Goal: Task Accomplishment & Management: Use online tool/utility

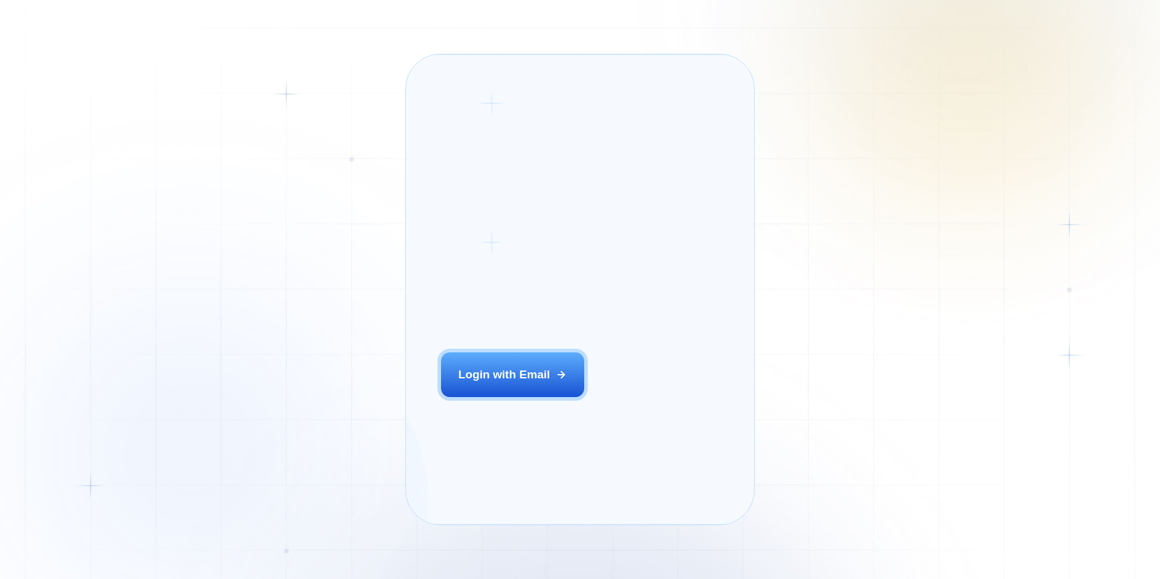
click at [519, 387] on button "Login with Email" at bounding box center [513, 374] width 144 height 45
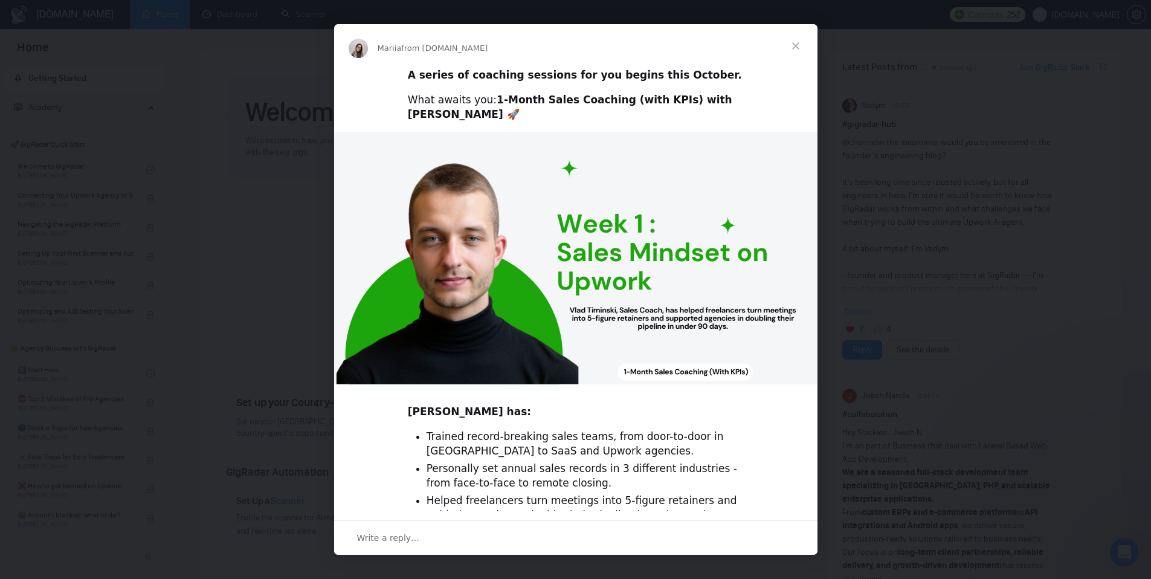
click at [794, 47] on span "Close" at bounding box center [796, 46] width 44 height 44
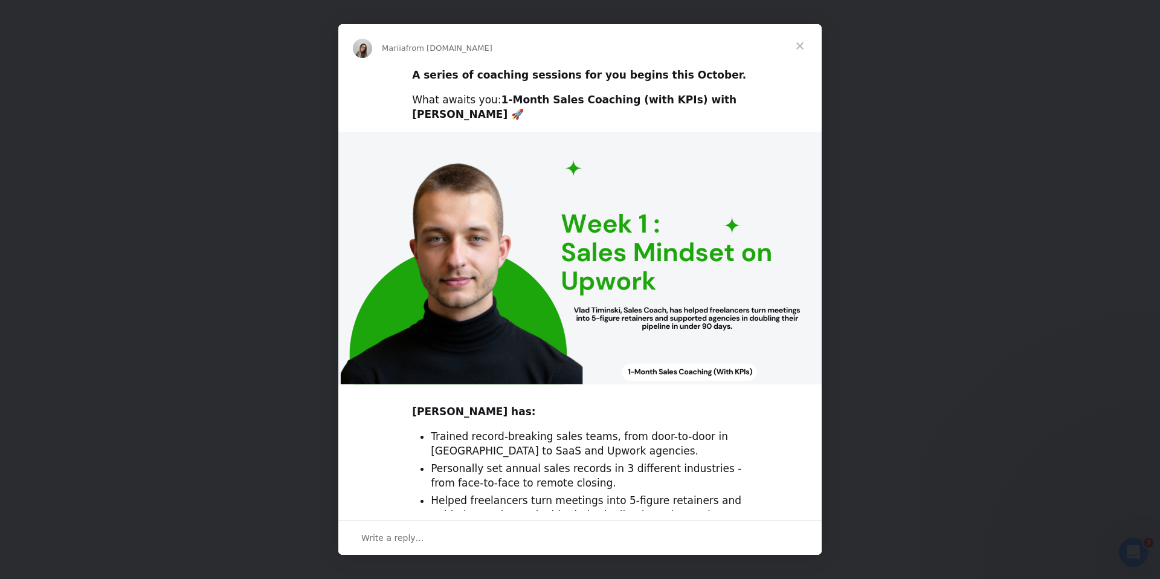
click at [799, 43] on span "Close" at bounding box center [800, 46] width 44 height 44
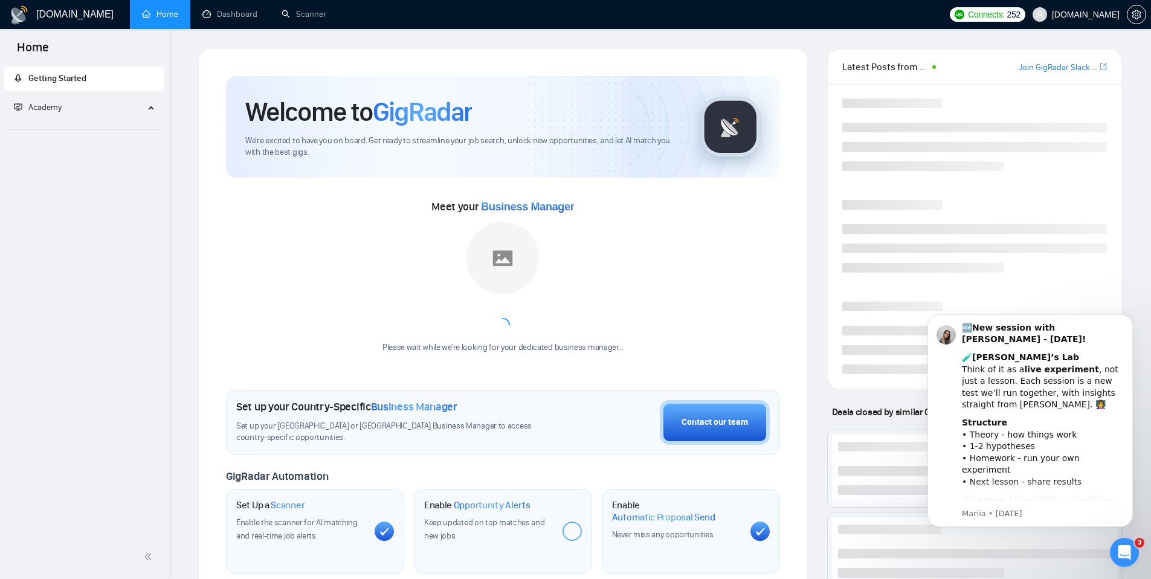
click at [1090, 19] on span "Seedium.io" at bounding box center [1076, 14] width 102 height 39
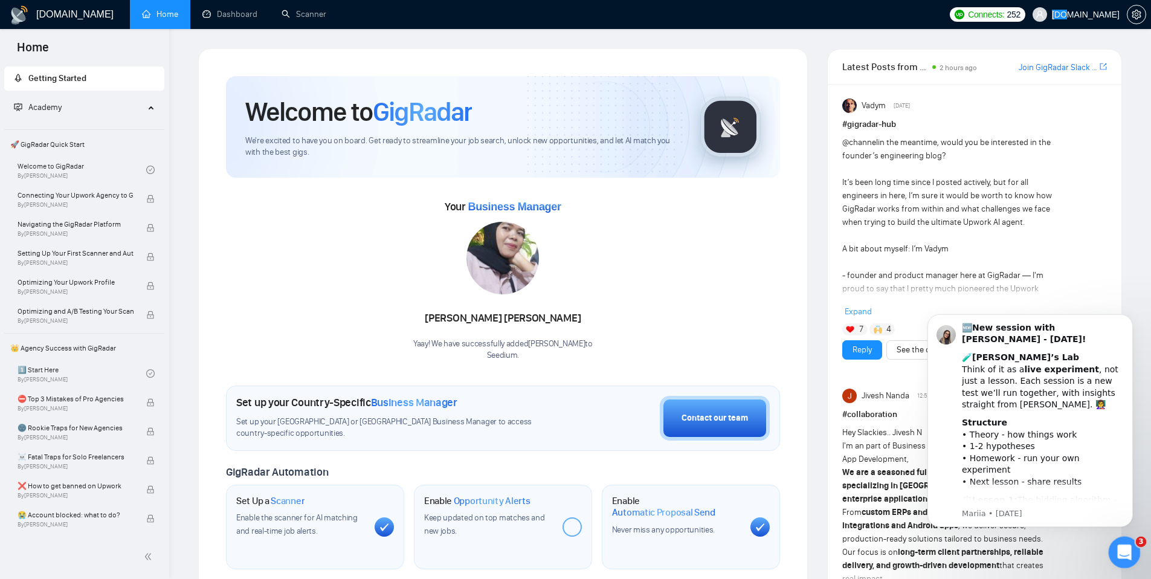
click at [1123, 557] on icon "Open Intercom Messenger" at bounding box center [1123, 551] width 20 height 20
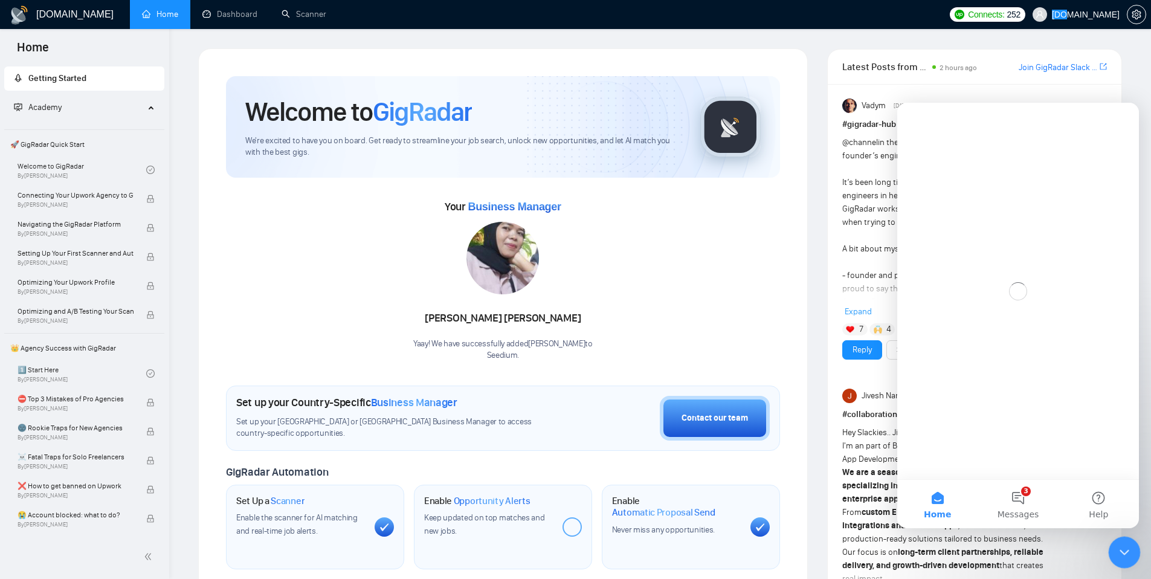
click at [1123, 556] on icon "Close Intercom Messenger" at bounding box center [1122, 550] width 15 height 15
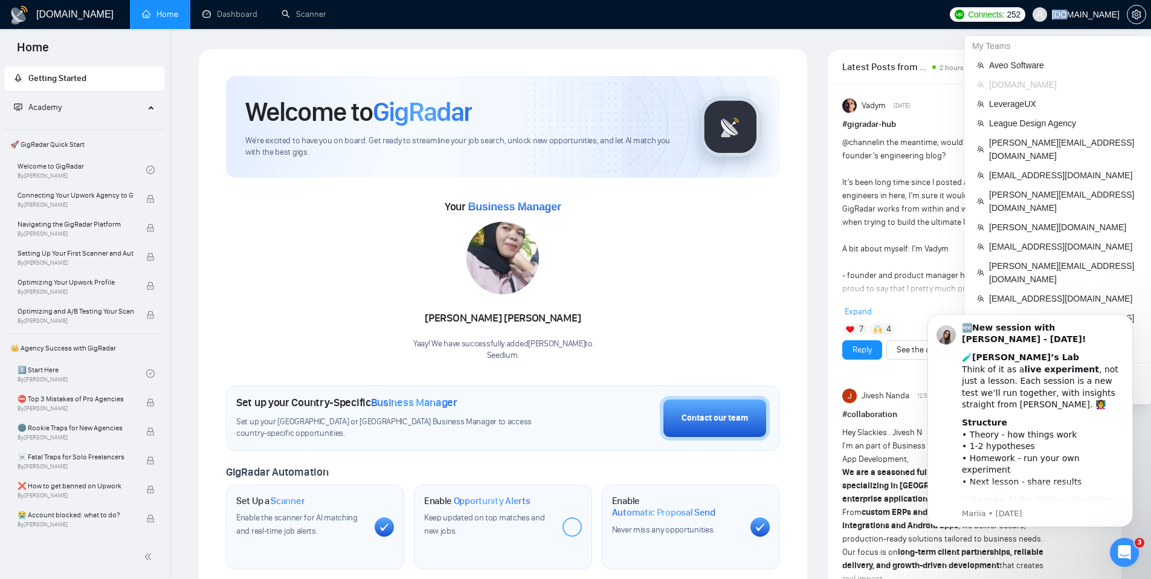
click at [1083, 15] on span "Seedium.io" at bounding box center [1086, 15] width 68 height 0
click at [1037, 169] on span "[EMAIL_ADDRESS][DOMAIN_NAME]" at bounding box center [1064, 175] width 150 height 13
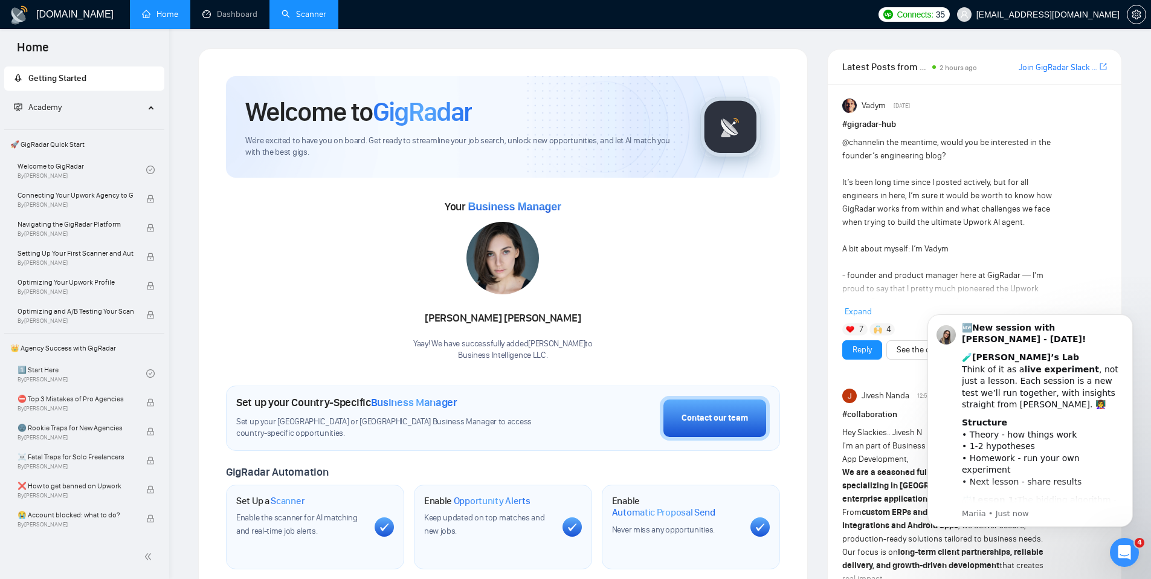
click at [293, 16] on link "Scanner" at bounding box center [304, 14] width 45 height 10
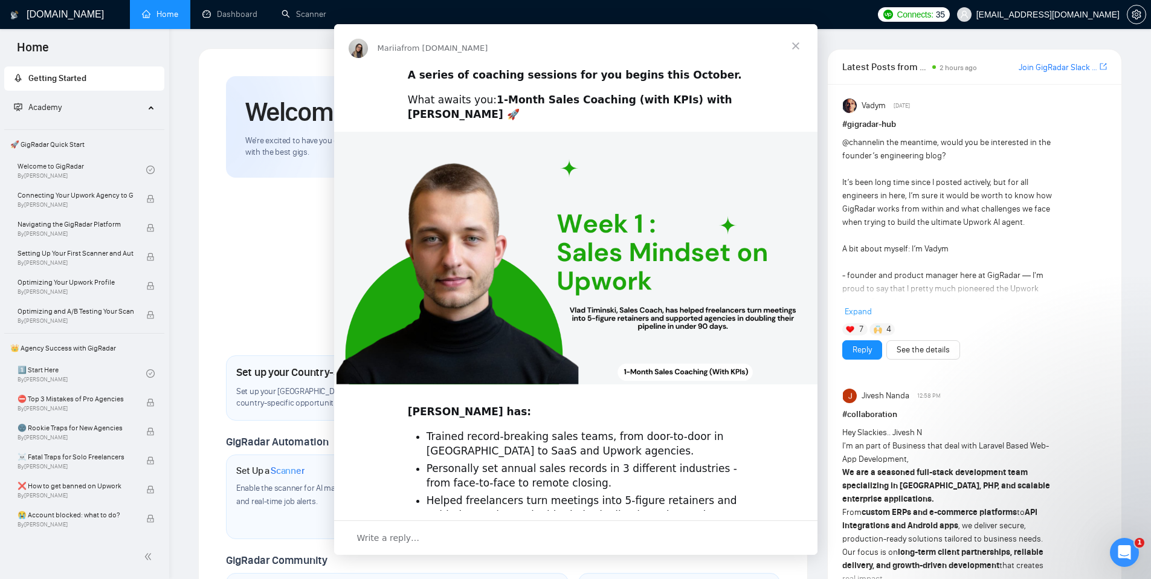
click at [308, 21] on div "Intercom messenger" at bounding box center [575, 289] width 1151 height 579
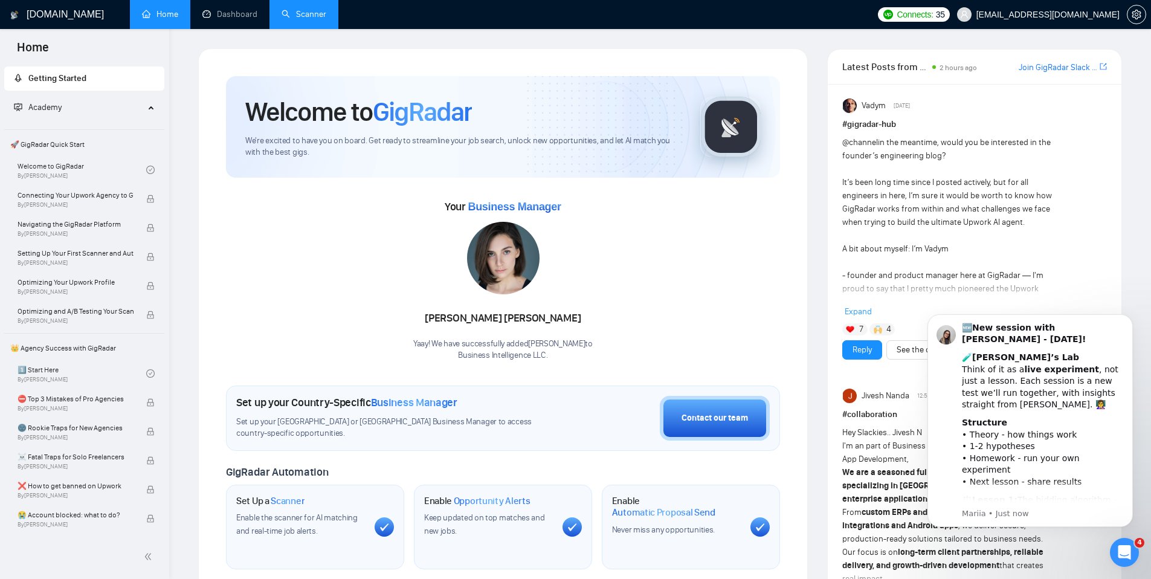
click at [308, 18] on link "Scanner" at bounding box center [304, 14] width 45 height 10
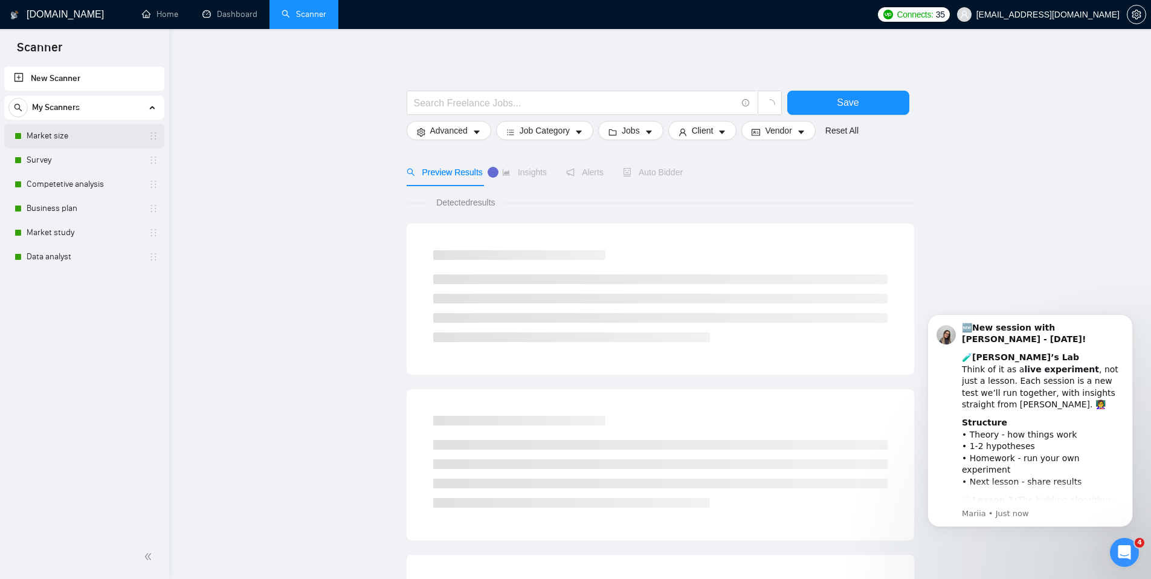
click at [76, 137] on link "Market size" at bounding box center [84, 136] width 115 height 24
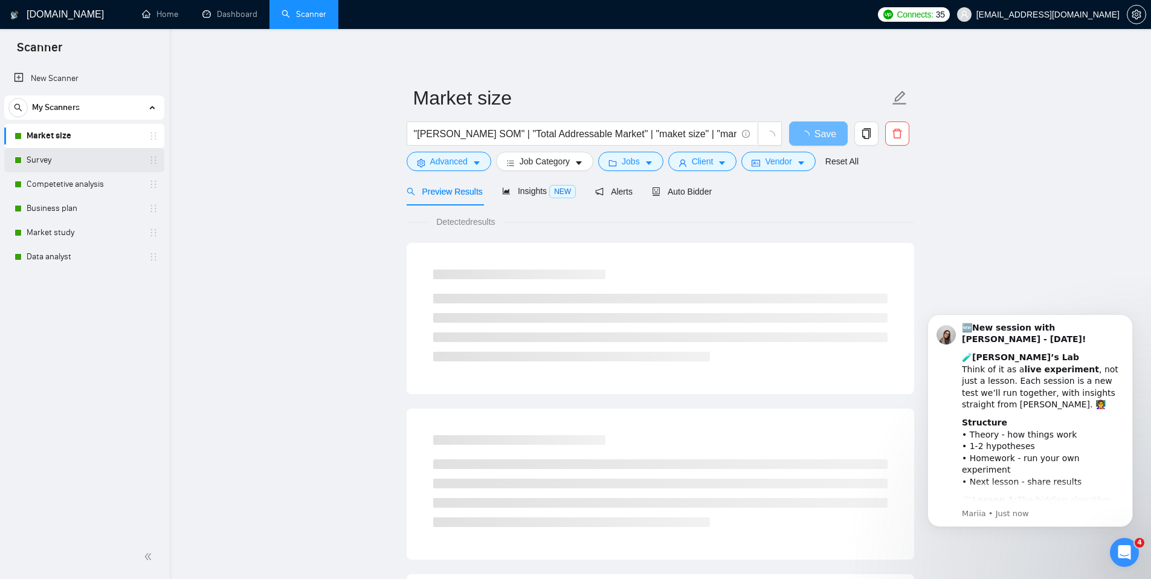
click at [76, 163] on link "Survey" at bounding box center [84, 160] width 115 height 24
click at [79, 181] on link "Competetive analysis" at bounding box center [84, 184] width 115 height 24
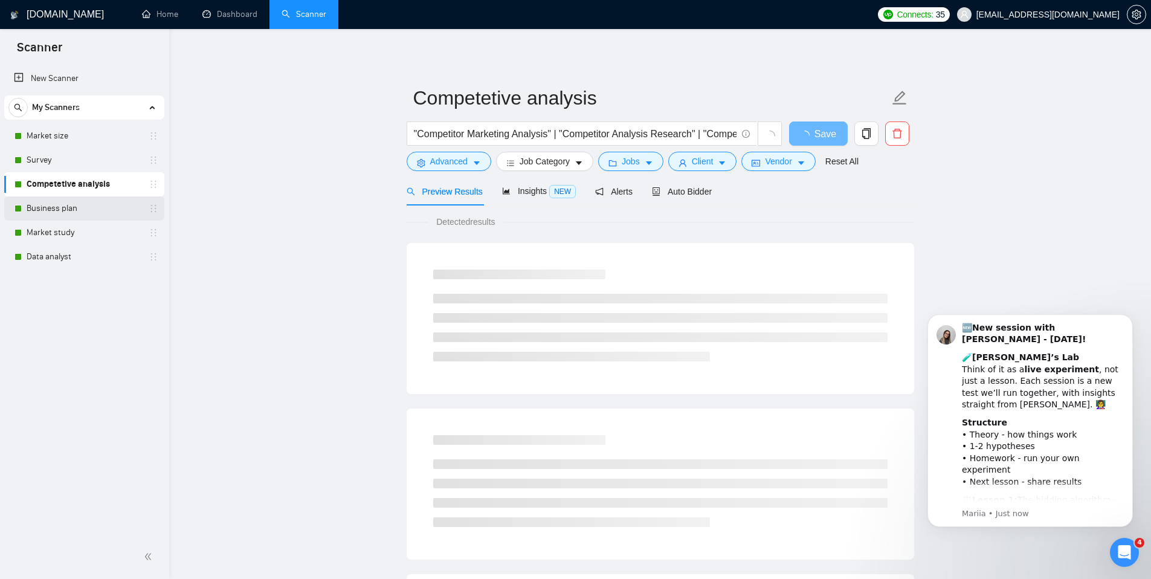
click at [79, 207] on link "Business plan" at bounding box center [84, 208] width 115 height 24
click at [78, 227] on link "Market study" at bounding box center [84, 233] width 115 height 24
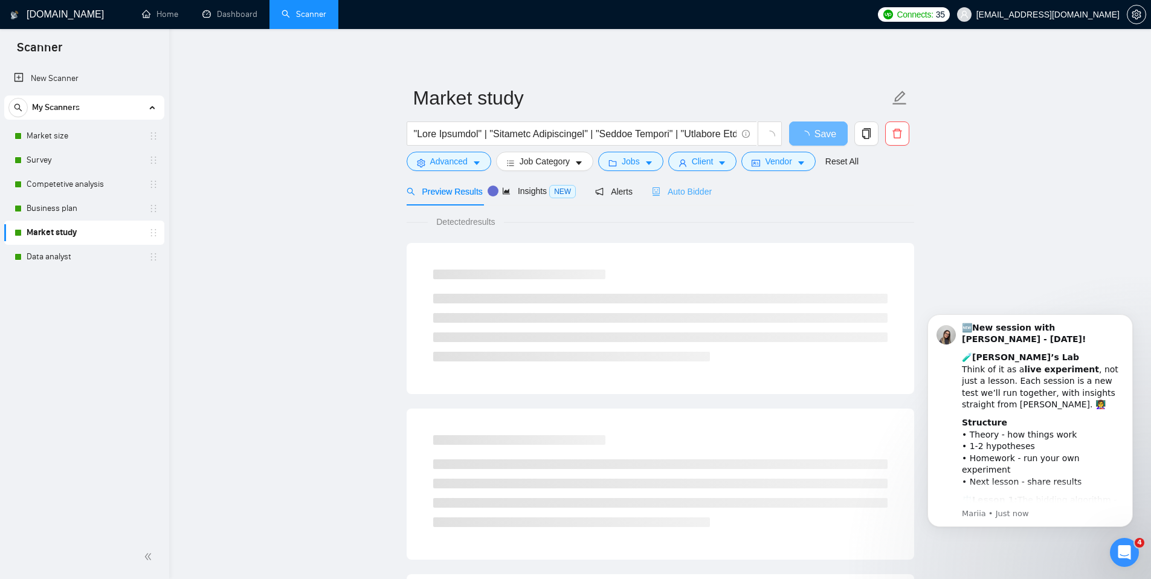
click at [670, 198] on div "Auto Bidder" at bounding box center [682, 191] width 60 height 28
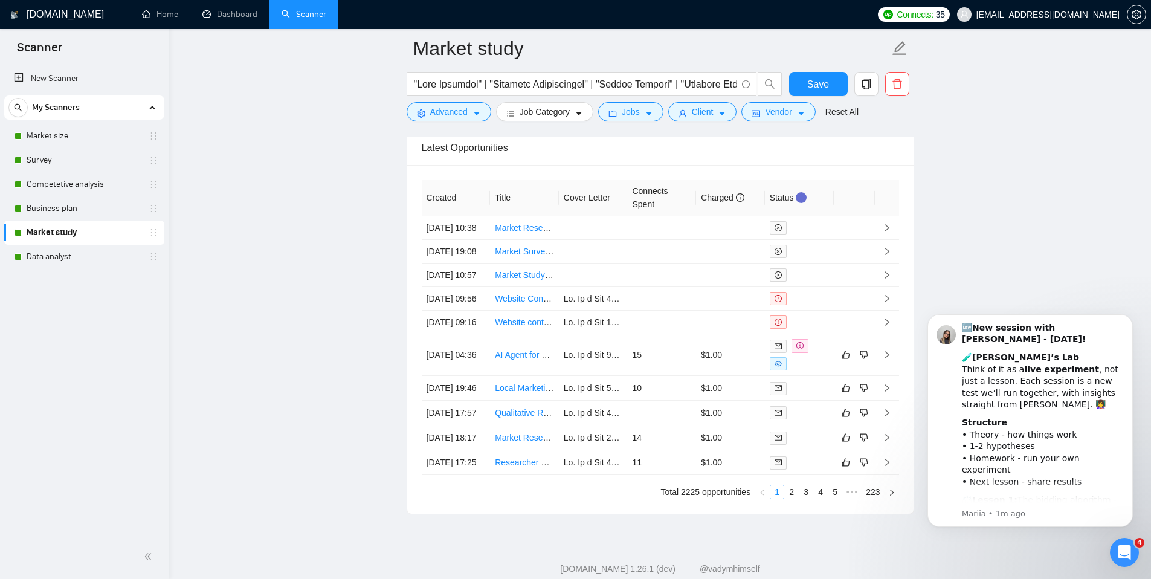
scroll to position [3337, 0]
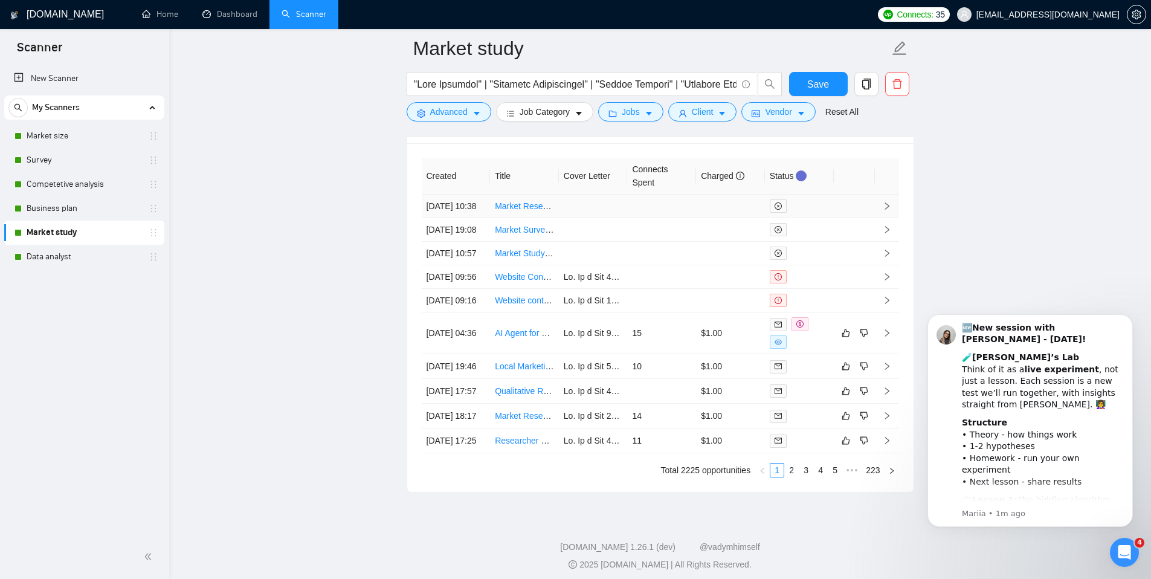
click at [630, 209] on td at bounding box center [661, 207] width 69 height 24
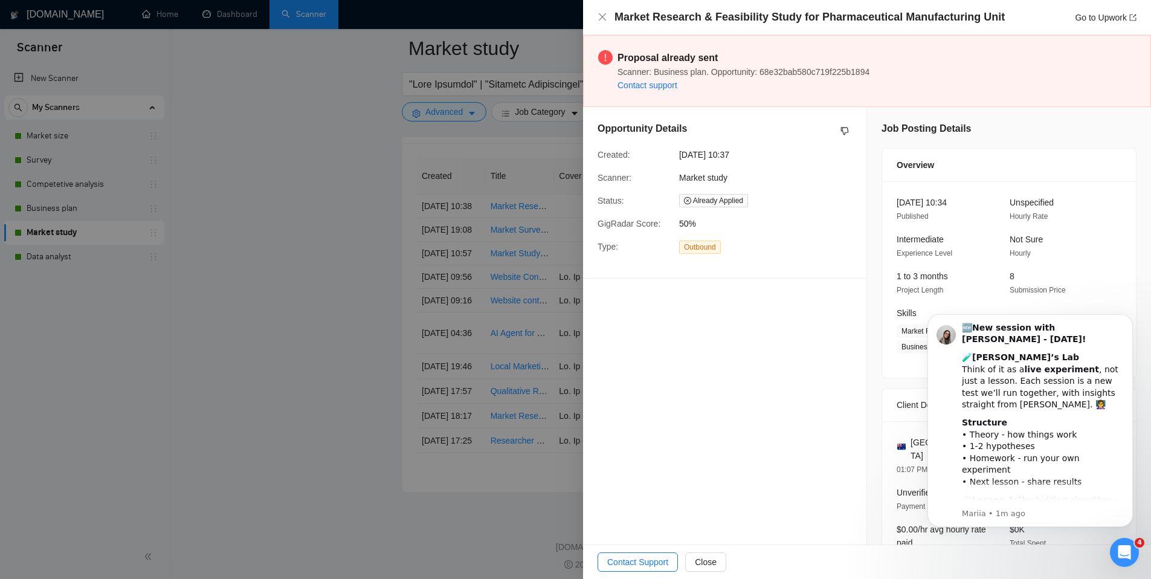
click at [294, 219] on div at bounding box center [575, 289] width 1151 height 579
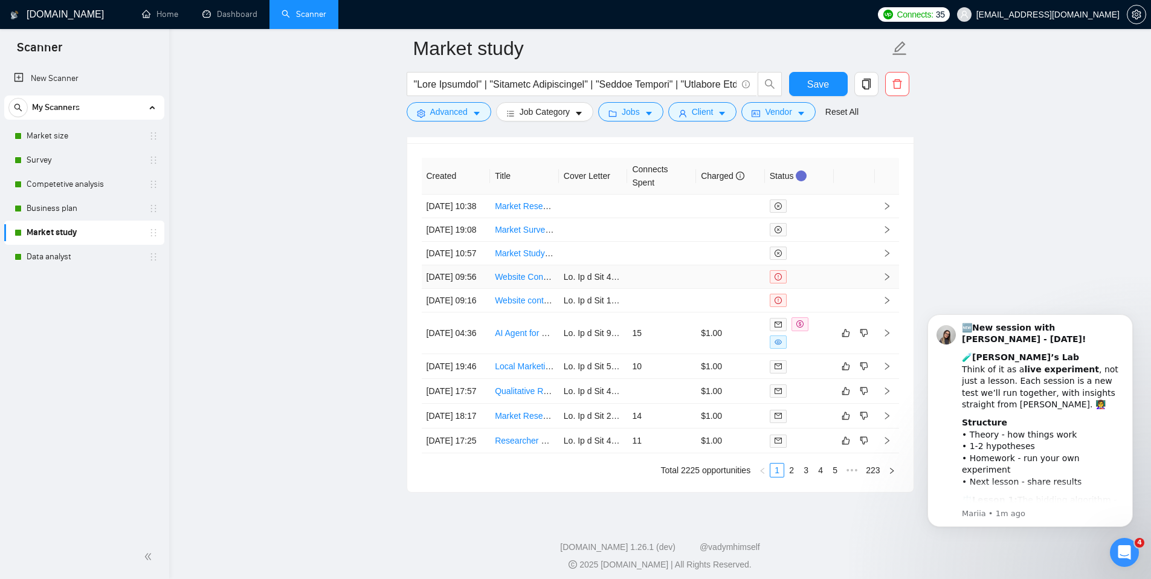
click at [662, 289] on td at bounding box center [661, 277] width 69 height 24
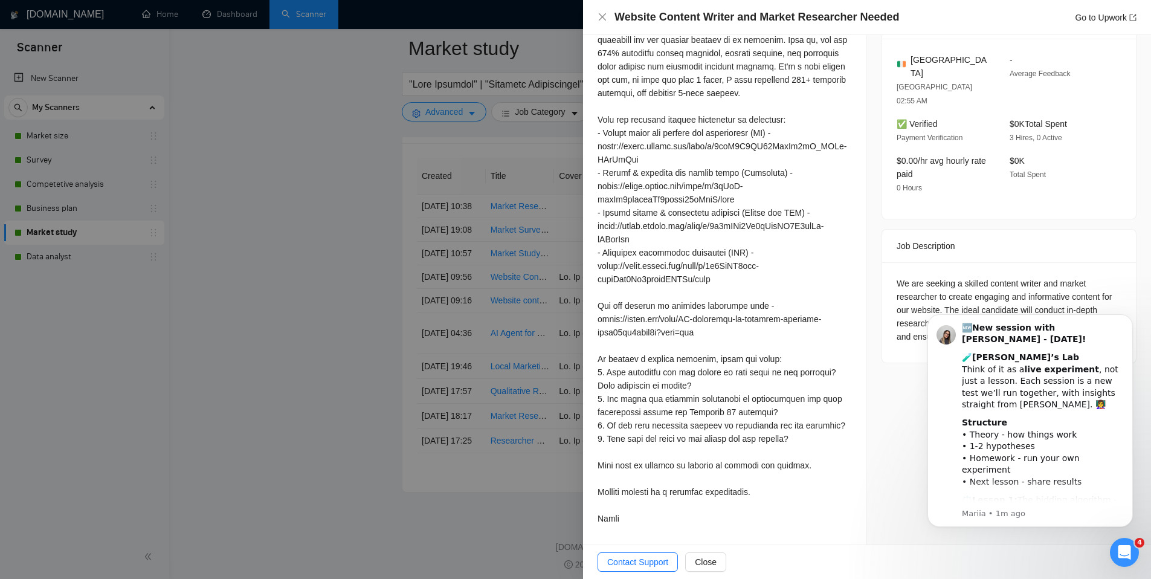
scroll to position [396, 0]
click at [298, 257] on div at bounding box center [575, 289] width 1151 height 579
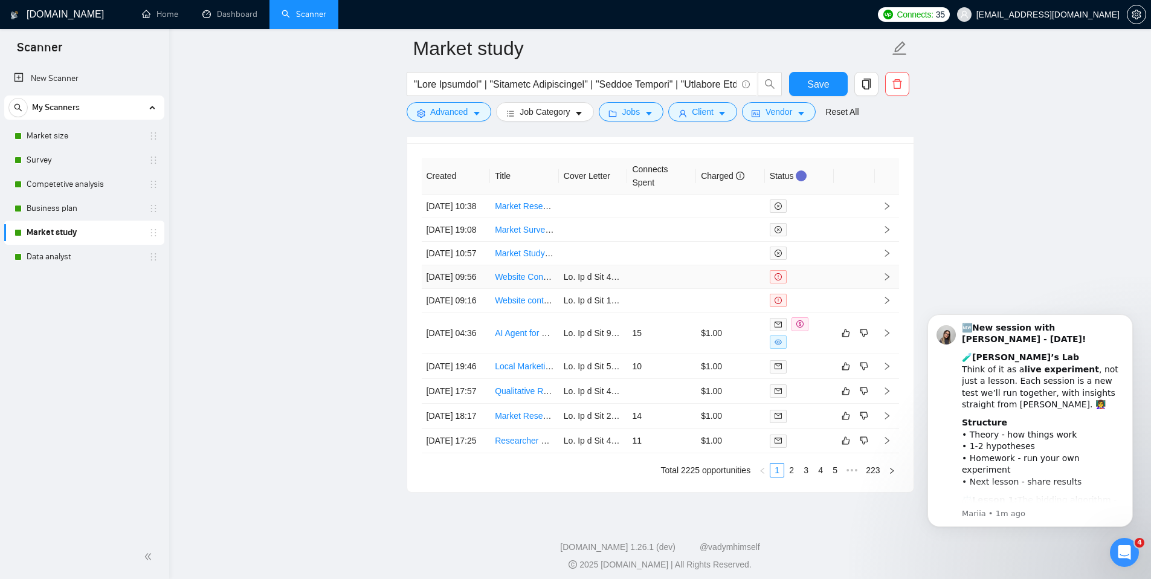
click at [695, 289] on td at bounding box center [661, 277] width 69 height 24
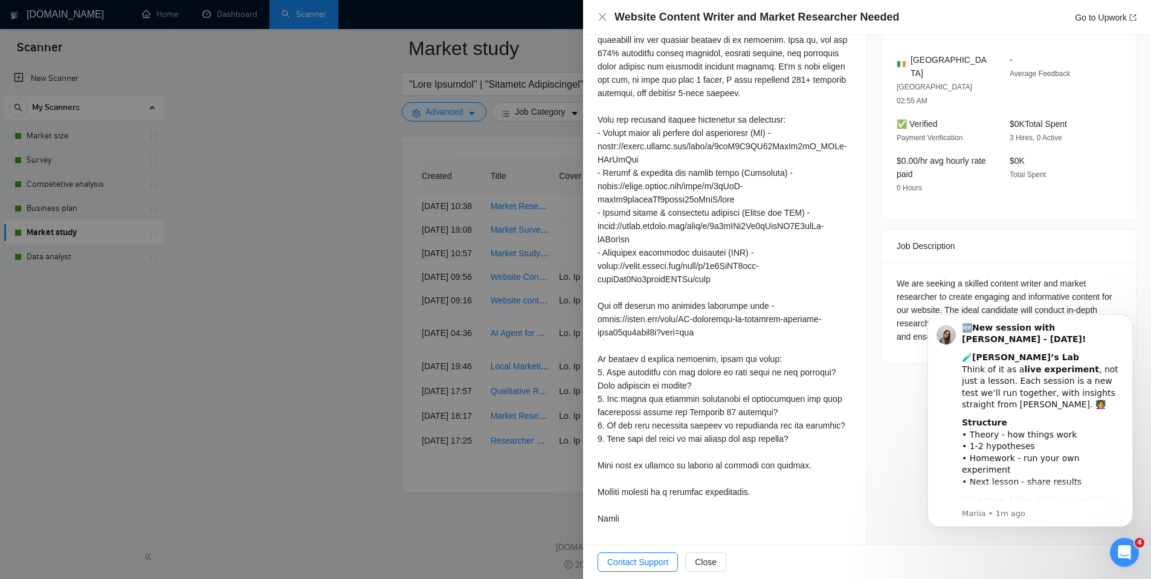
click at [276, 285] on div at bounding box center [575, 289] width 1151 height 579
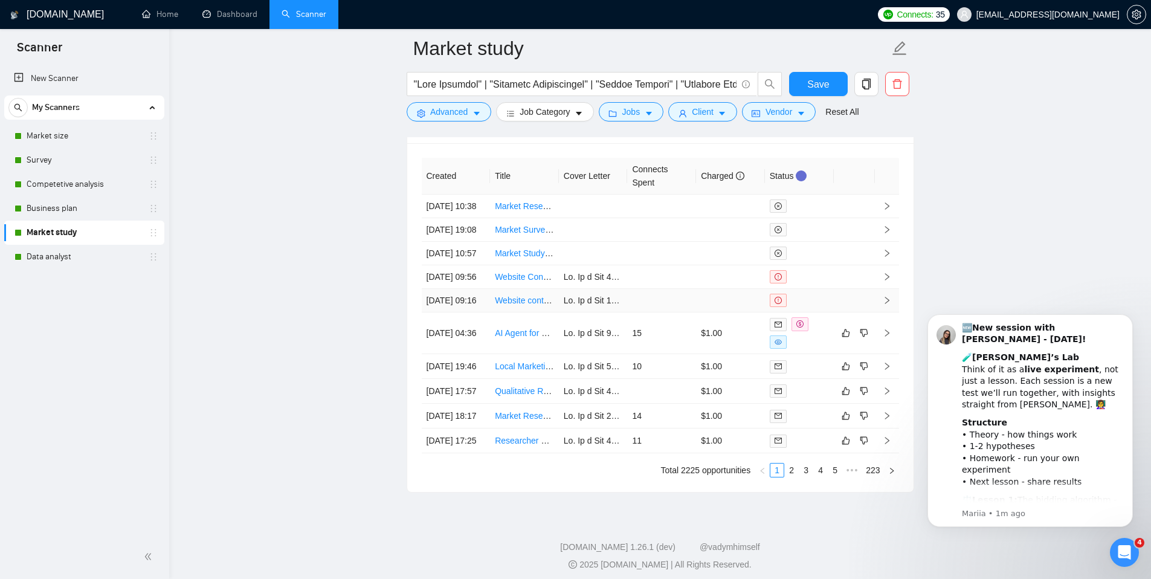
click at [717, 312] on td at bounding box center [730, 301] width 69 height 24
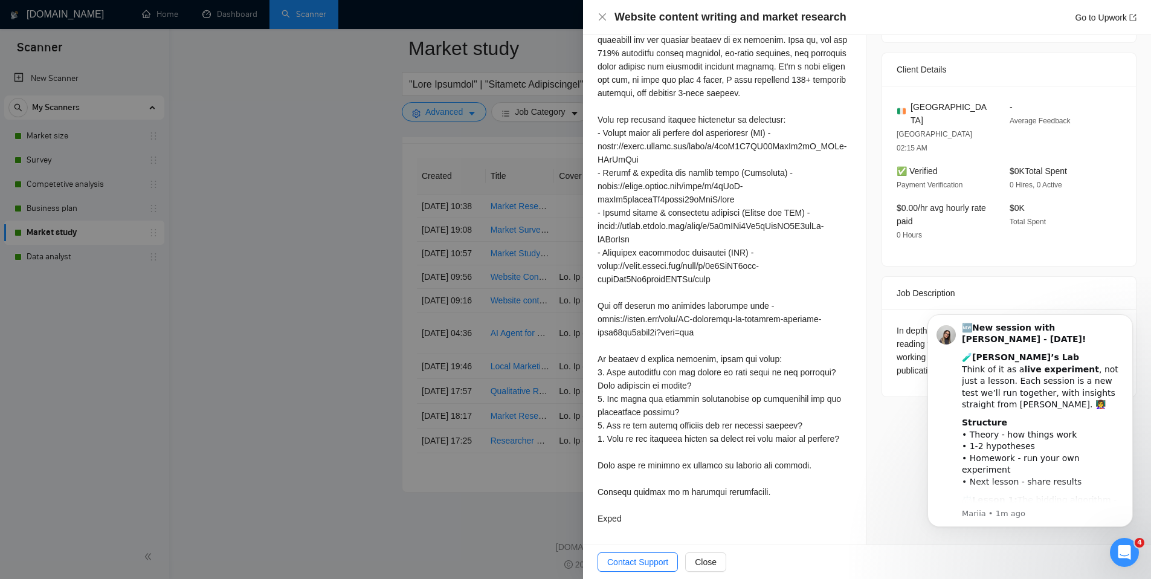
click at [257, 306] on div at bounding box center [575, 289] width 1151 height 579
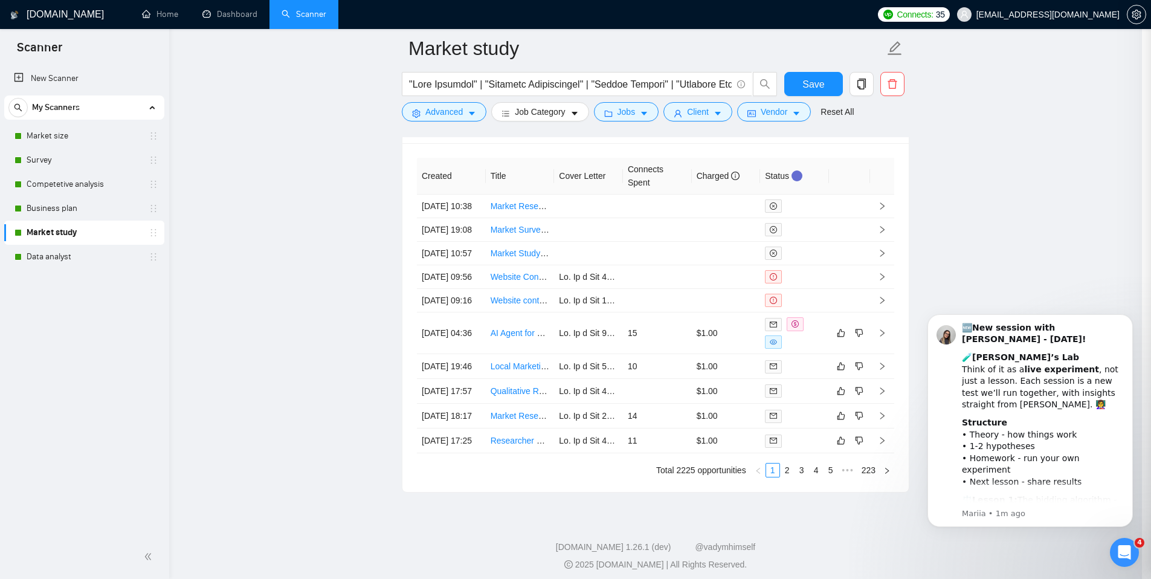
scroll to position [3372, 0]
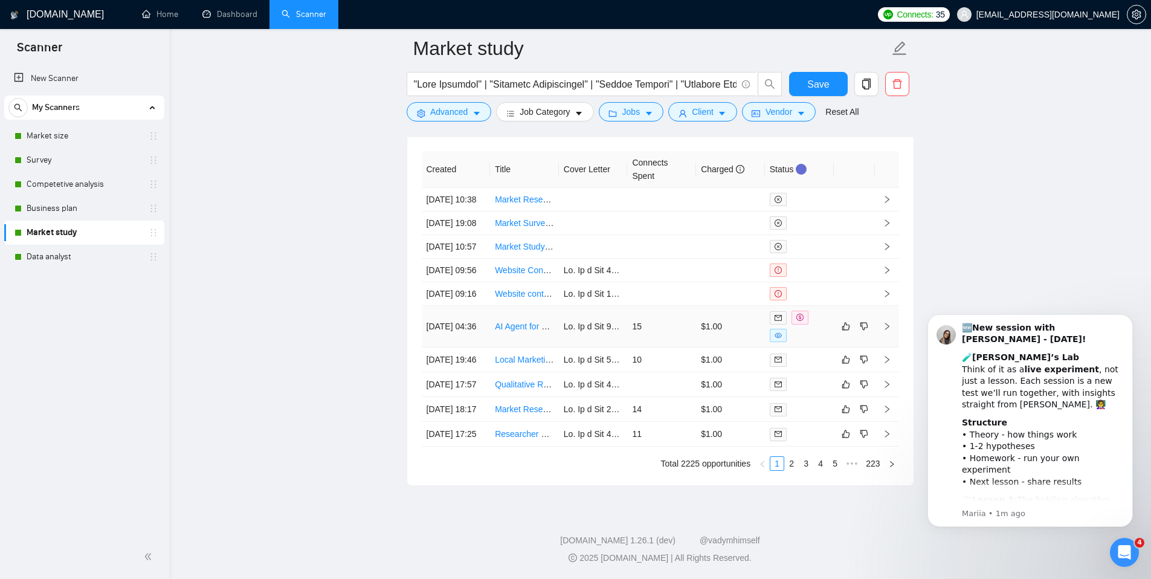
click at [679, 347] on td "15" at bounding box center [661, 327] width 69 height 42
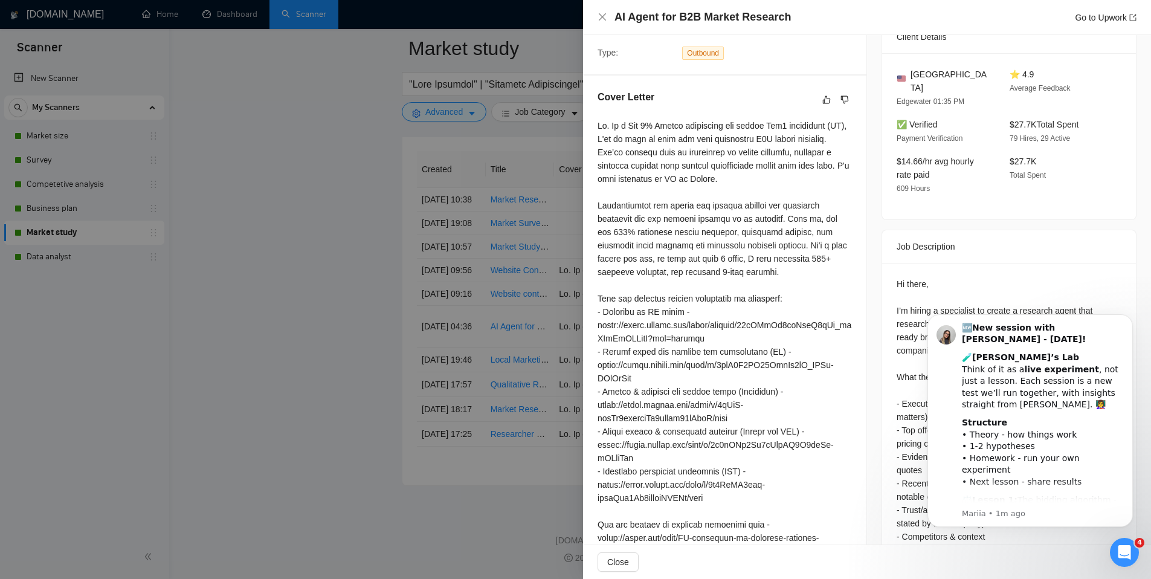
scroll to position [499, 0]
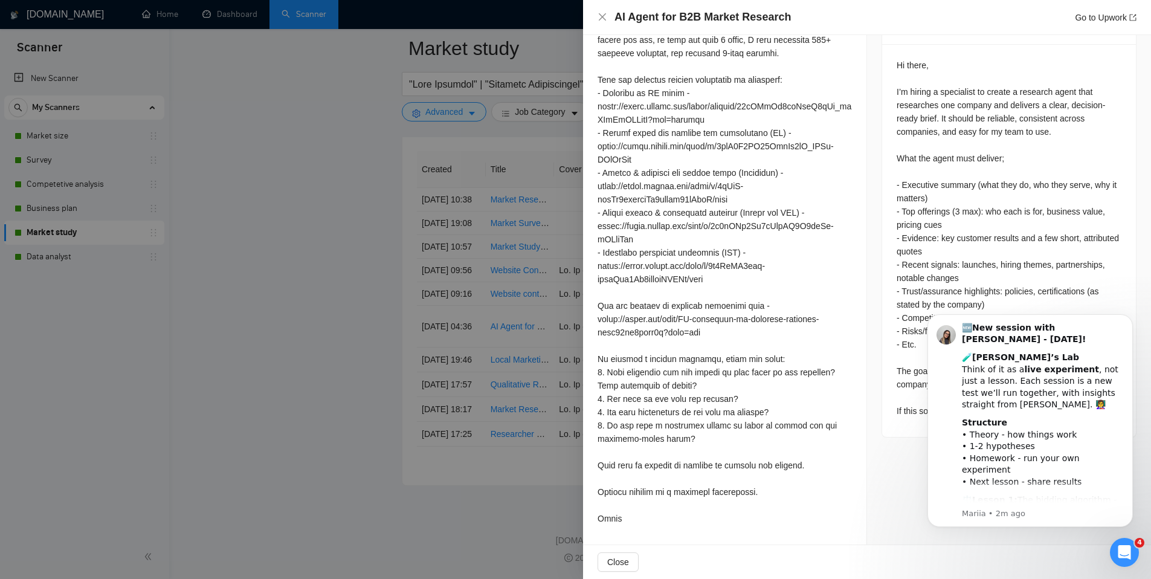
click at [334, 326] on div at bounding box center [575, 289] width 1151 height 579
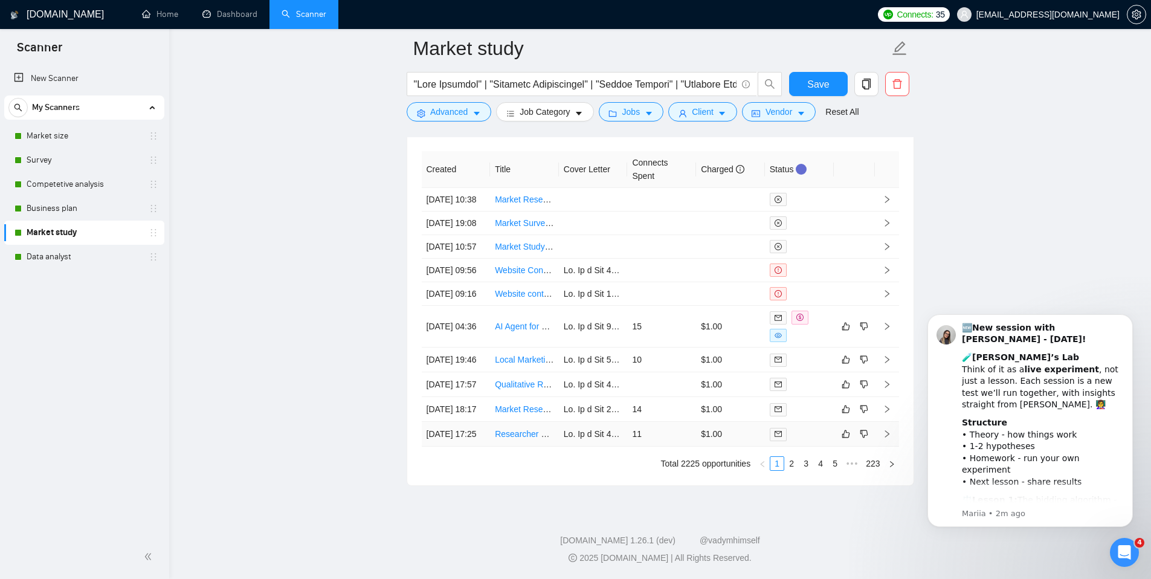
click at [657, 447] on td "11" at bounding box center [661, 434] width 69 height 25
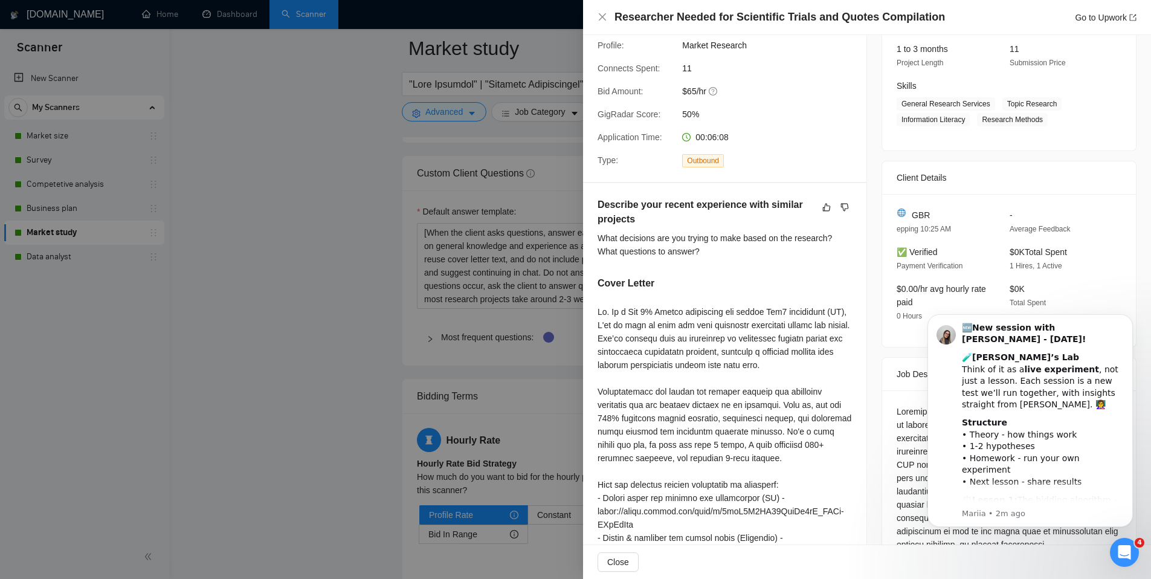
scroll to position [1695, 0]
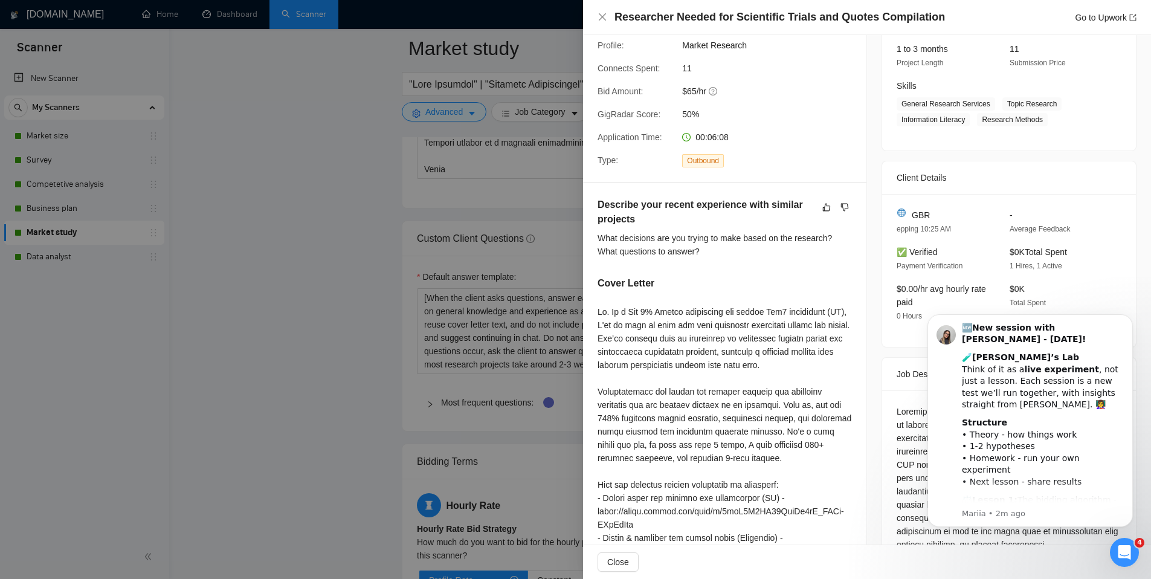
click at [355, 288] on div at bounding box center [575, 289] width 1151 height 579
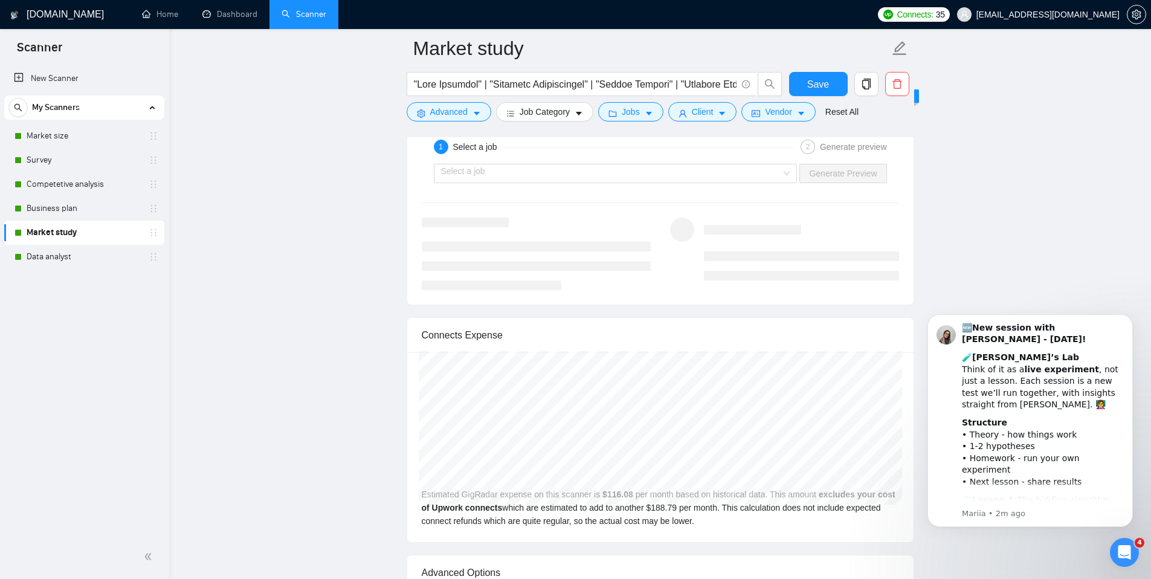
scroll to position [2479, 0]
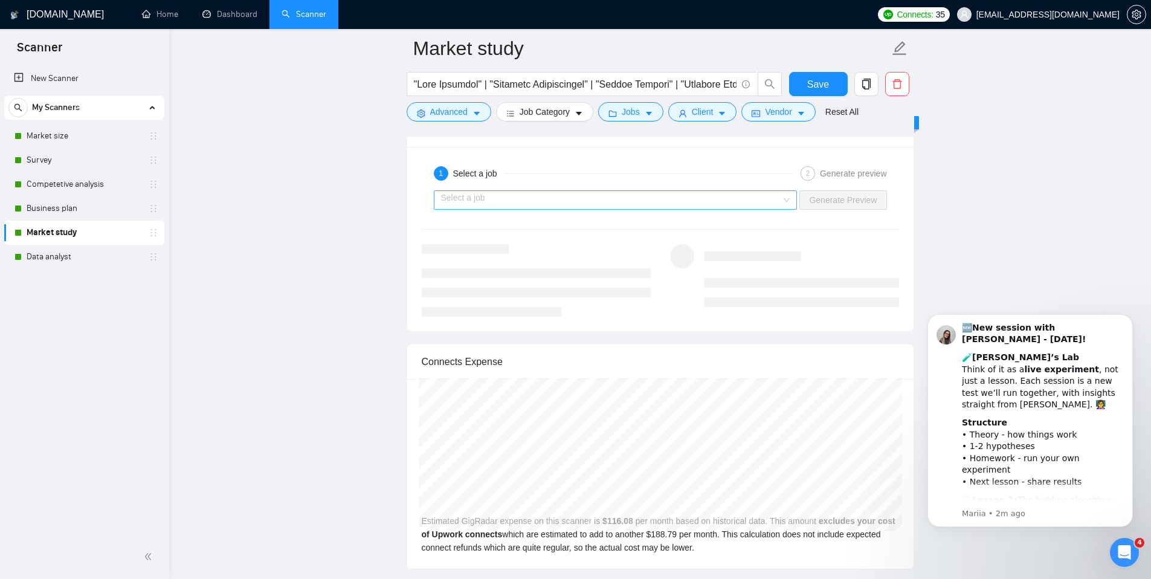
click at [491, 198] on input "search" at bounding box center [611, 200] width 341 height 18
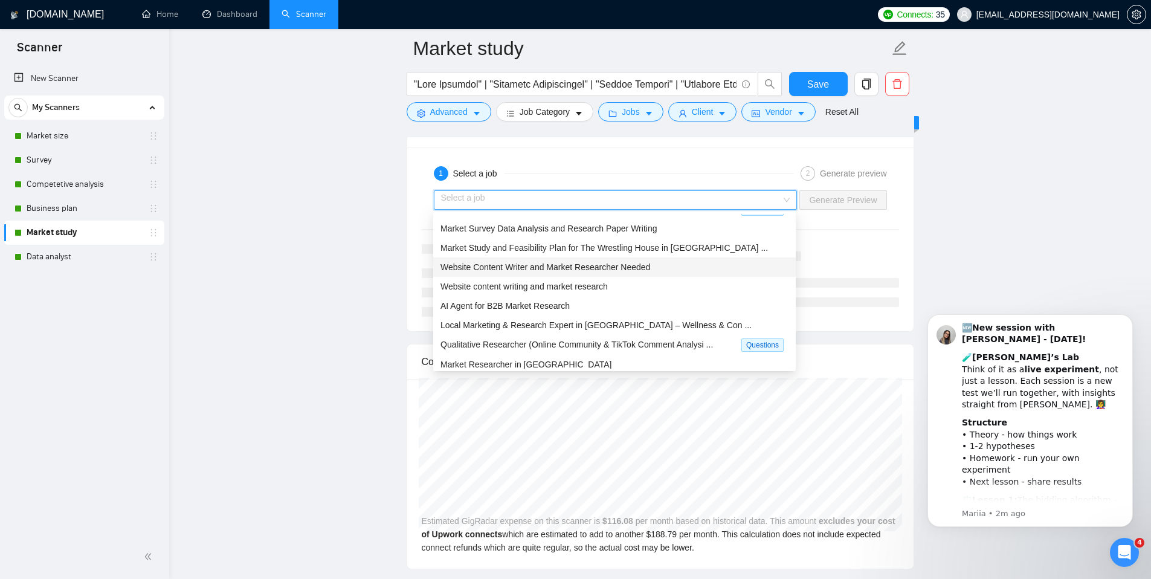
scroll to position [40, 0]
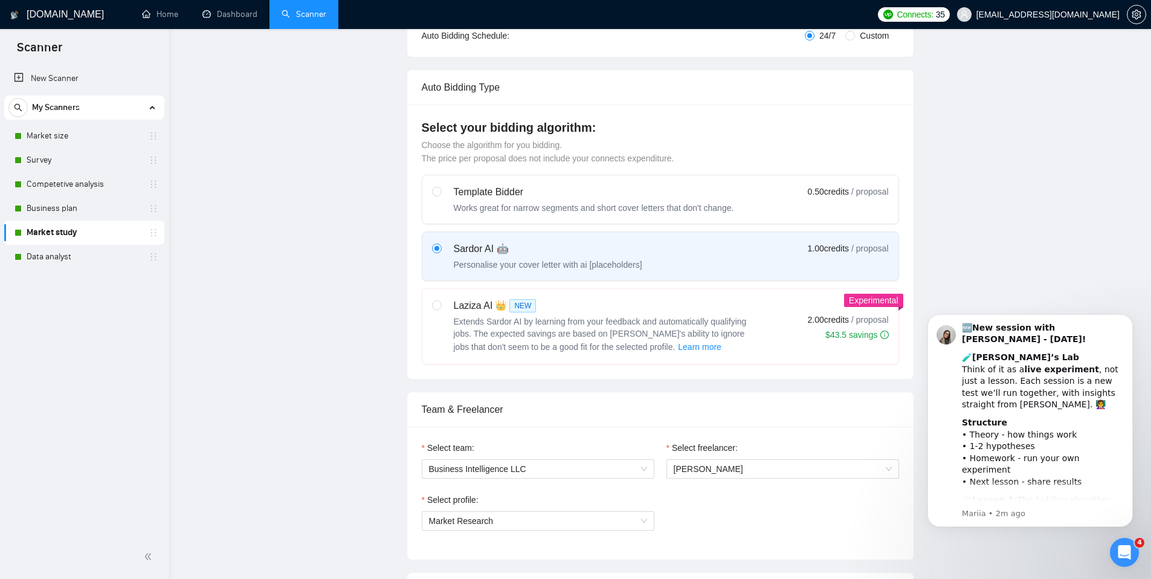
scroll to position [0, 0]
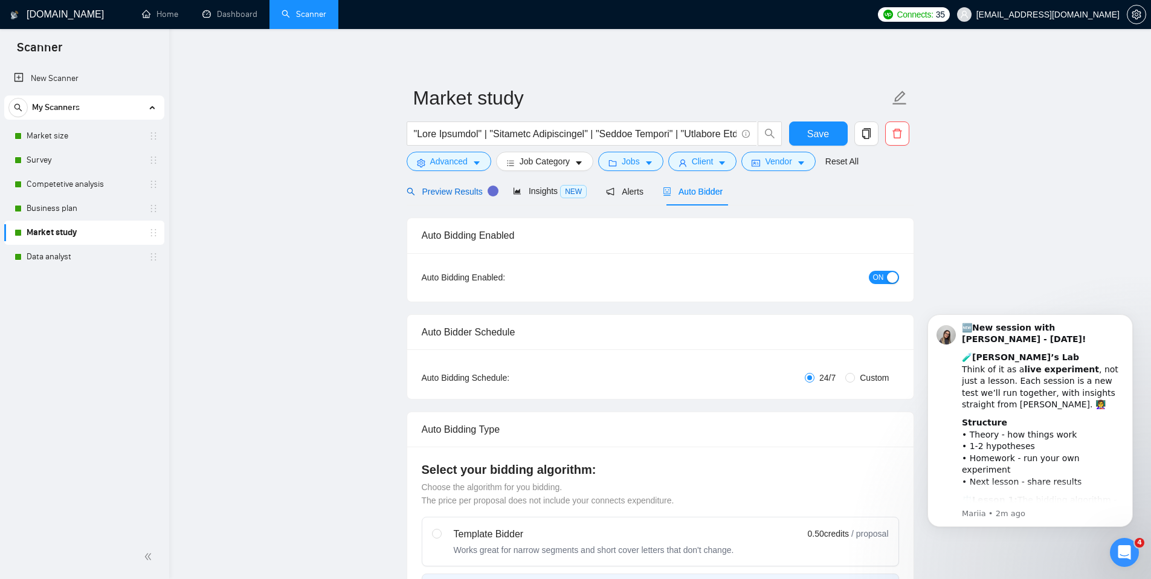
click at [443, 195] on span "Preview Results" at bounding box center [450, 192] width 87 height 10
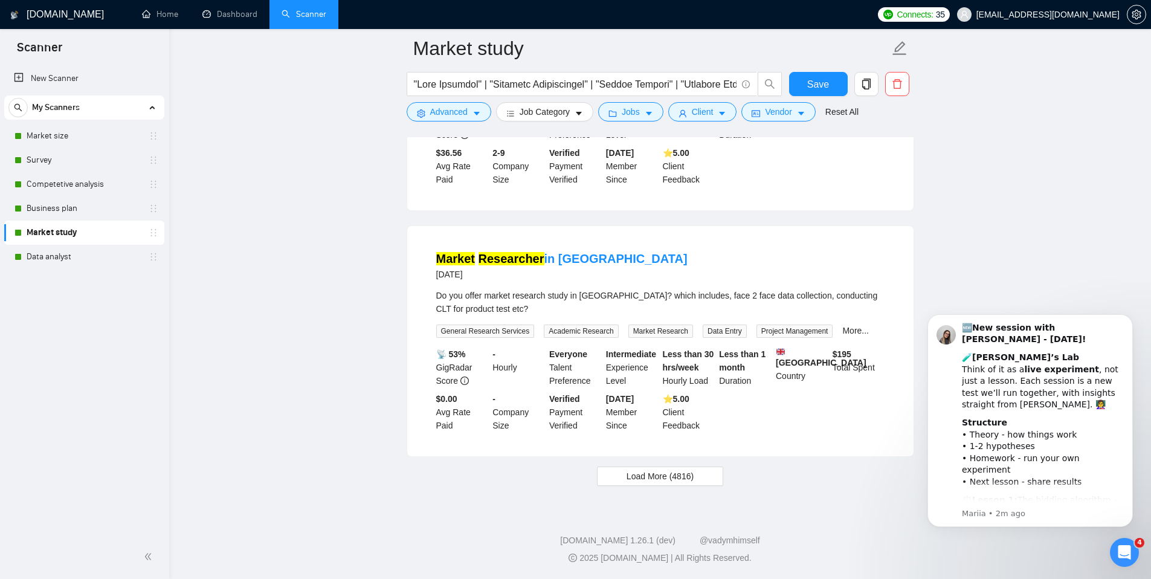
scroll to position [2416, 0]
click at [656, 480] on span "Load More (4816)" at bounding box center [660, 476] width 67 height 13
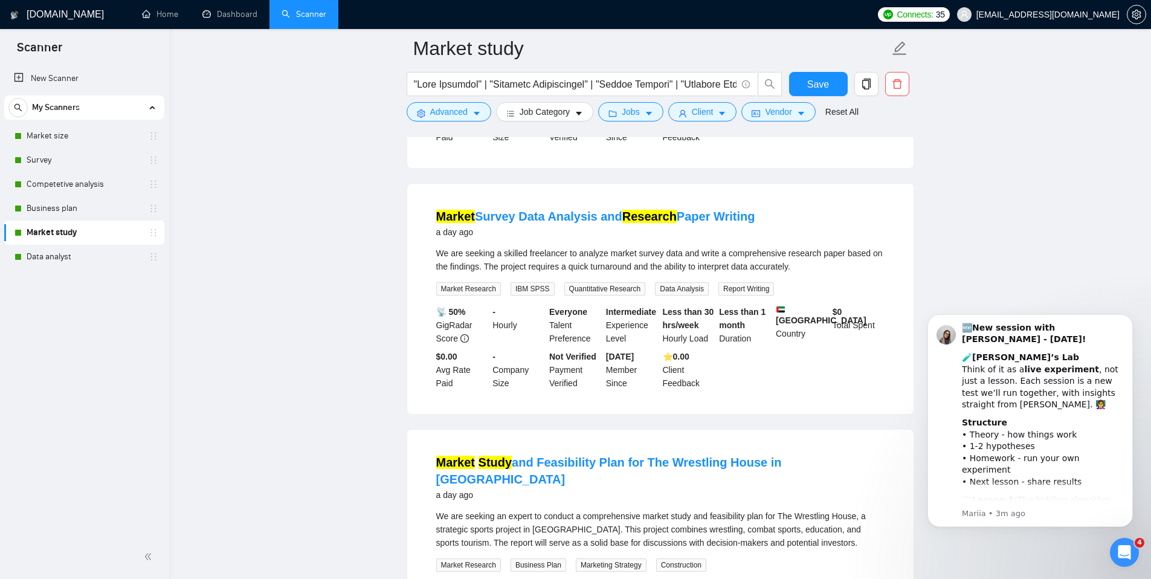
scroll to position [0, 0]
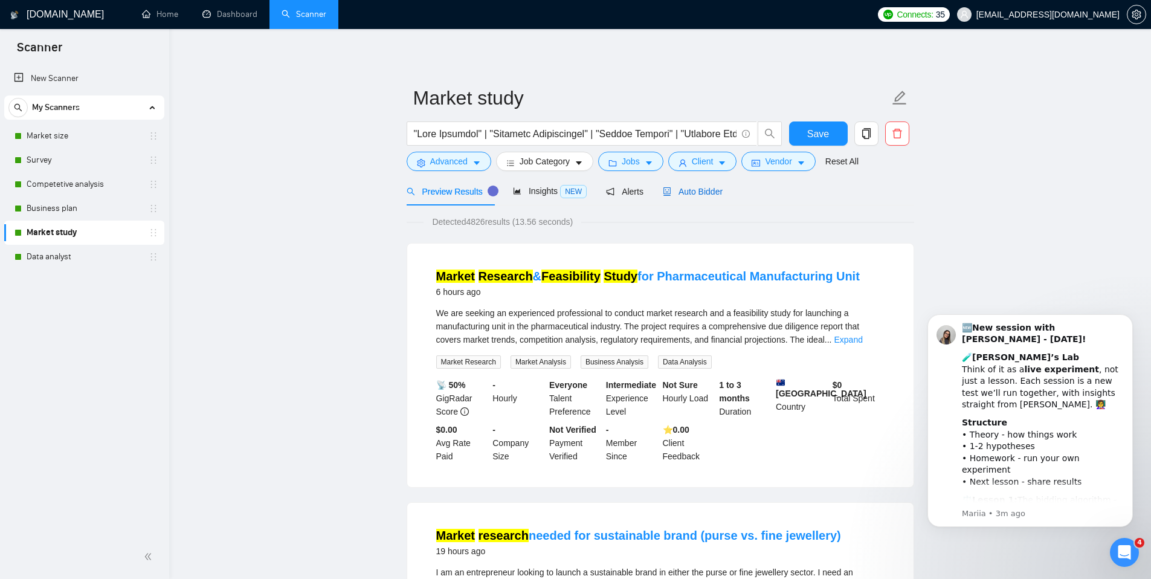
click at [705, 195] on span "Auto Bidder" at bounding box center [693, 192] width 60 height 10
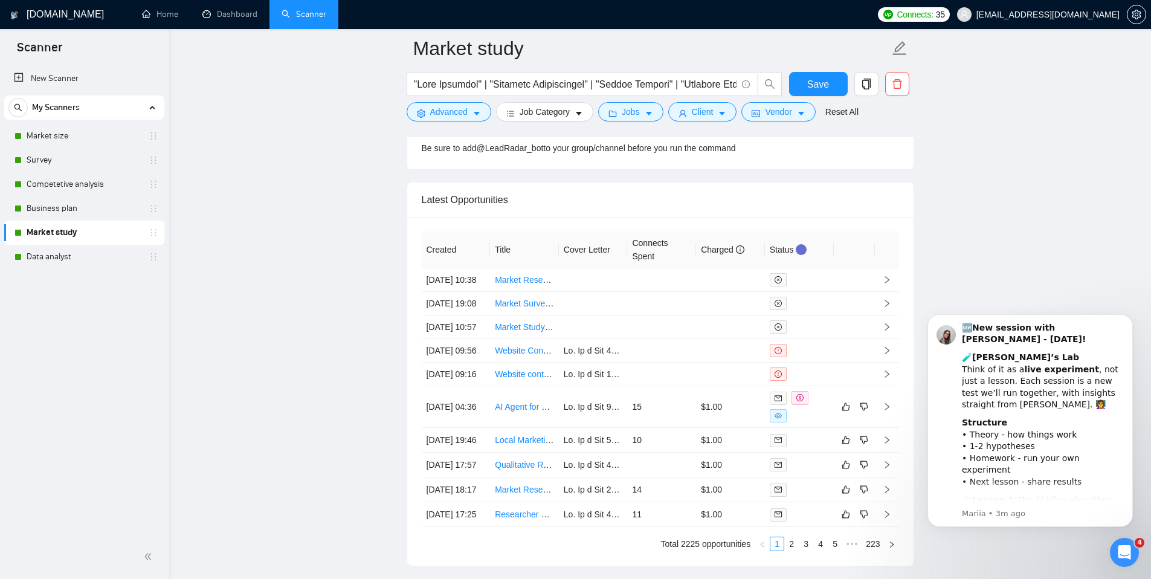
scroll to position [3459, 0]
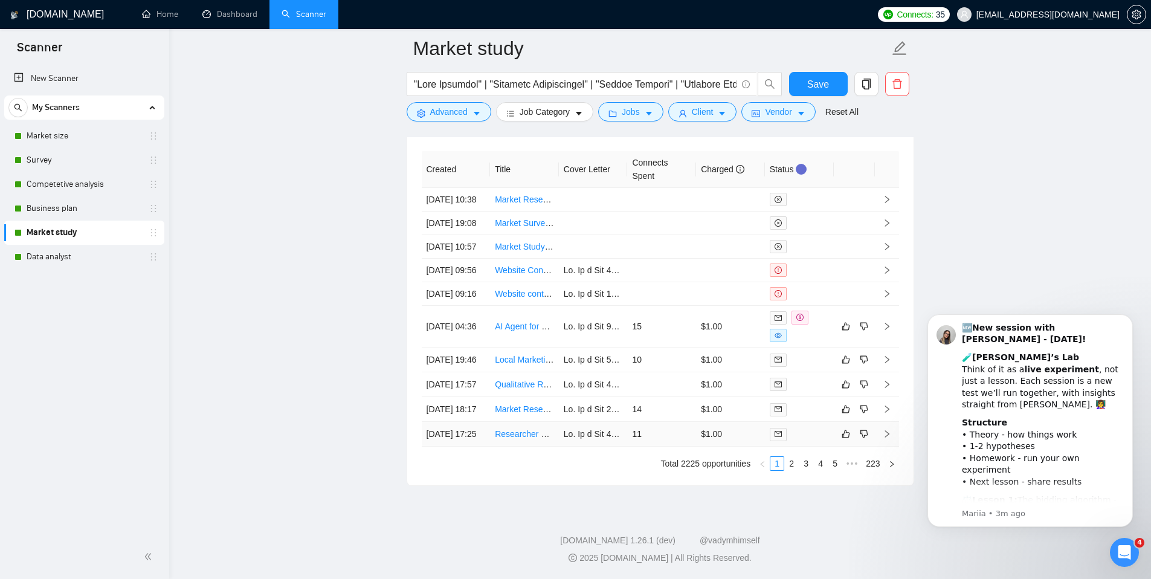
click at [668, 435] on td "11" at bounding box center [661, 434] width 69 height 25
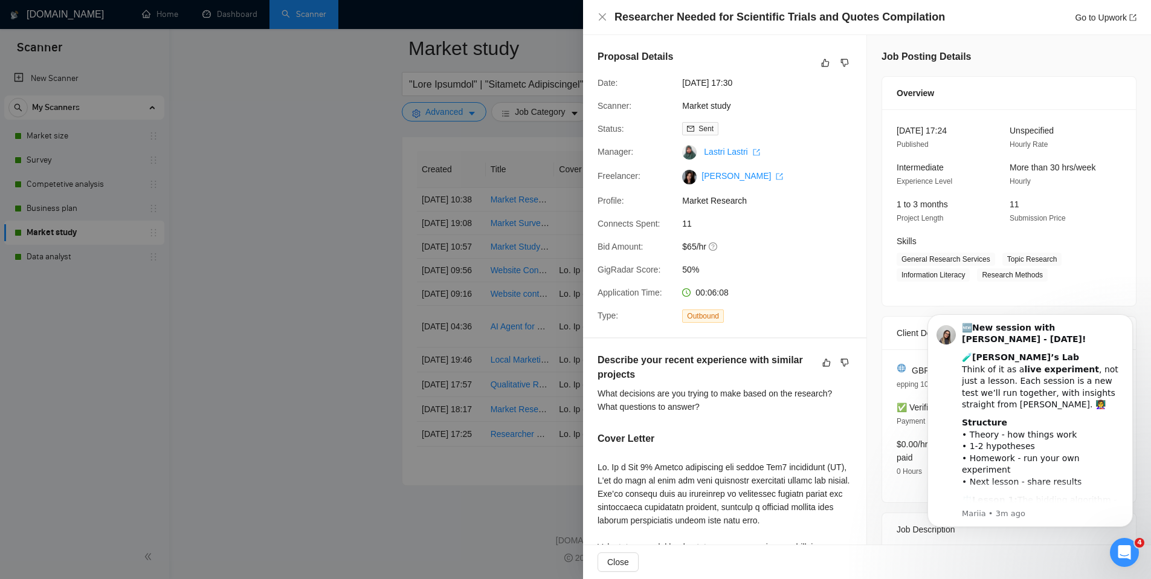
click at [335, 340] on div at bounding box center [575, 289] width 1151 height 579
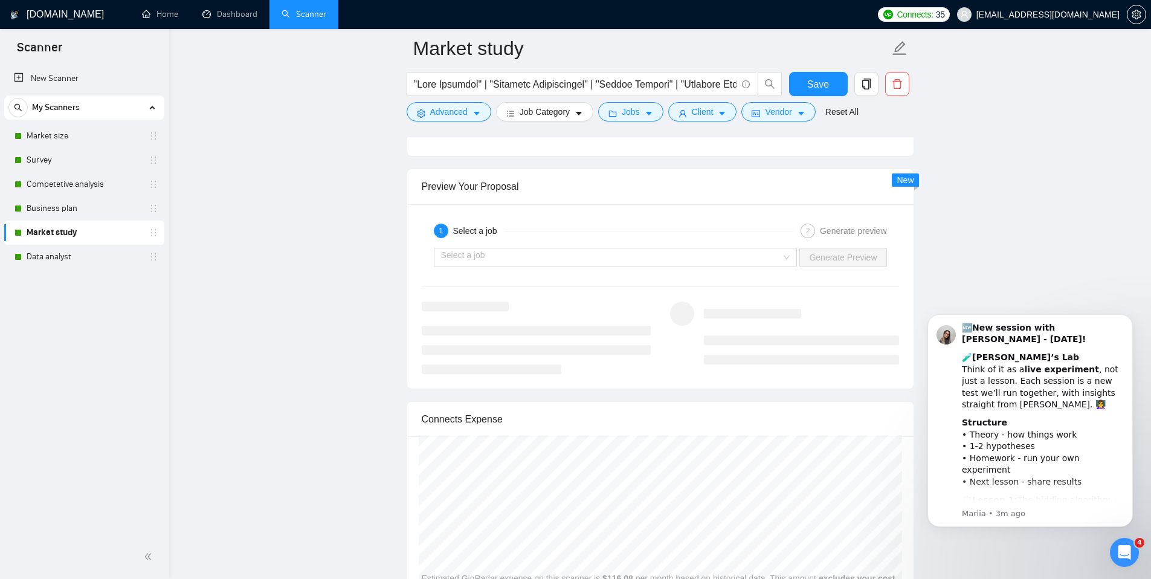
scroll to position [2373, 0]
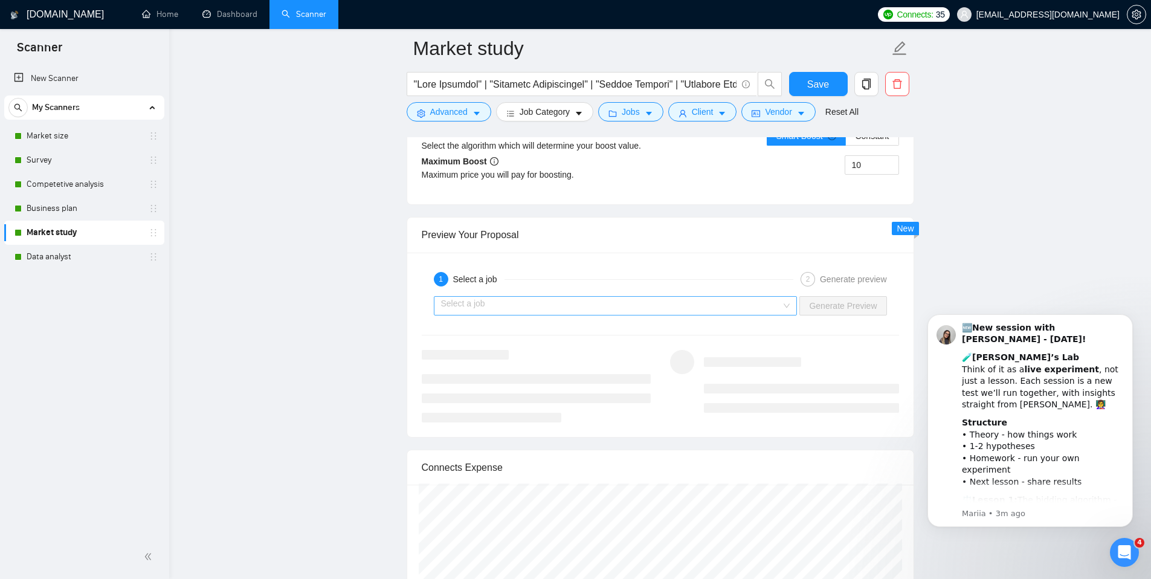
click at [495, 311] on input "search" at bounding box center [611, 306] width 341 height 18
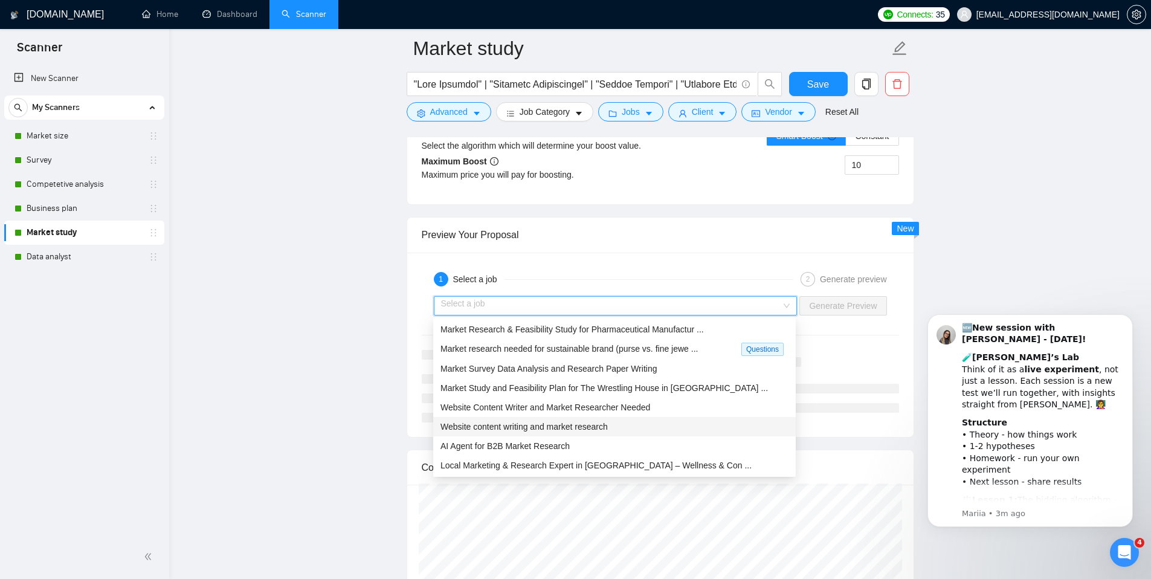
scroll to position [234, 0]
click at [492, 428] on span "Researcher Needed for Emerging AI Projects & Trends" at bounding box center [542, 426] width 205 height 10
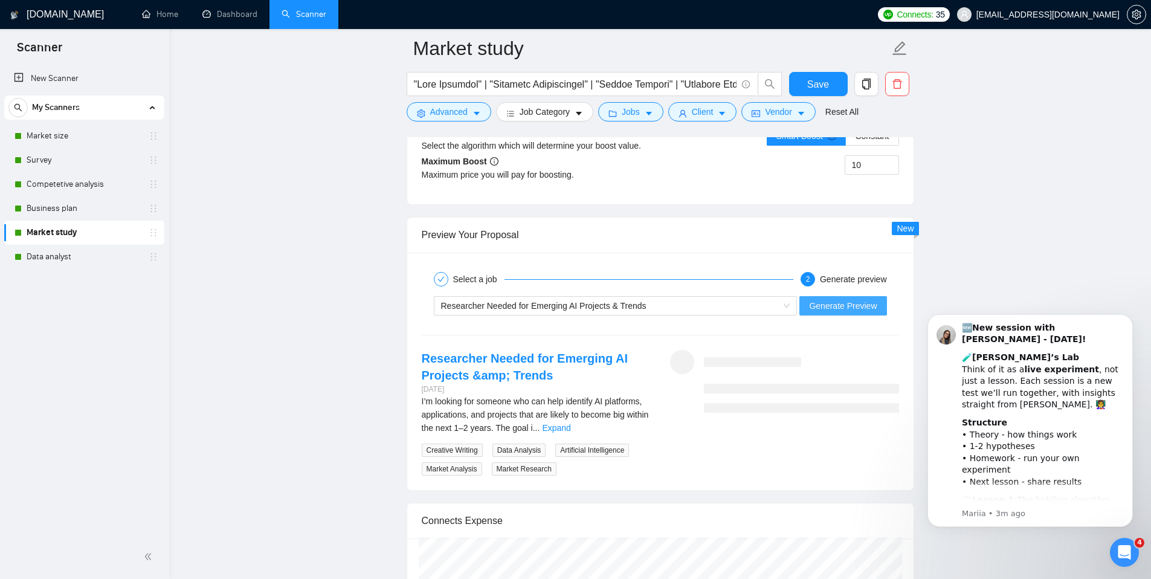
click at [820, 307] on span "Generate Preview" at bounding box center [843, 305] width 68 height 13
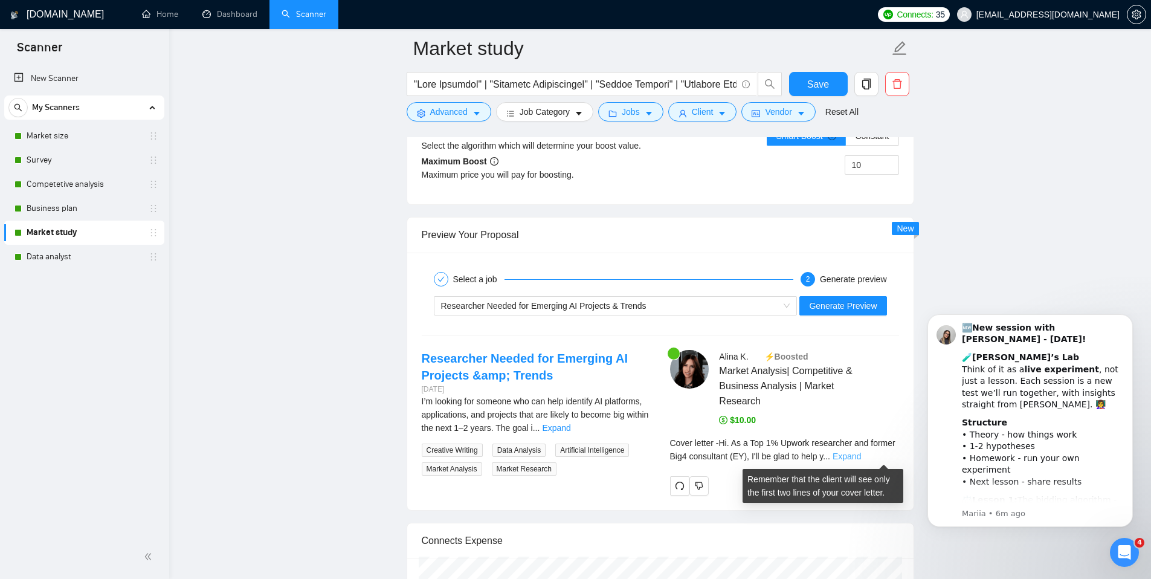
click at [861, 458] on link "Expand" at bounding box center [847, 456] width 28 height 10
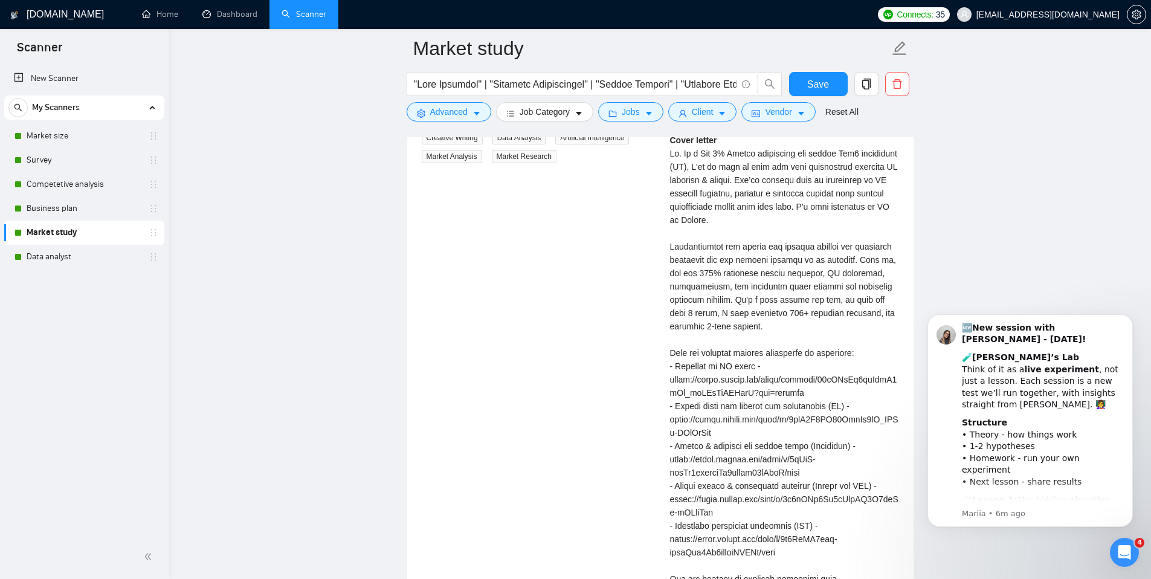
scroll to position [2577, 0]
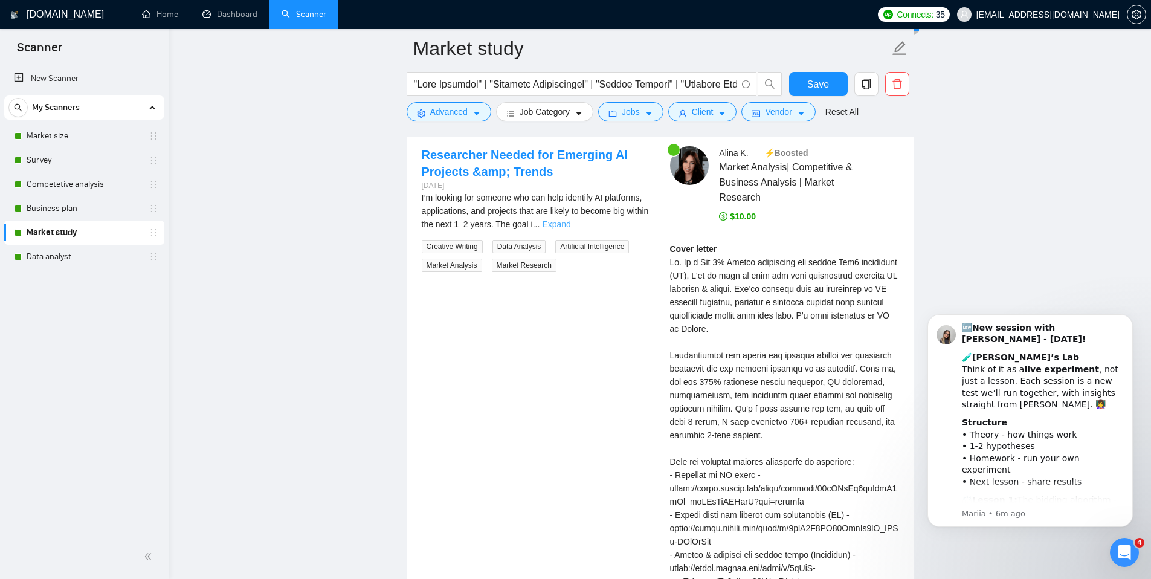
click at [570, 223] on link "Expand" at bounding box center [556, 224] width 28 height 10
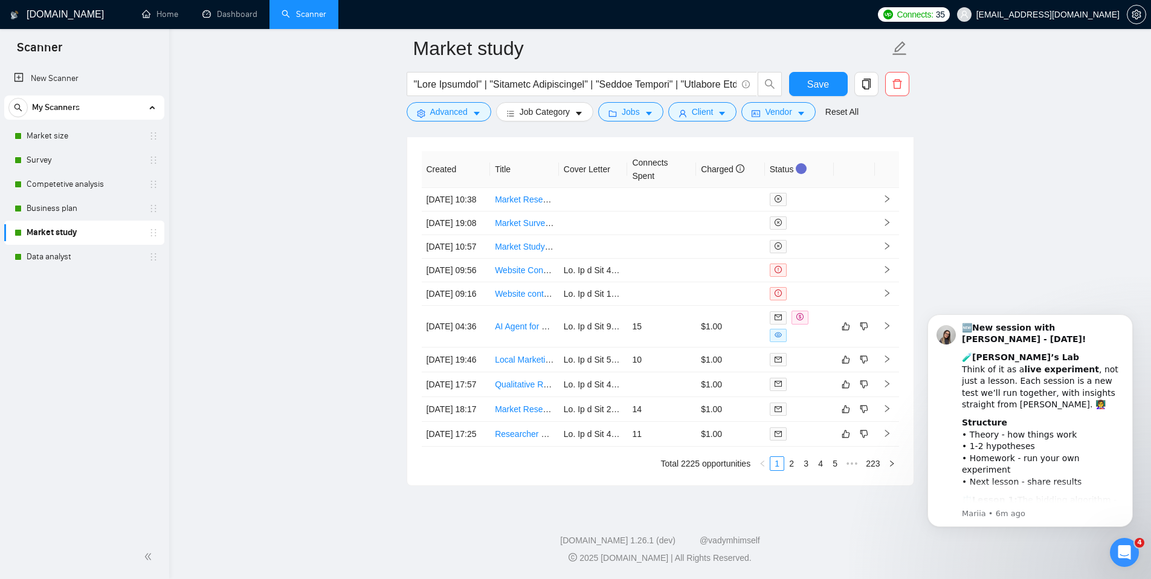
scroll to position [4180, 0]
click at [517, 429] on link "Researcher Needed for Scientific Trials and Quotes Compilation" at bounding box center [615, 434] width 240 height 10
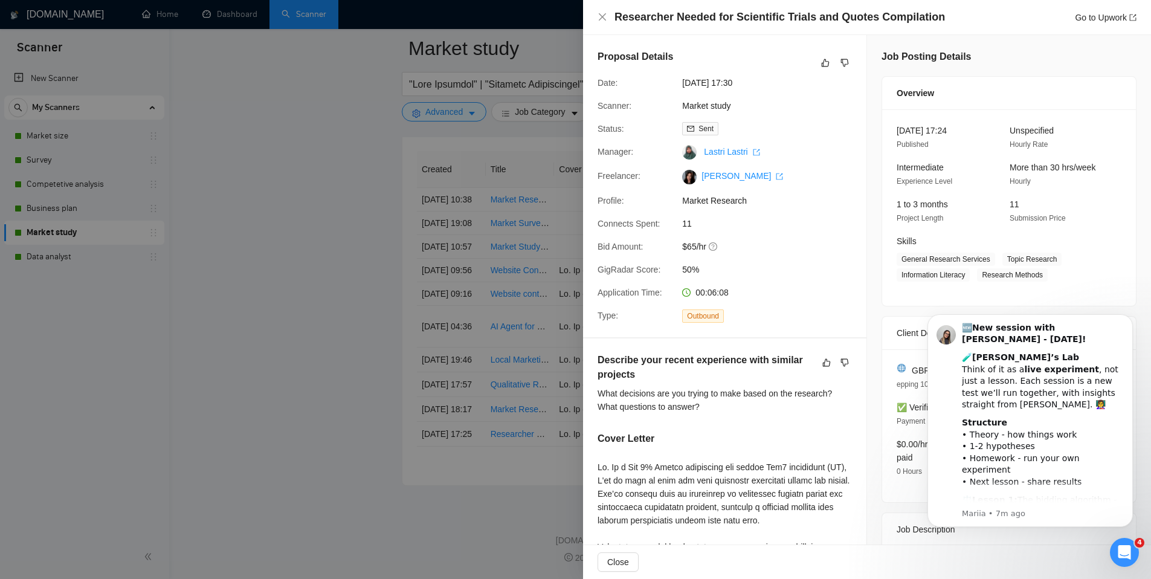
click at [261, 268] on div at bounding box center [575, 289] width 1151 height 579
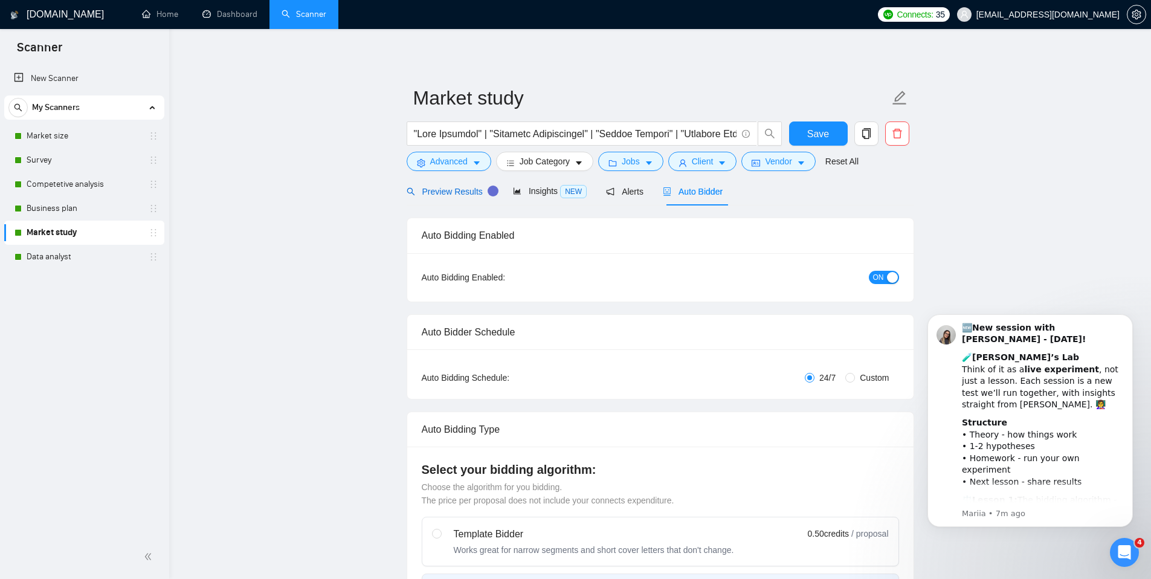
click at [463, 189] on span "Preview Results" at bounding box center [450, 192] width 87 height 10
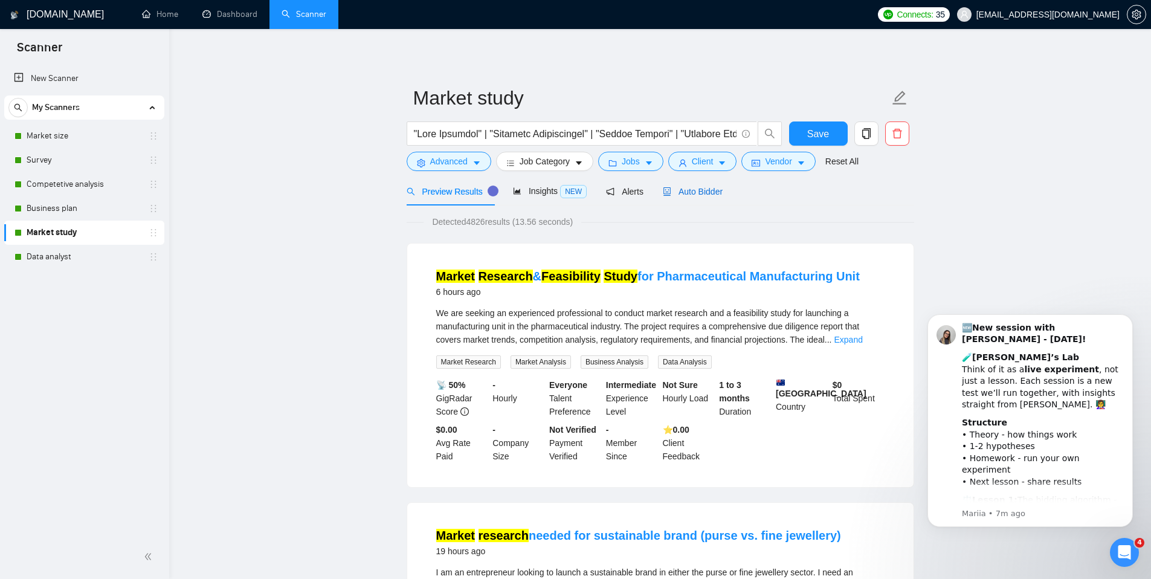
click at [706, 191] on span "Auto Bidder" at bounding box center [693, 192] width 60 height 10
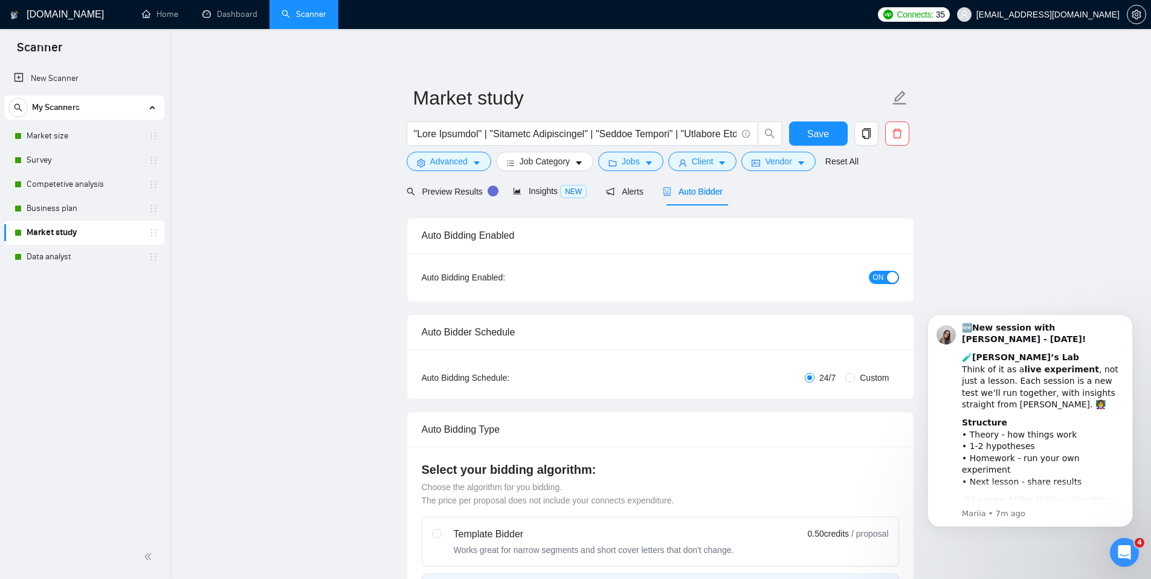
checkbox input "true"
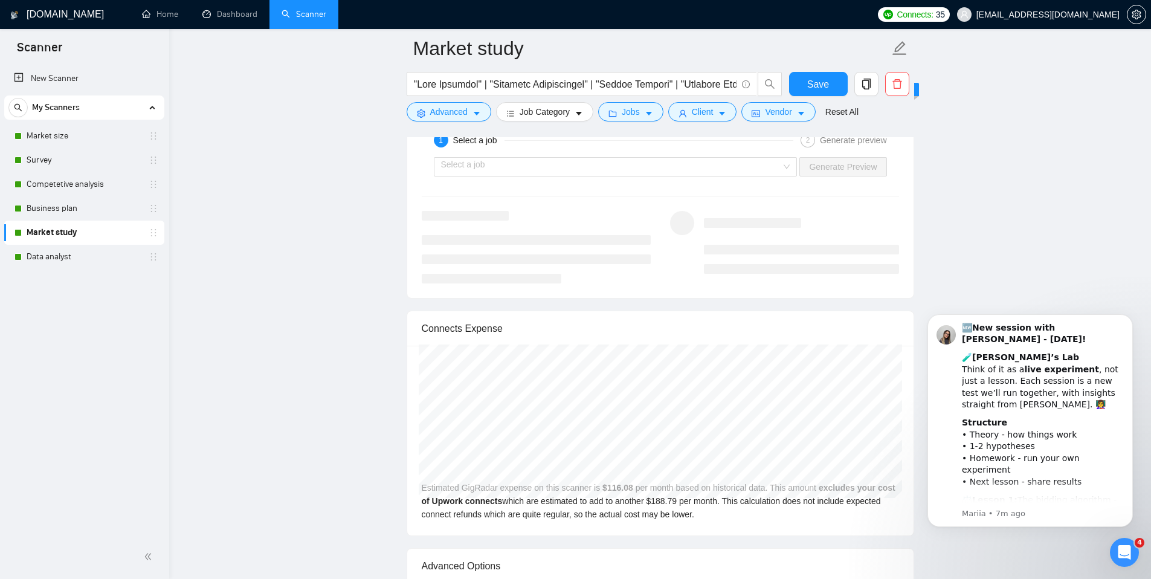
scroll to position [2511, 0]
click at [477, 169] on input "search" at bounding box center [611, 168] width 341 height 18
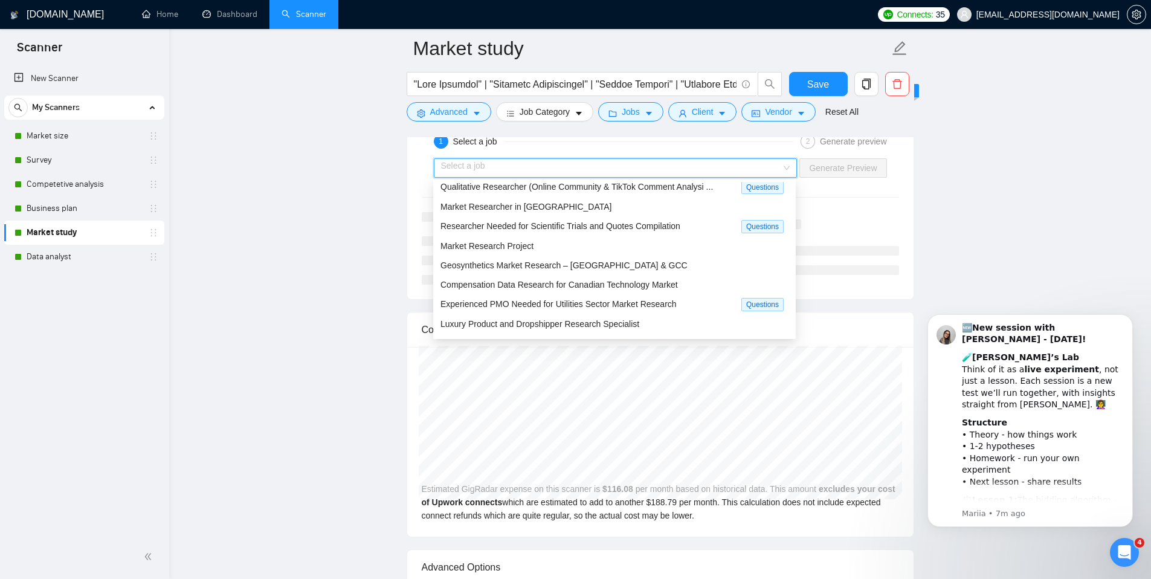
scroll to position [146, 0]
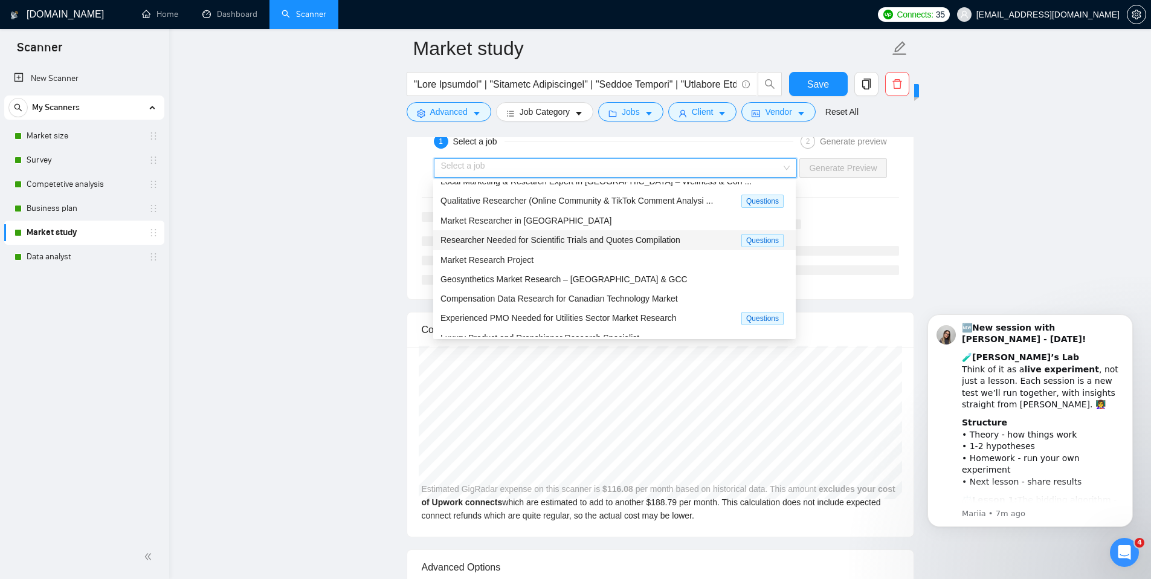
click at [513, 242] on span "Researcher Needed for Scientific Trials and Quotes Compilation" at bounding box center [560, 240] width 240 height 10
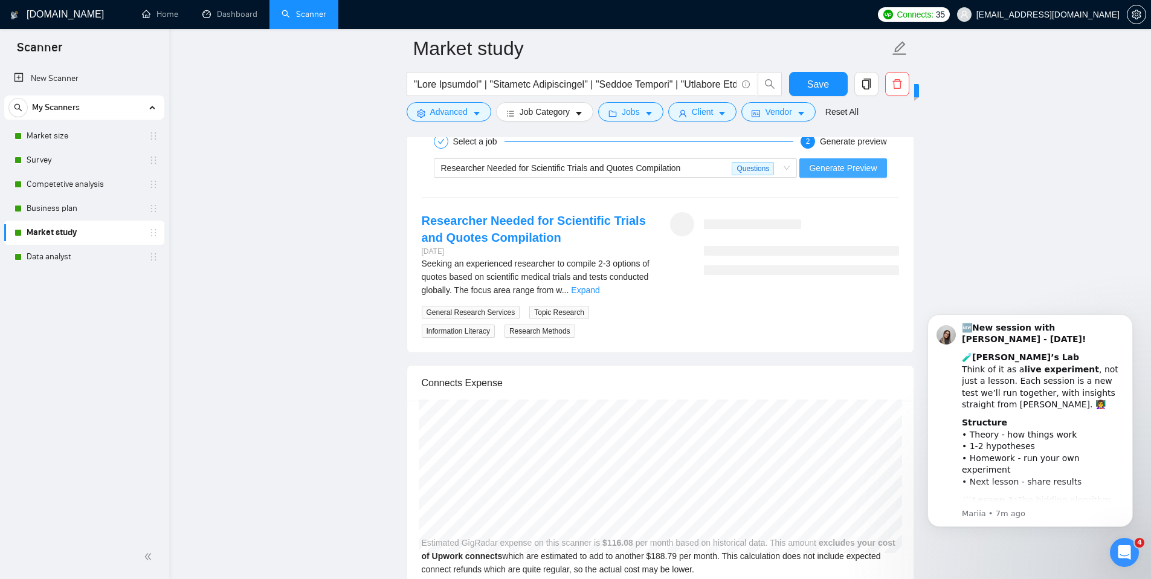
click at [836, 171] on span "Generate Preview" at bounding box center [843, 167] width 68 height 13
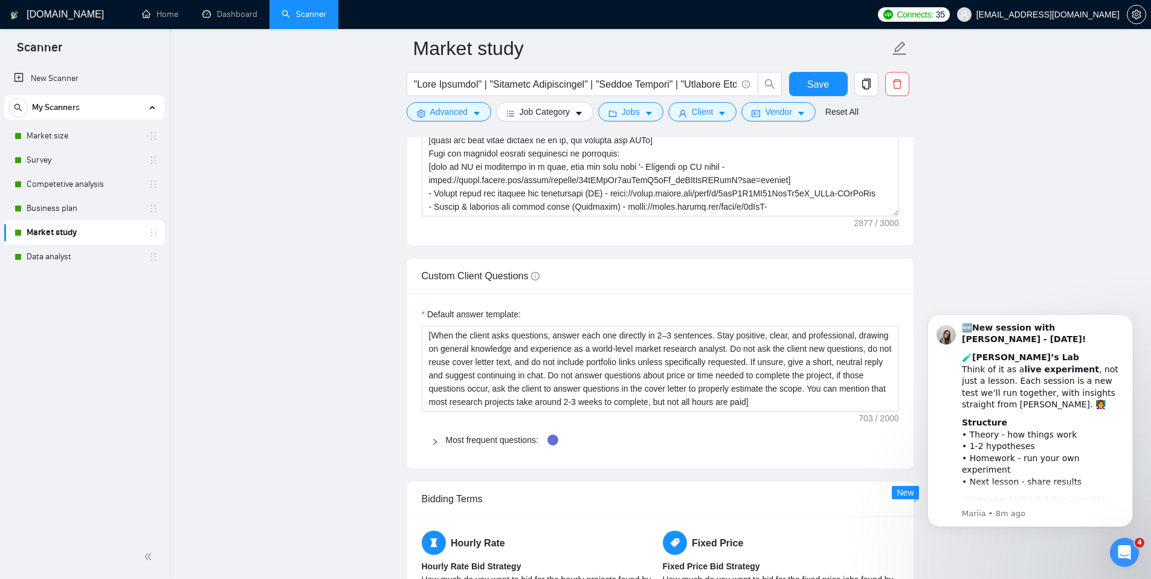
scroll to position [1663, 0]
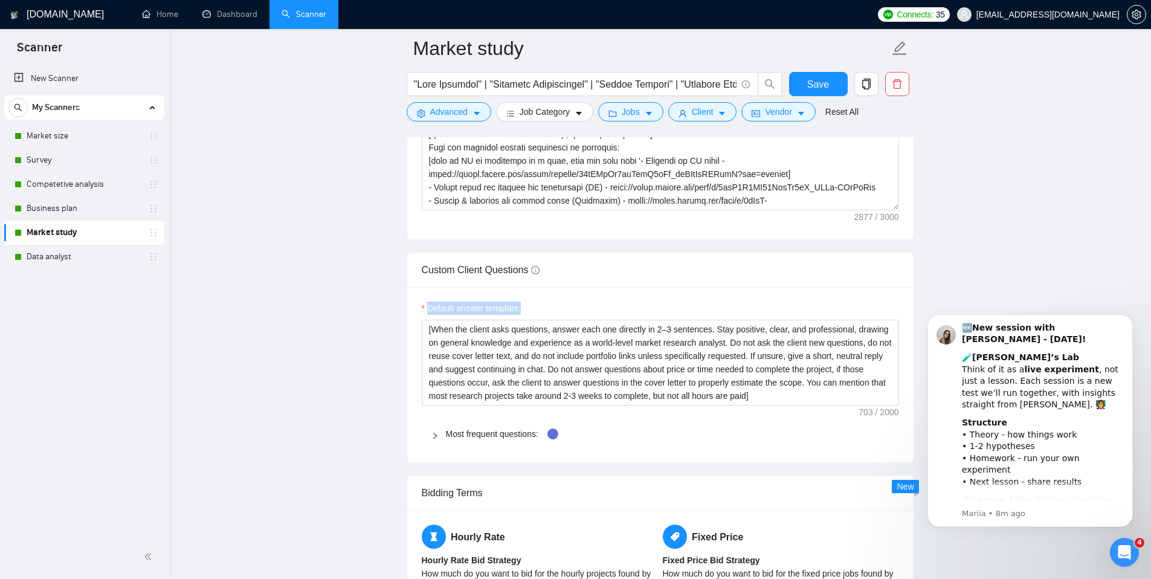
drag, startPoint x: 502, startPoint y: 307, endPoint x: 422, endPoint y: 305, distance: 79.8
click at [422, 305] on div "Default answer template:" at bounding box center [660, 311] width 477 height 18
copy label "Default answer template:"
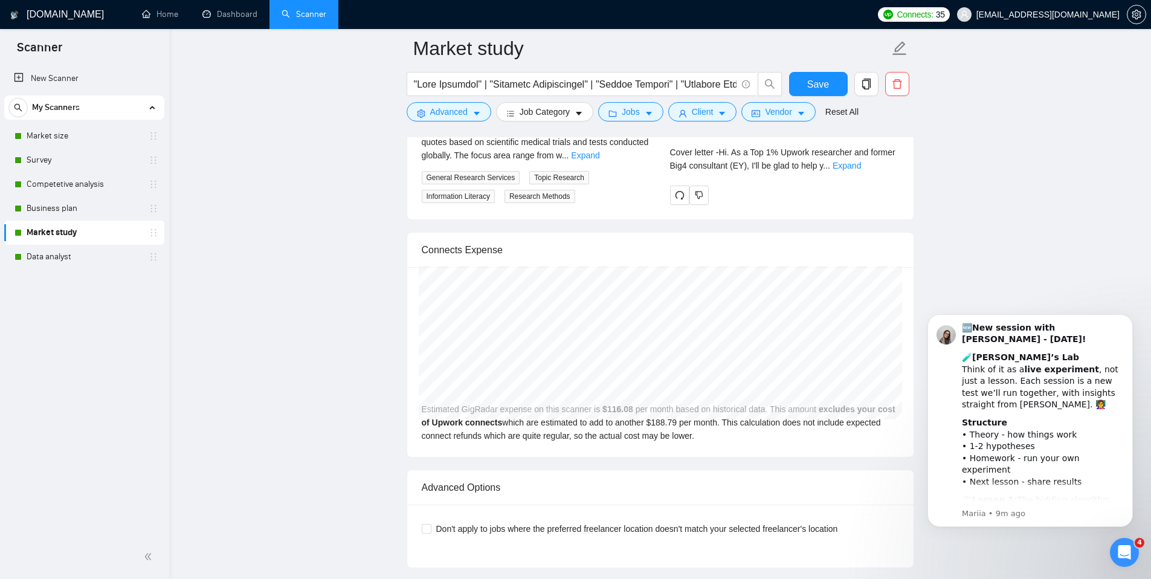
scroll to position [2494, 0]
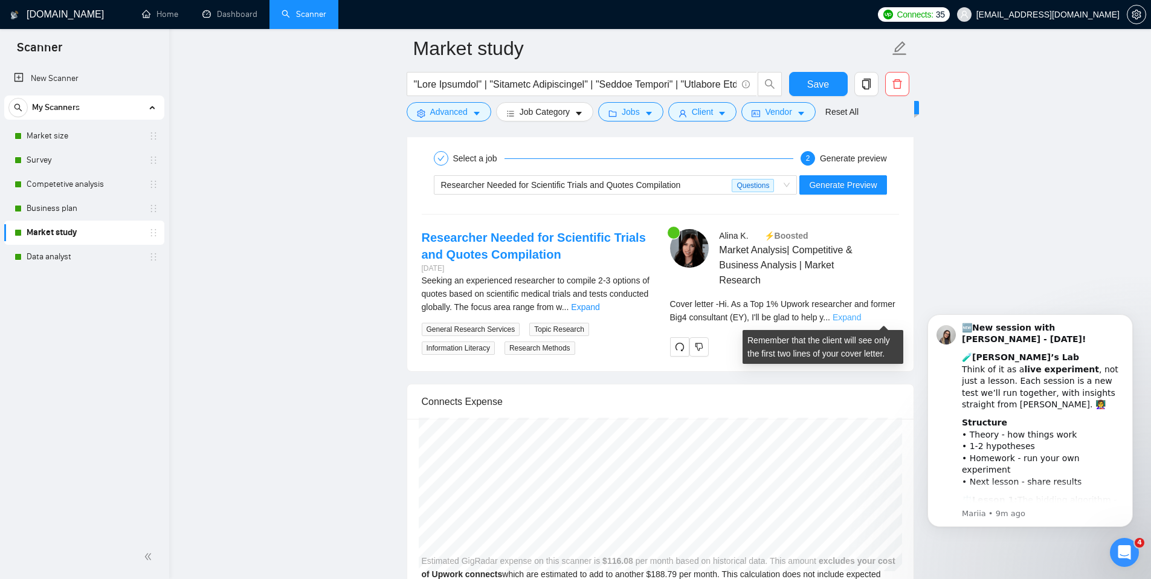
click at [861, 315] on link "Expand" at bounding box center [847, 317] width 28 height 10
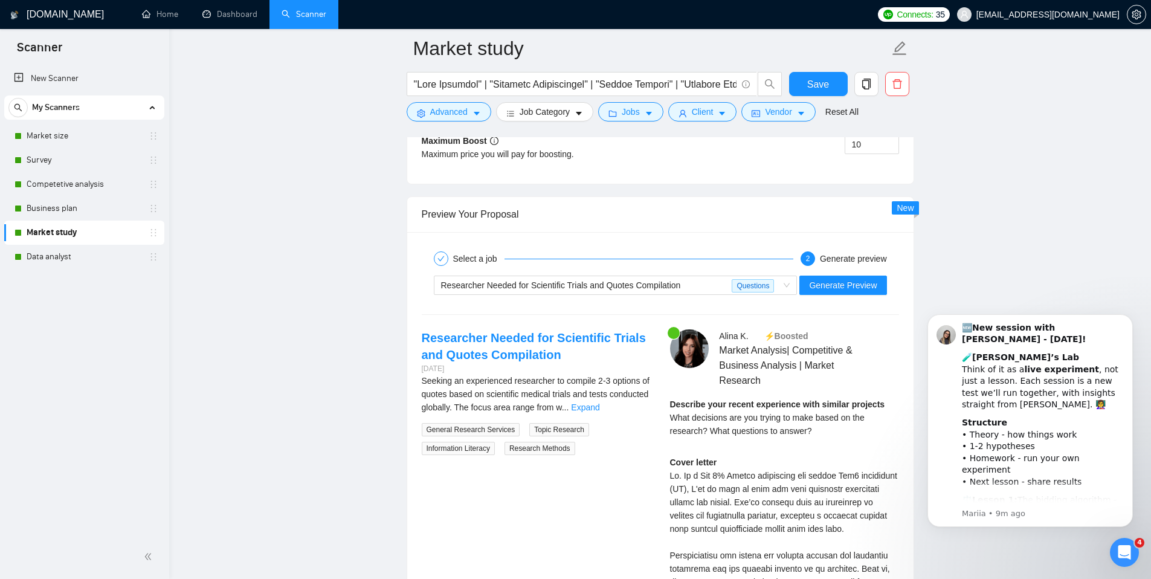
scroll to position [2399, 0]
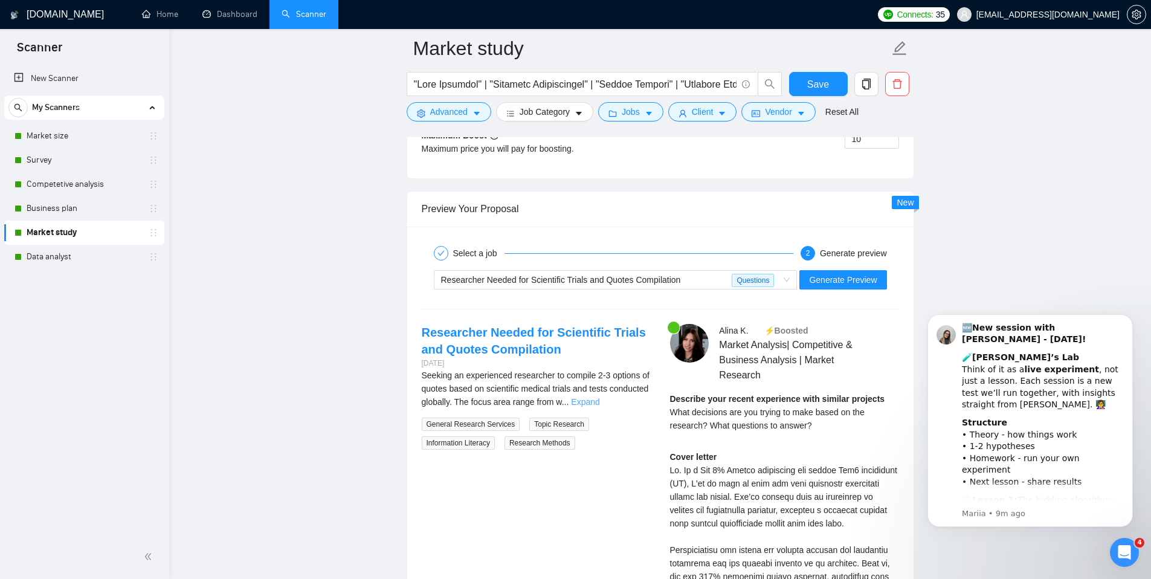
click at [599, 400] on link "Expand" at bounding box center [585, 402] width 28 height 10
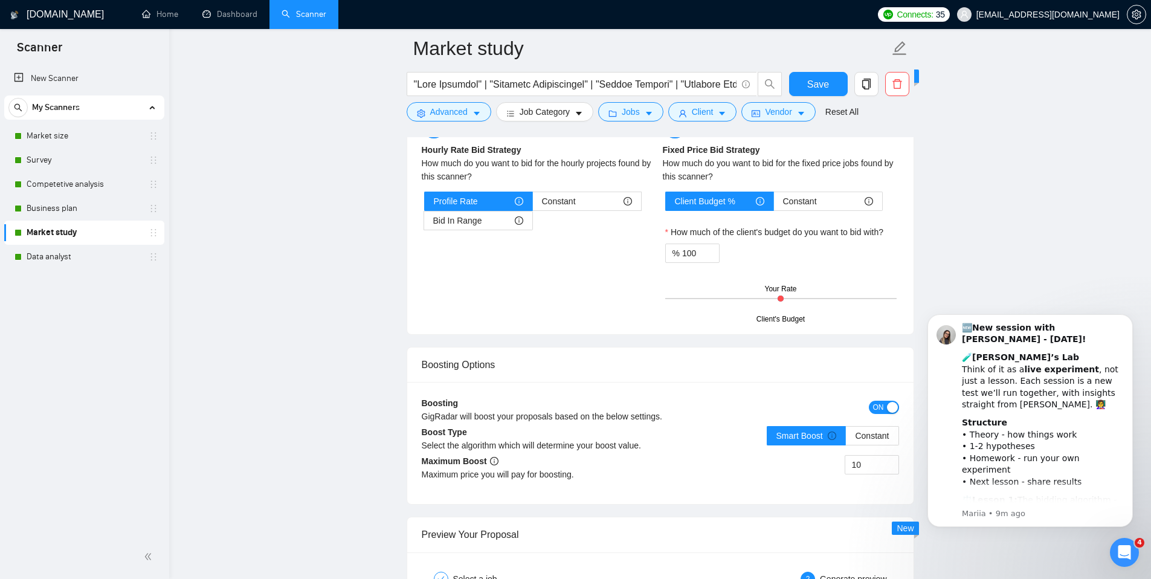
scroll to position [1870, 0]
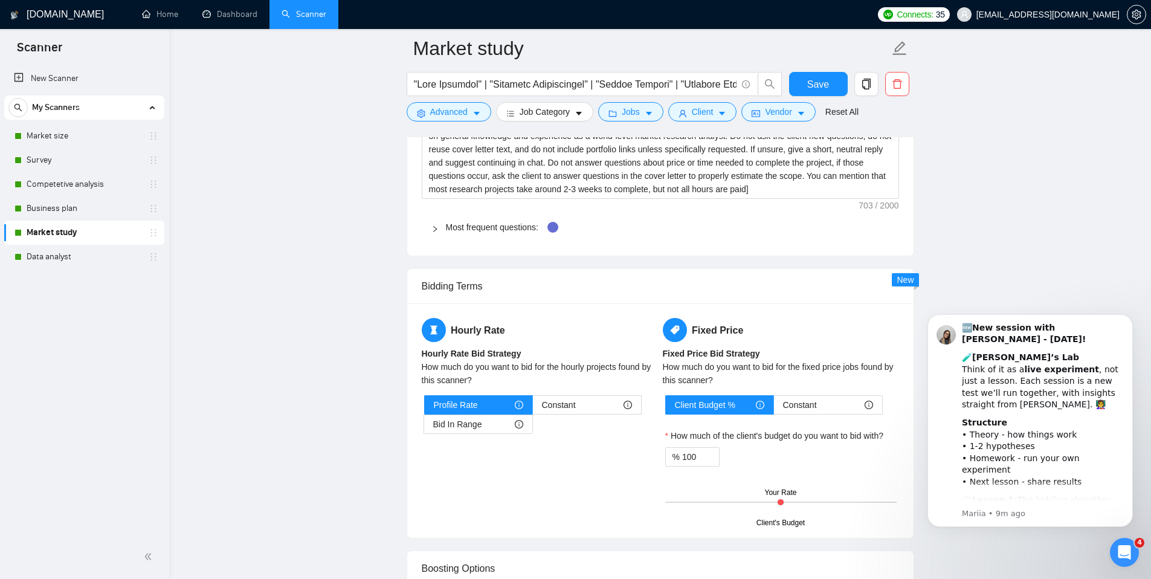
click at [438, 229] on icon "right" at bounding box center [434, 228] width 7 height 7
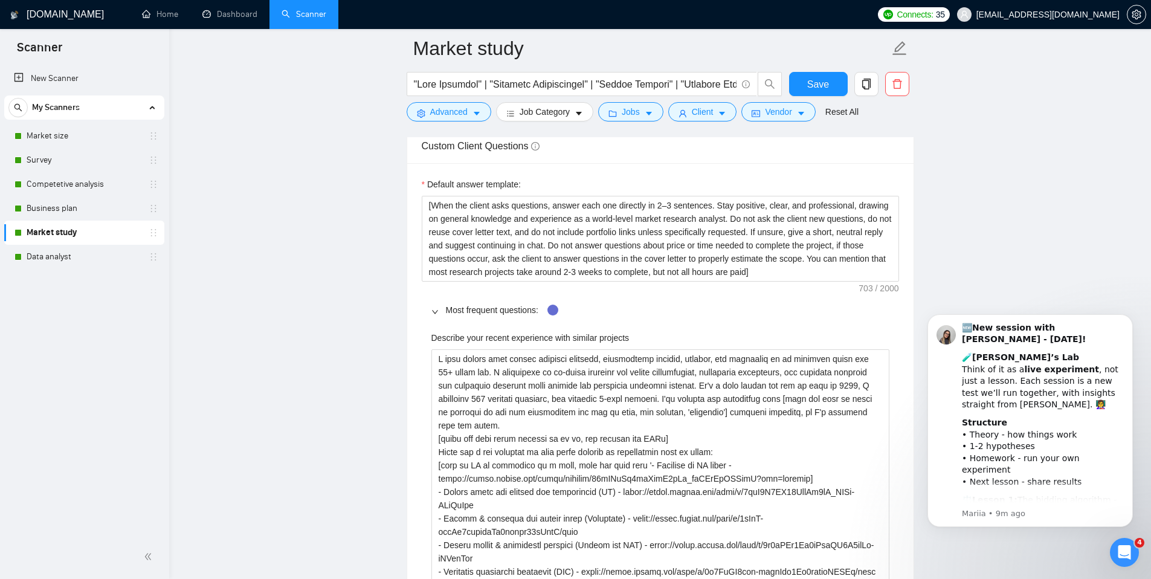
scroll to position [1809, 0]
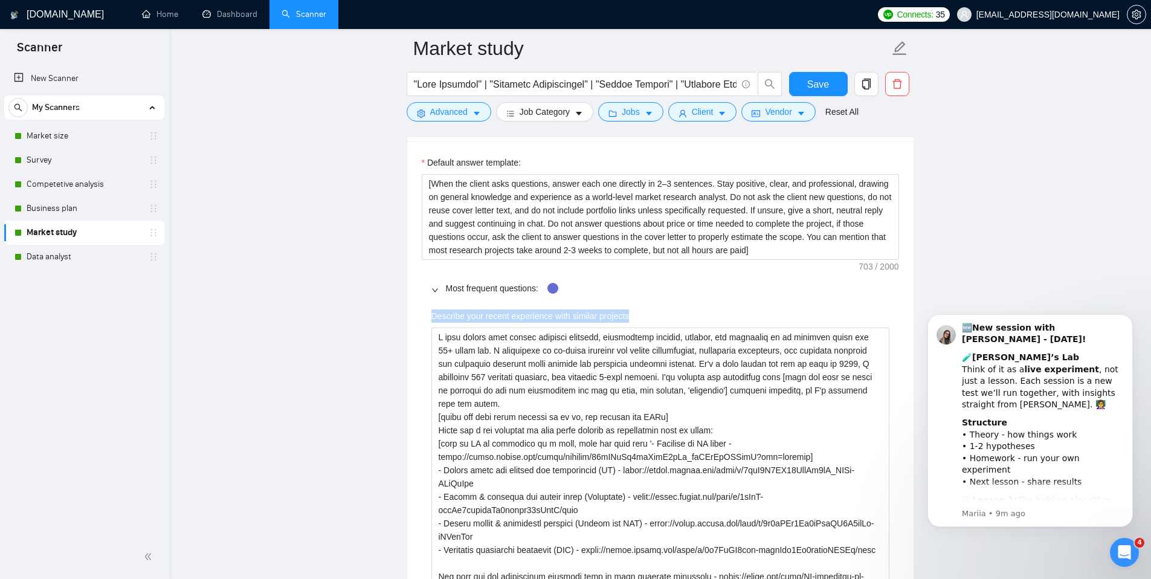
drag, startPoint x: 646, startPoint y: 315, endPoint x: 431, endPoint y: 315, distance: 214.5
click at [431, 315] on div "Describe your recent experience with similar projects" at bounding box center [660, 318] width 458 height 18
copy label "Describe your recent experience with similar projects"
drag, startPoint x: 440, startPoint y: 286, endPoint x: 542, endPoint y: 288, distance: 102.1
click at [542, 288] on div "Most frequent questions:" at bounding box center [660, 288] width 477 height 28
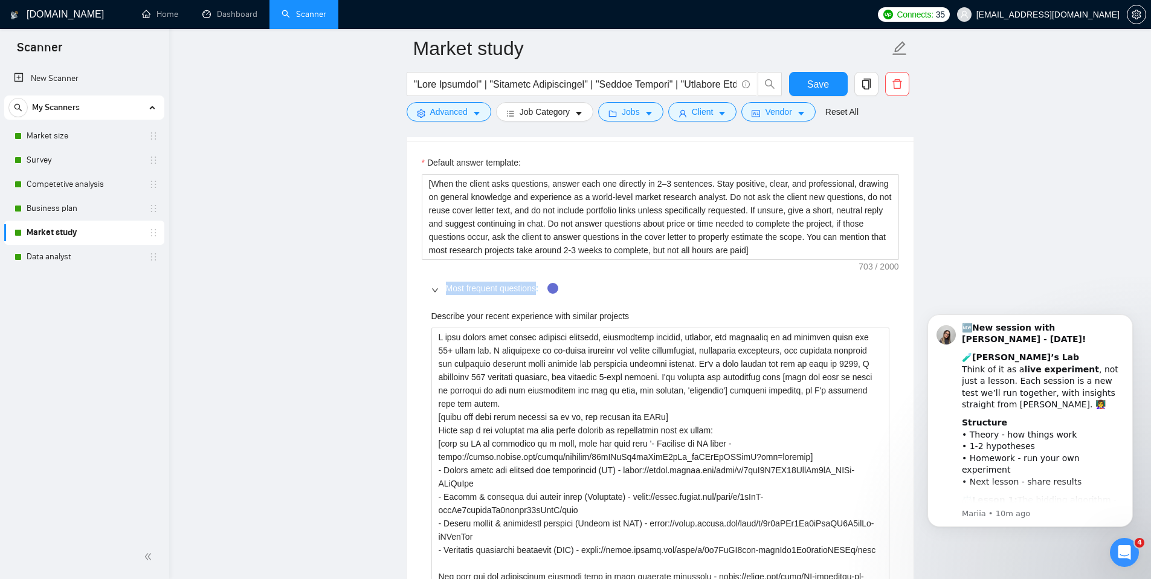
copy link "Most frequent questions"
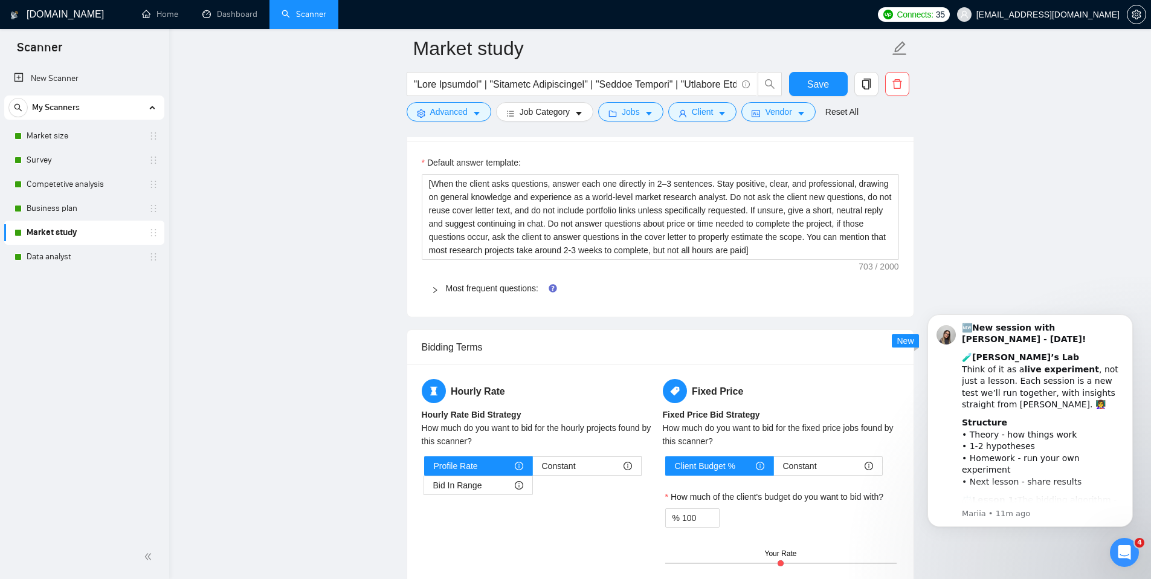
click at [323, 323] on main "Market study Save Advanced Job Category Jobs Client Vendor Reset All Preview Re…" at bounding box center [660, 492] width 943 height 4506
click at [437, 291] on icon "right" at bounding box center [434, 289] width 7 height 7
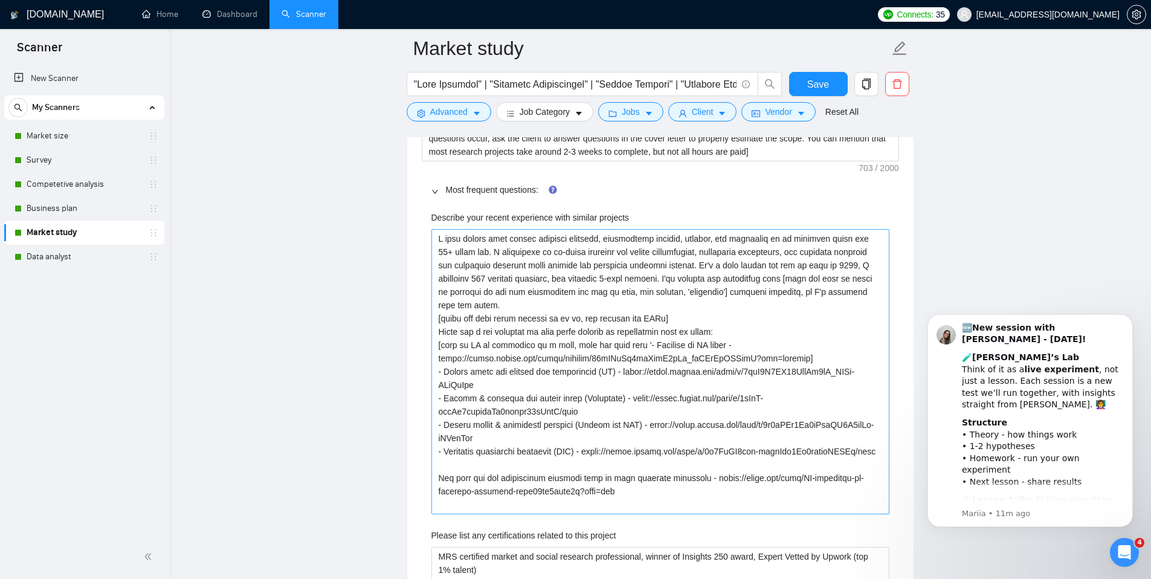
scroll to position [1921, 0]
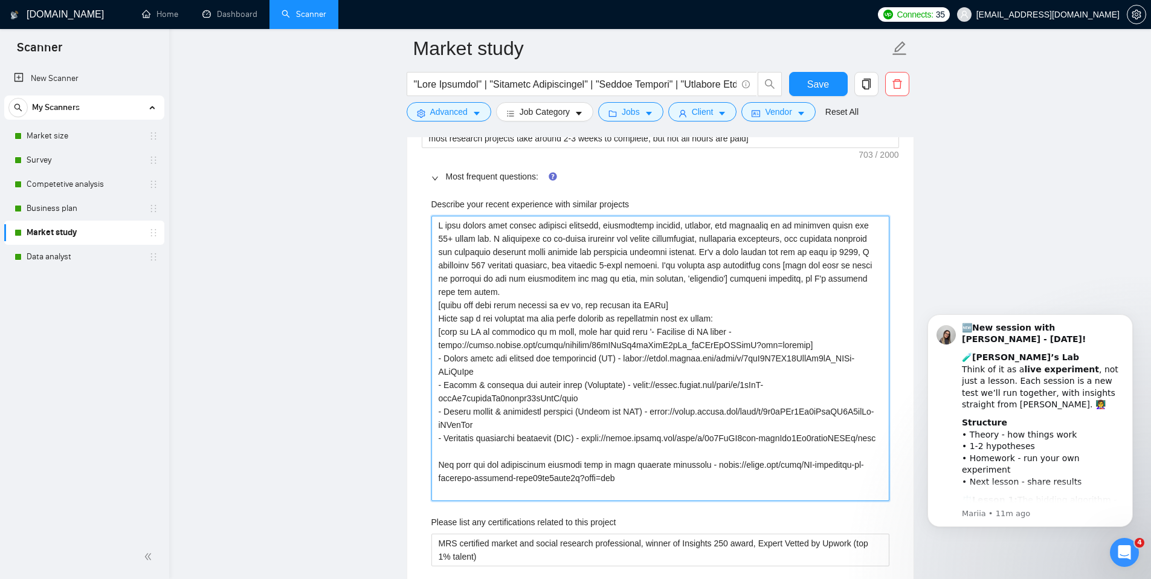
click at [776, 279] on projects "Describe your recent experience with similar projects" at bounding box center [660, 358] width 458 height 285
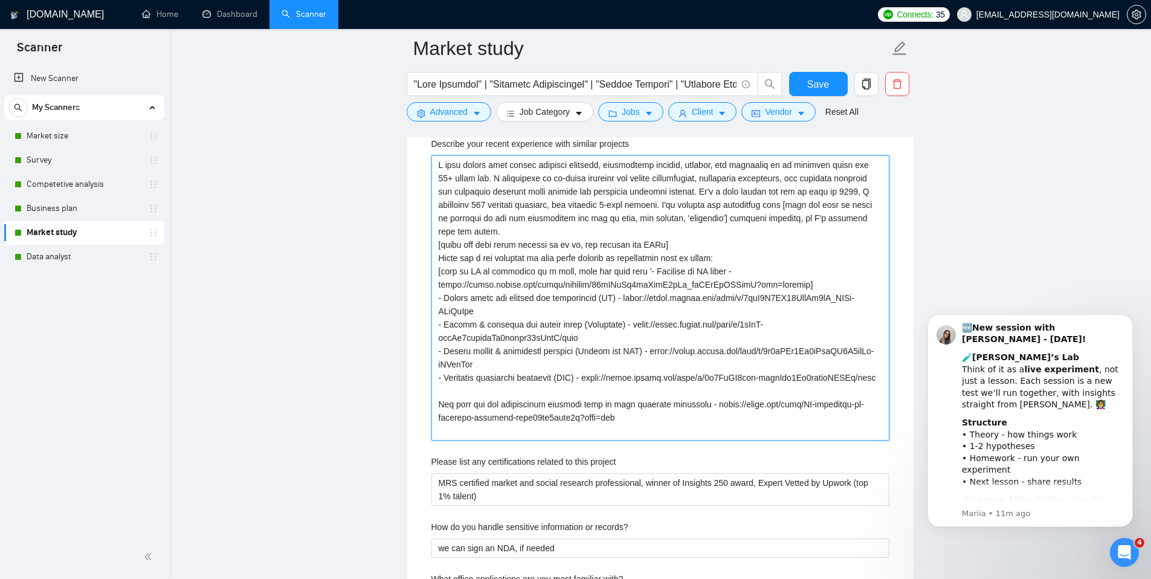
scroll to position [1976, 0]
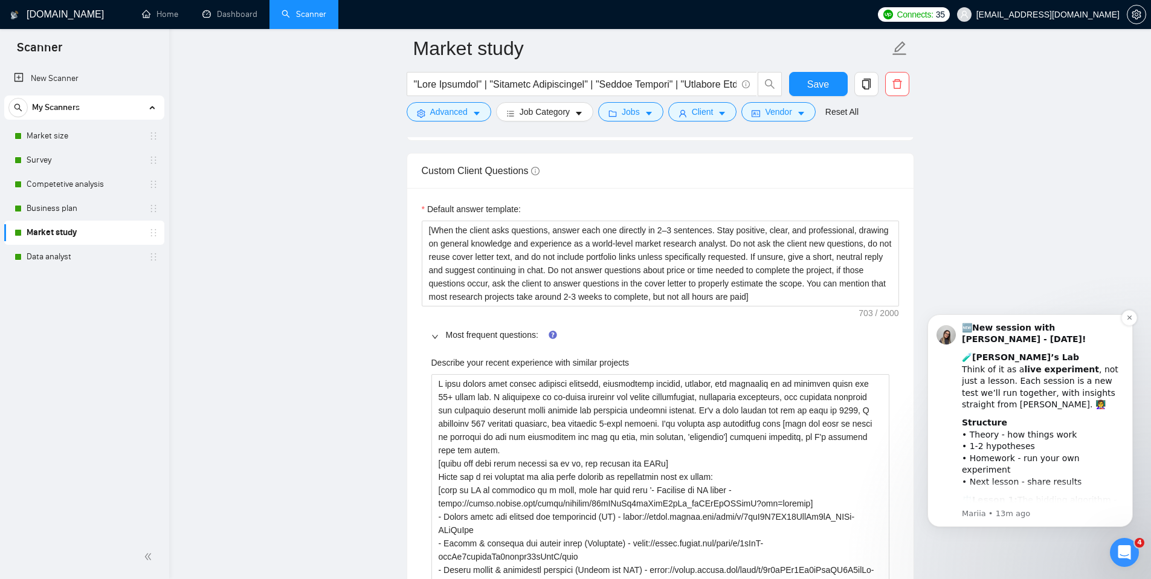
scroll to position [1746, 0]
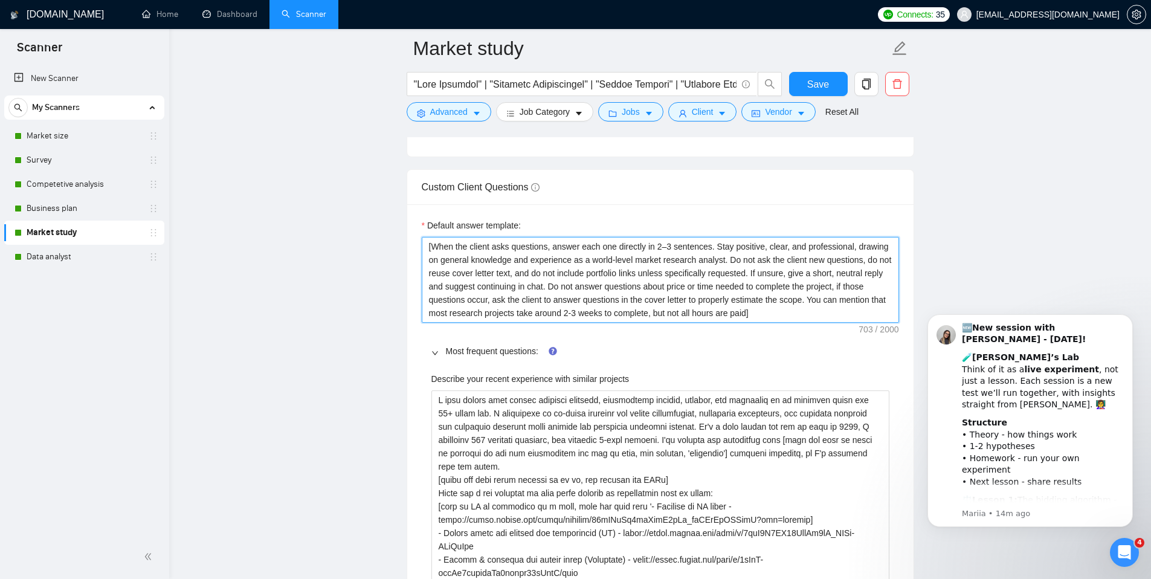
click at [663, 280] on textarea "[When the client asks questions, answer each one directly in 2–3 sentences. Sta…" at bounding box center [660, 280] width 477 height 86
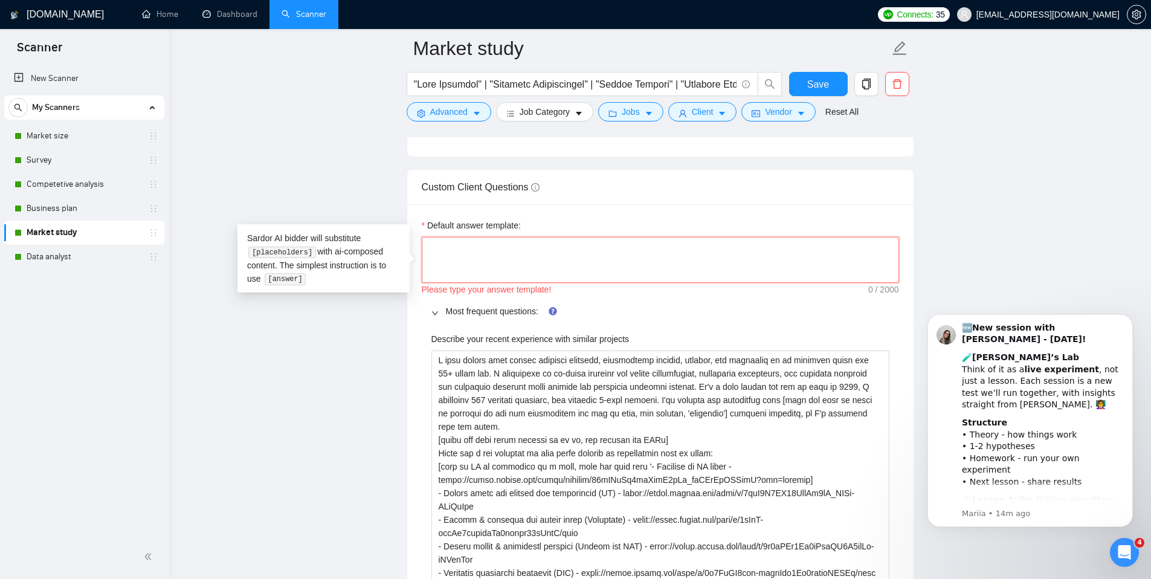
type textarea "["
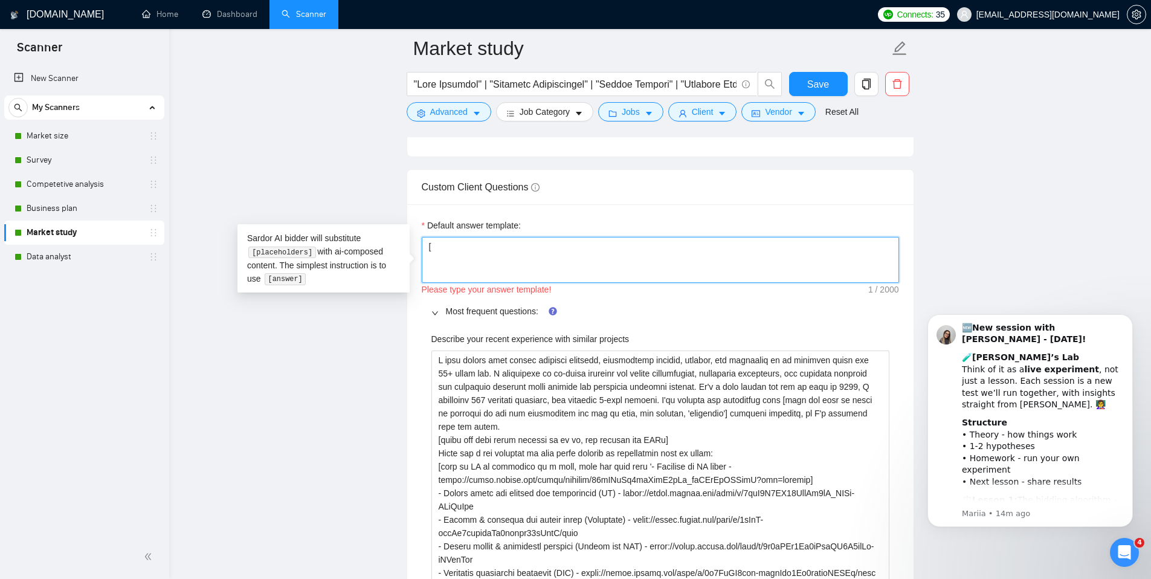
type textarea "[]"
type textarea "[n]"
type textarea "[no]"
type textarea "[no ]"
type textarea "[no n]"
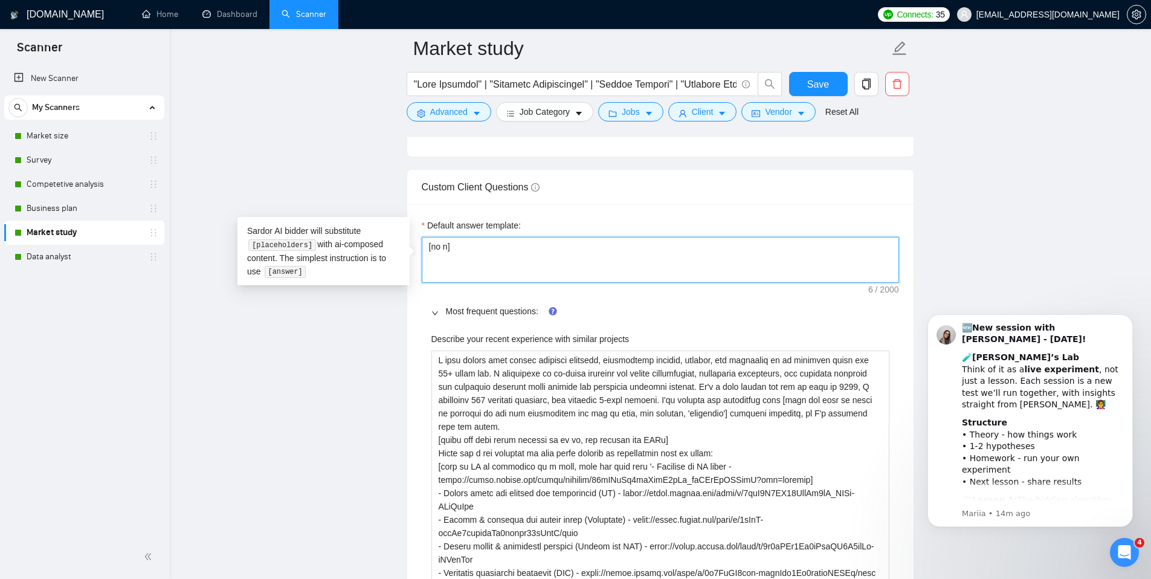
type textarea "[no ne]"
type textarea "[no nee]"
type textarea "[no need]"
type textarea "[no need ]"
type textarea "[no need t]"
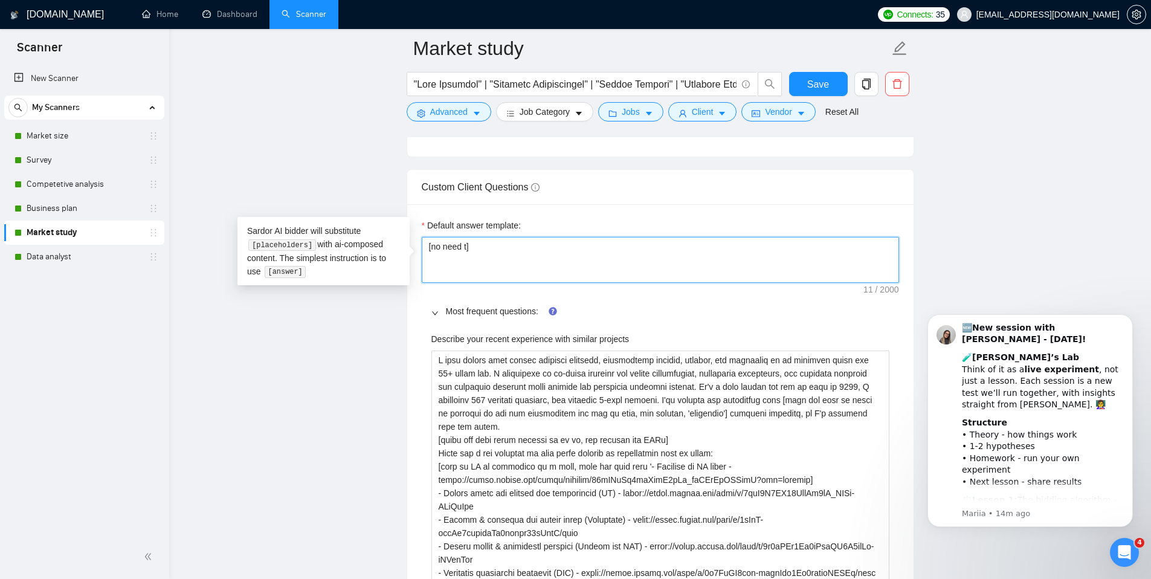
type textarea "[no need to]"
type textarea "[no need to ]"
type textarea "[no need to f]"
type textarea "[no need to fi]"
type textarea "[no need to fil]"
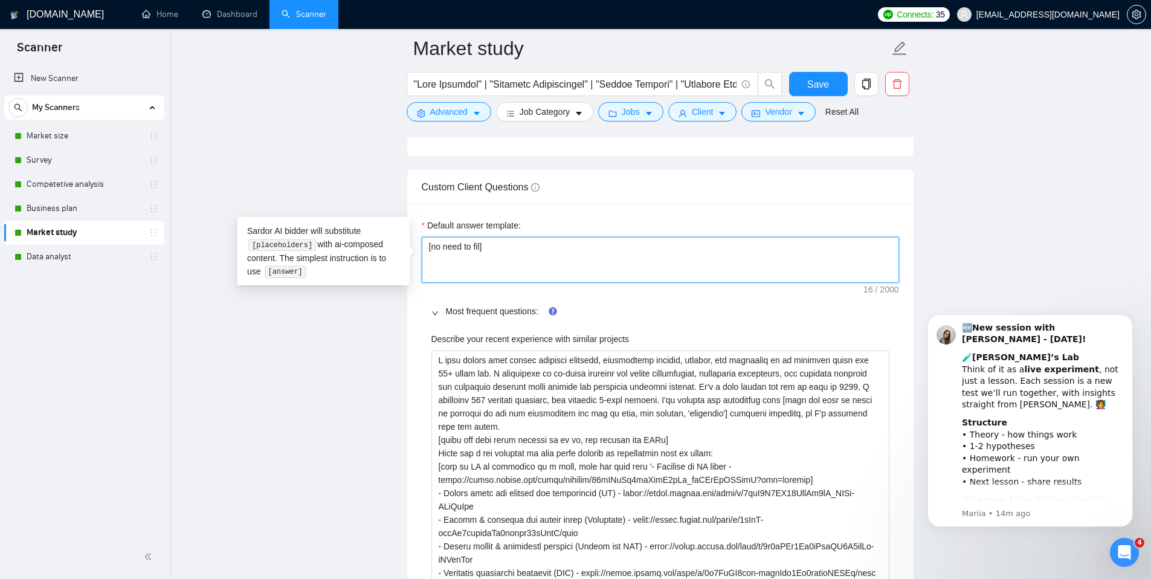
type textarea "[no need to fill]"
type textarea "[no need to fill ]"
type textarea "[no need to fill]"
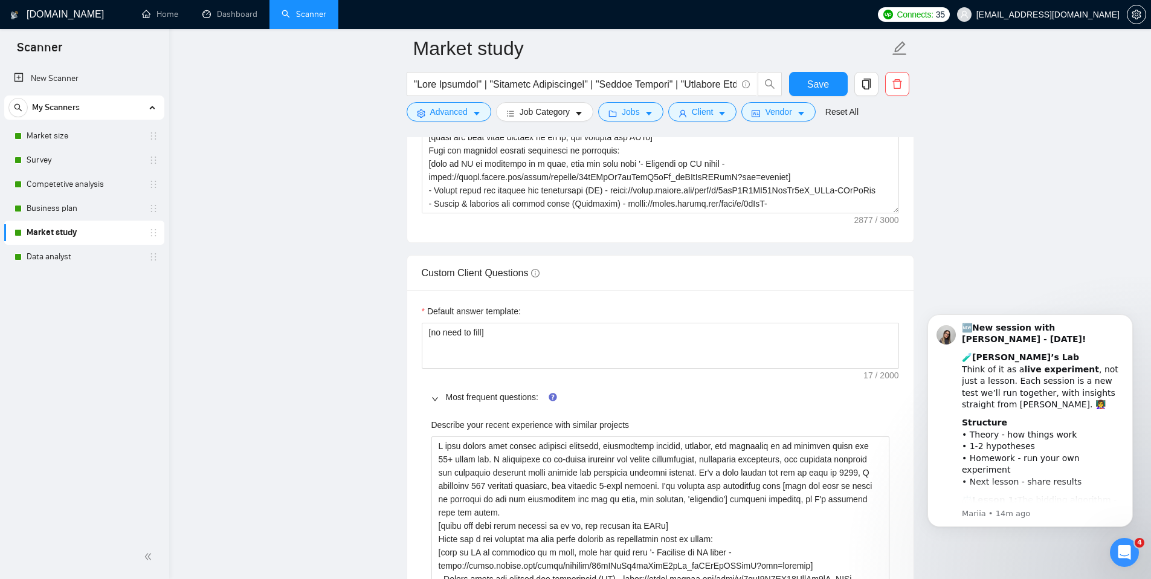
scroll to position [1633, 0]
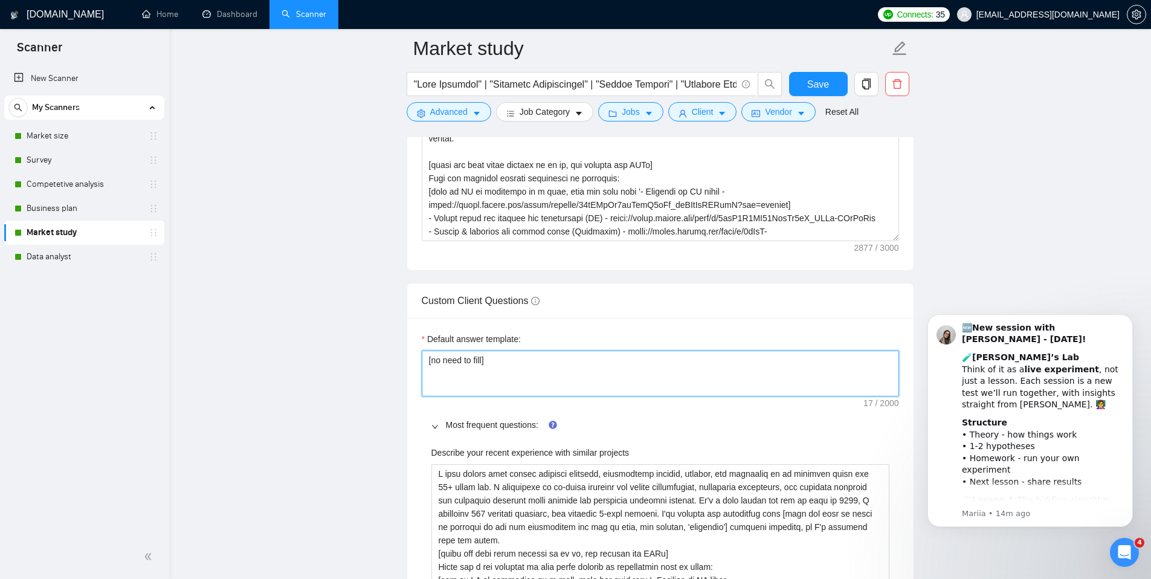
click at [432, 363] on textarea "[no need to fill]" at bounding box center [660, 373] width 477 height 46
type textarea "no need to fill]"
click at [508, 363] on textarea "no need to fill]" at bounding box center [660, 373] width 477 height 46
type textarea "no need to fill"
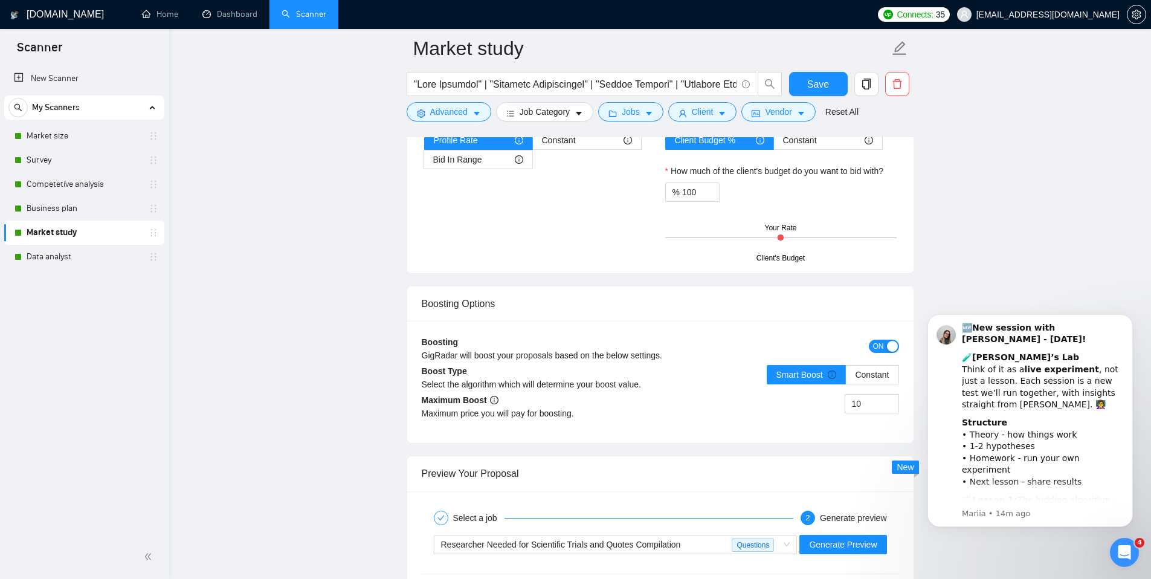
scroll to position [4103, 0]
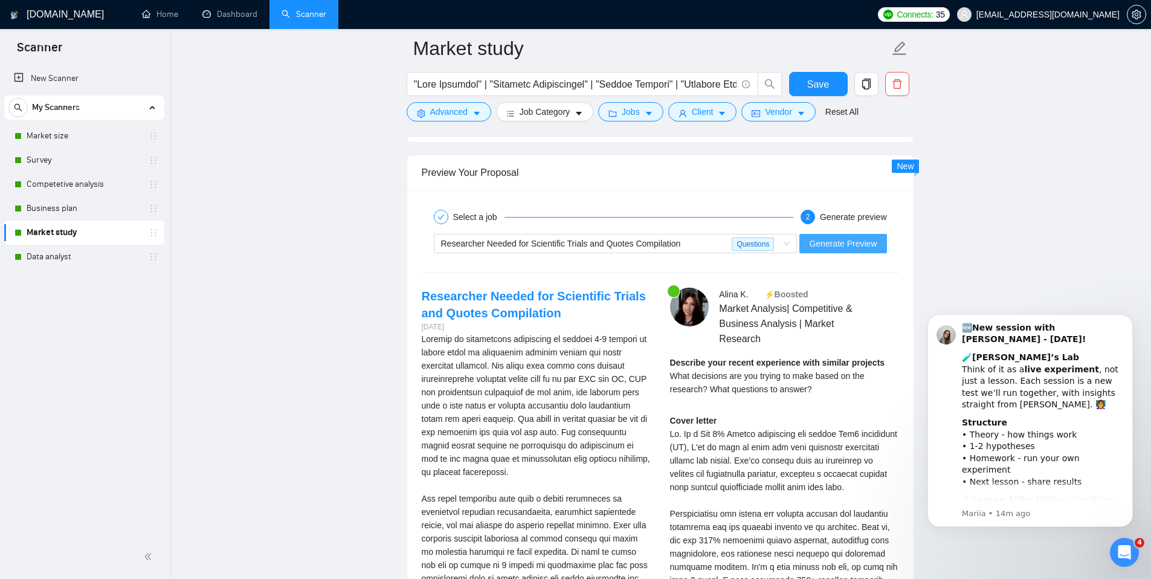
click at [827, 246] on span "Generate Preview" at bounding box center [843, 243] width 68 height 13
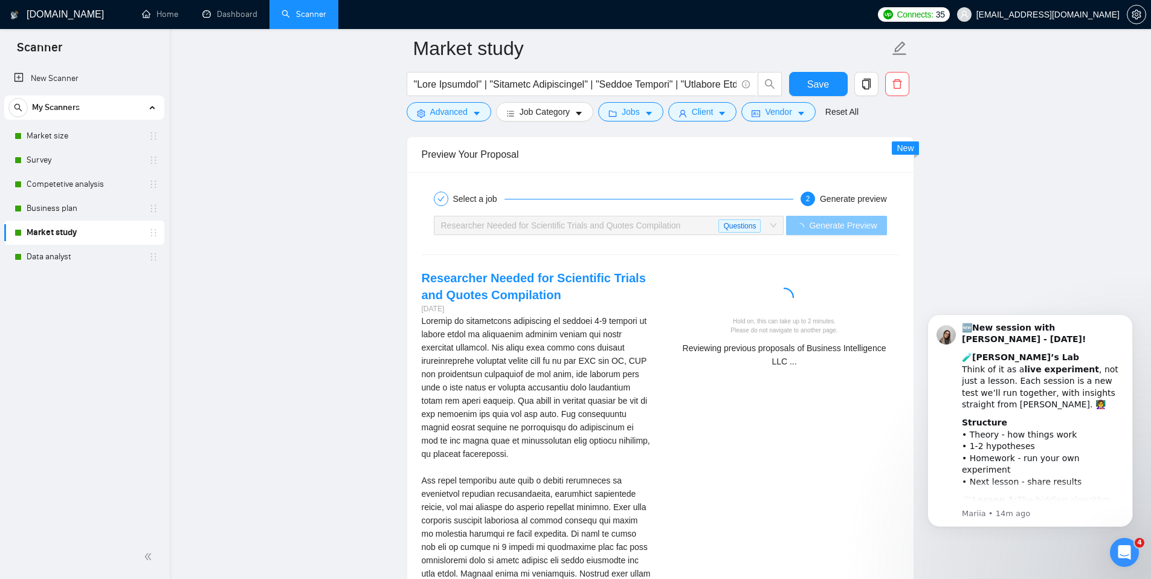
scroll to position [4196, 0]
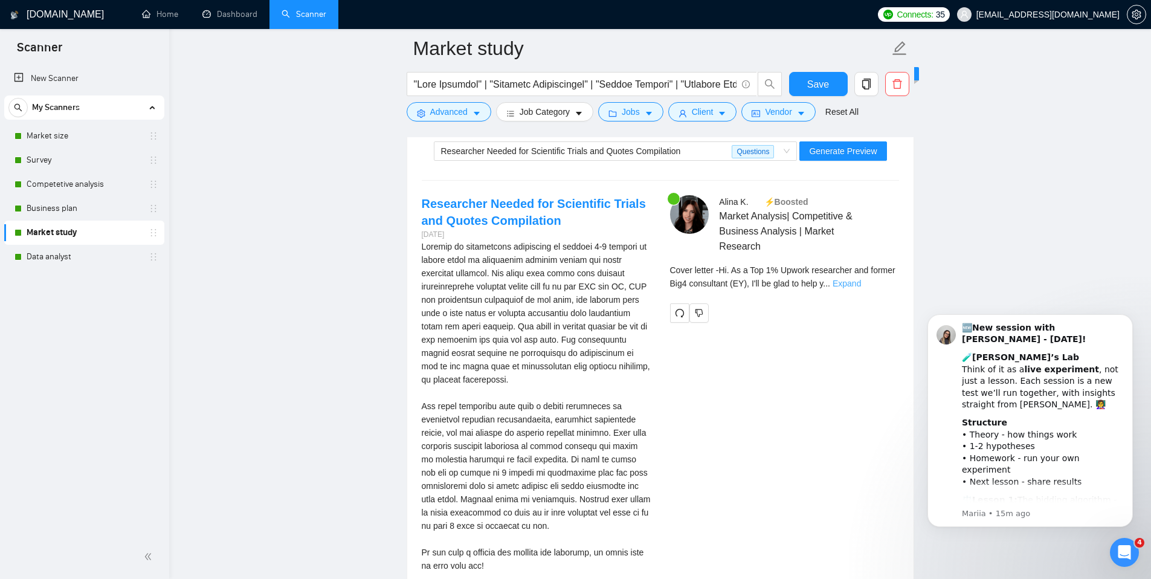
click at [861, 284] on link "Expand" at bounding box center [847, 284] width 28 height 10
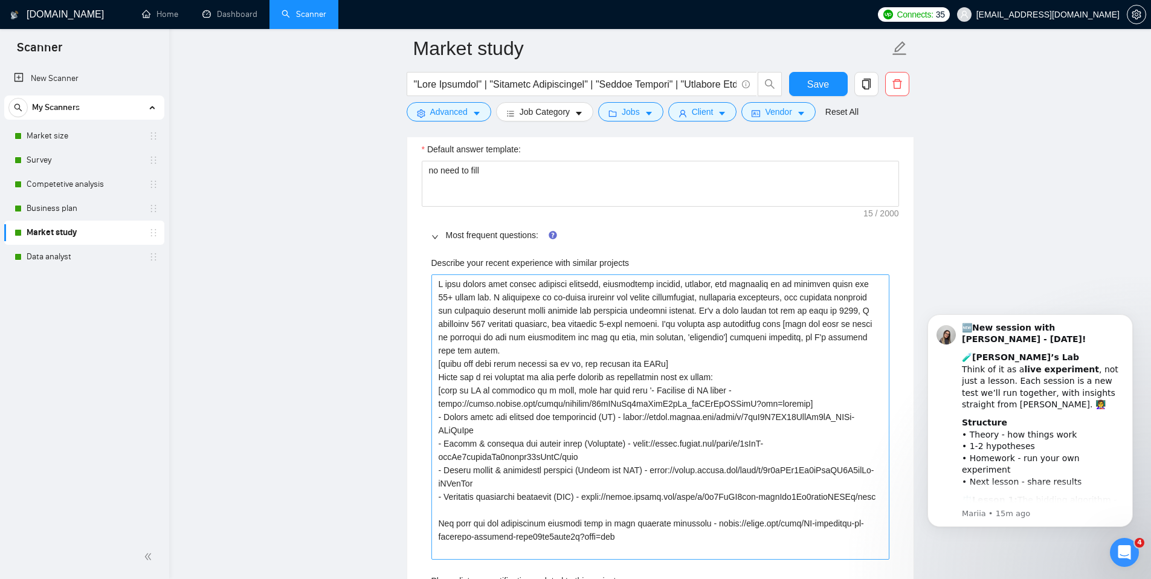
scroll to position [1852, 0]
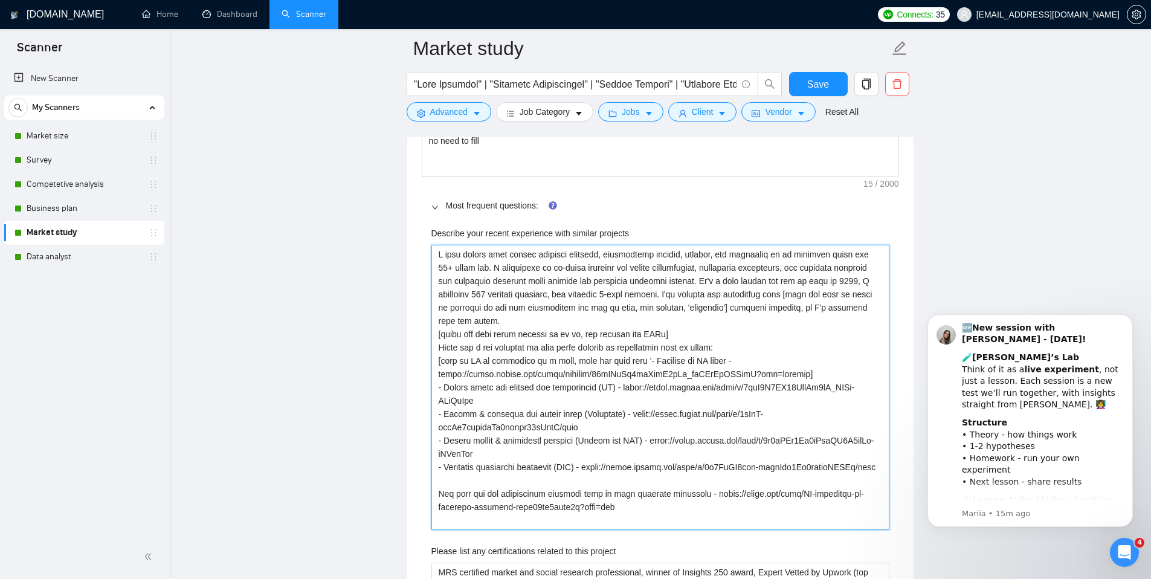
drag, startPoint x: 847, startPoint y: 294, endPoint x: 861, endPoint y: 522, distance: 228.2
click at [861, 522] on projects "Describe your recent experience with similar projects" at bounding box center [660, 387] width 458 height 285
type projects "I have worked with market research projects, feasibility studies, surveys, and …"
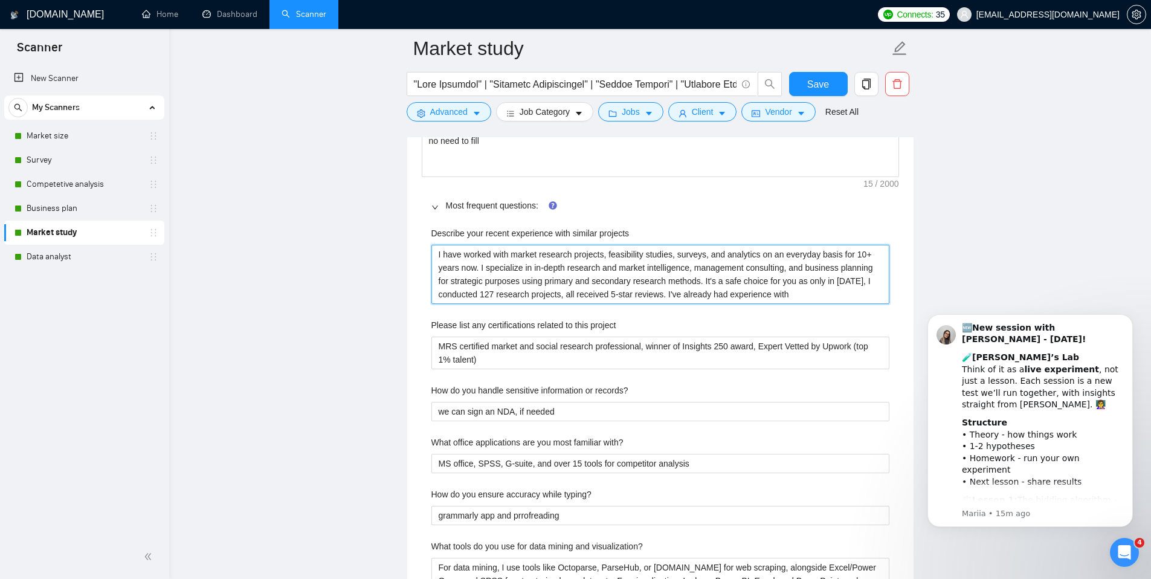
type projects "I have worked with market research projects, feasibility studies, surveys, and …"
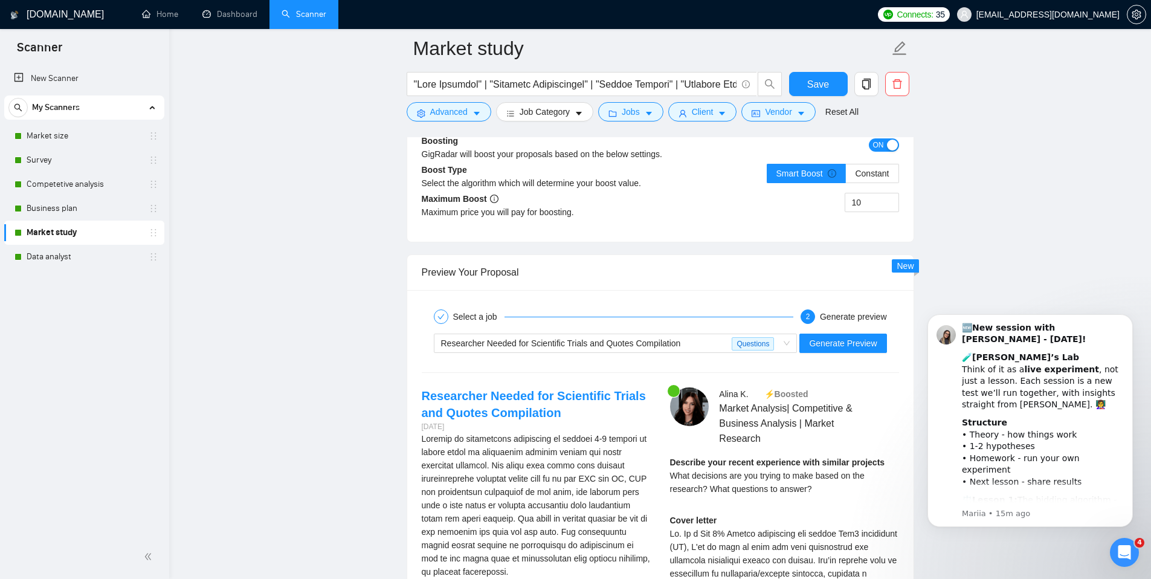
scroll to position [3810, 0]
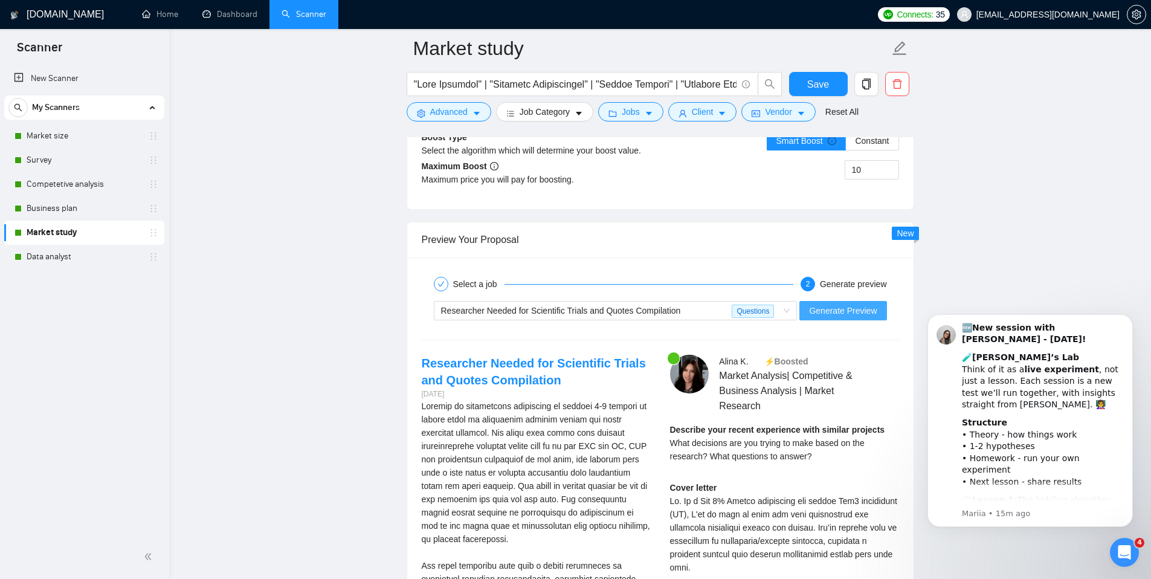
click at [822, 312] on span "Generate Preview" at bounding box center [843, 310] width 68 height 13
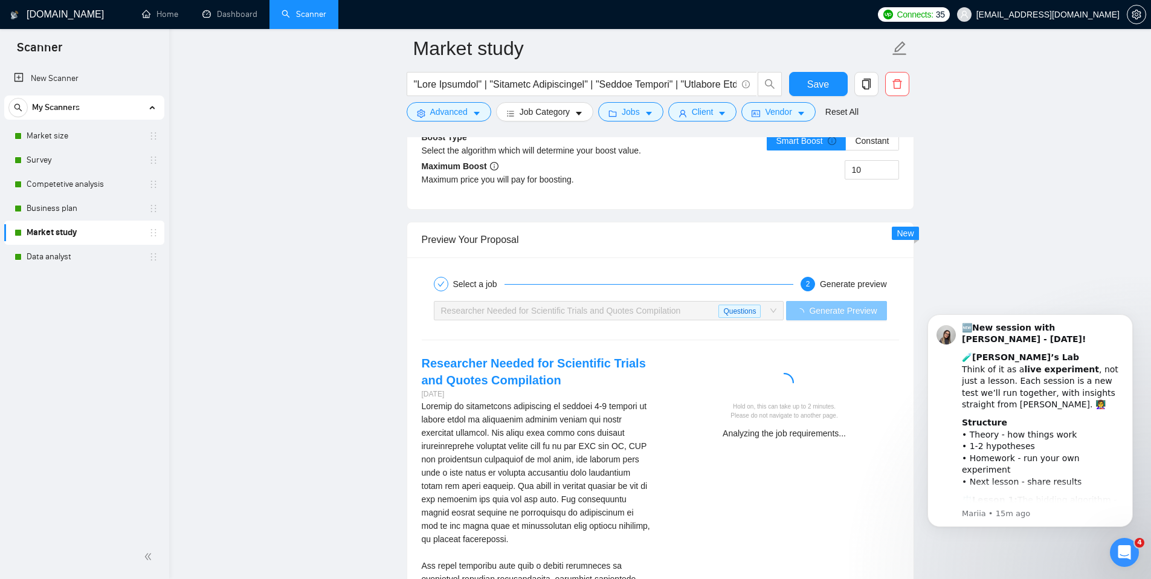
scroll to position [3793, 0]
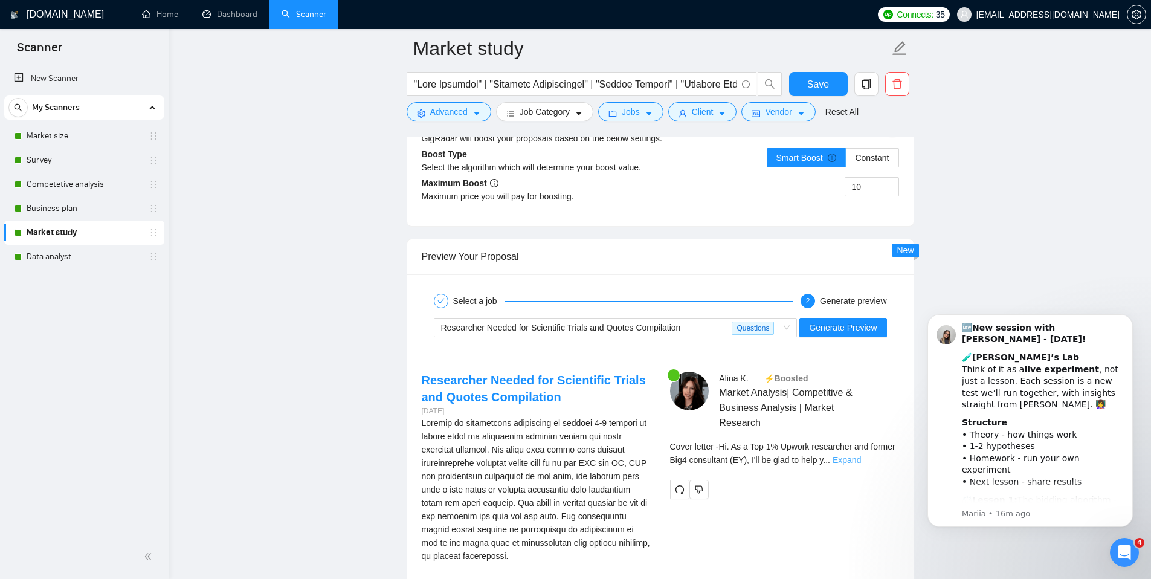
click at [861, 459] on link "Expand" at bounding box center [847, 460] width 28 height 10
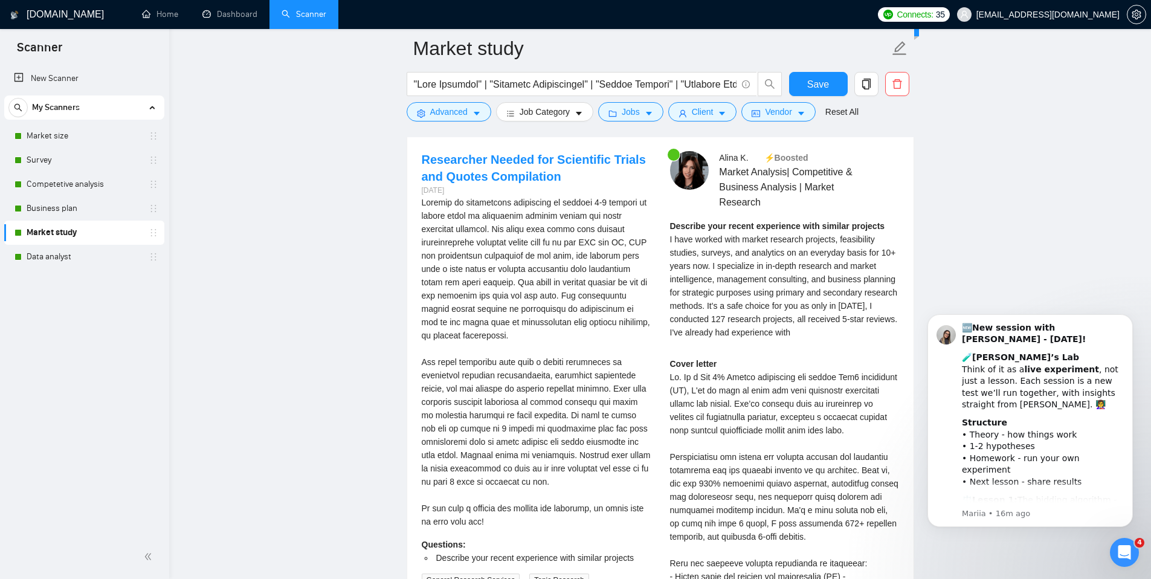
scroll to position [4013, 0]
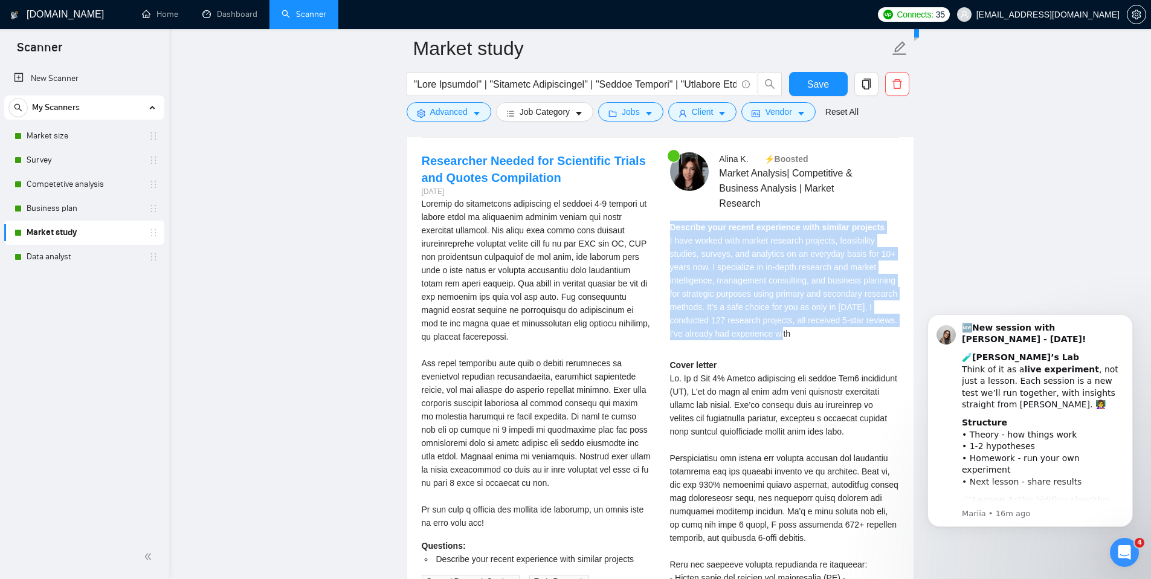
drag, startPoint x: 671, startPoint y: 225, endPoint x: 910, endPoint y: 340, distance: 265.4
click at [910, 340] on div "Select a job 2 Generate preview Researcher Needed for Scientific Trials and Quo…" at bounding box center [660, 549] width 506 height 989
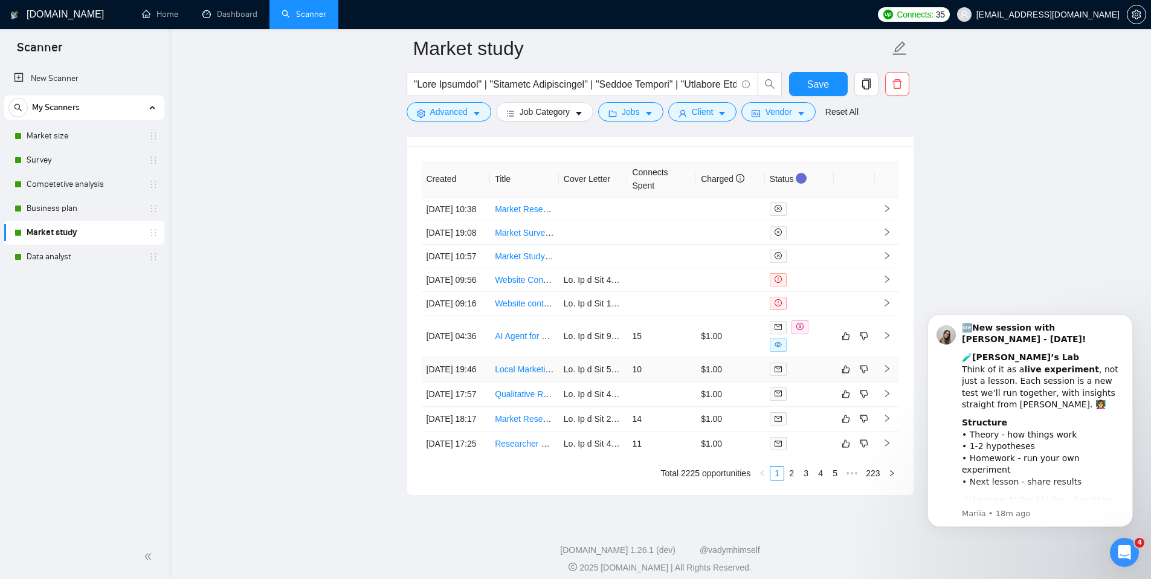
scroll to position [5719, 0]
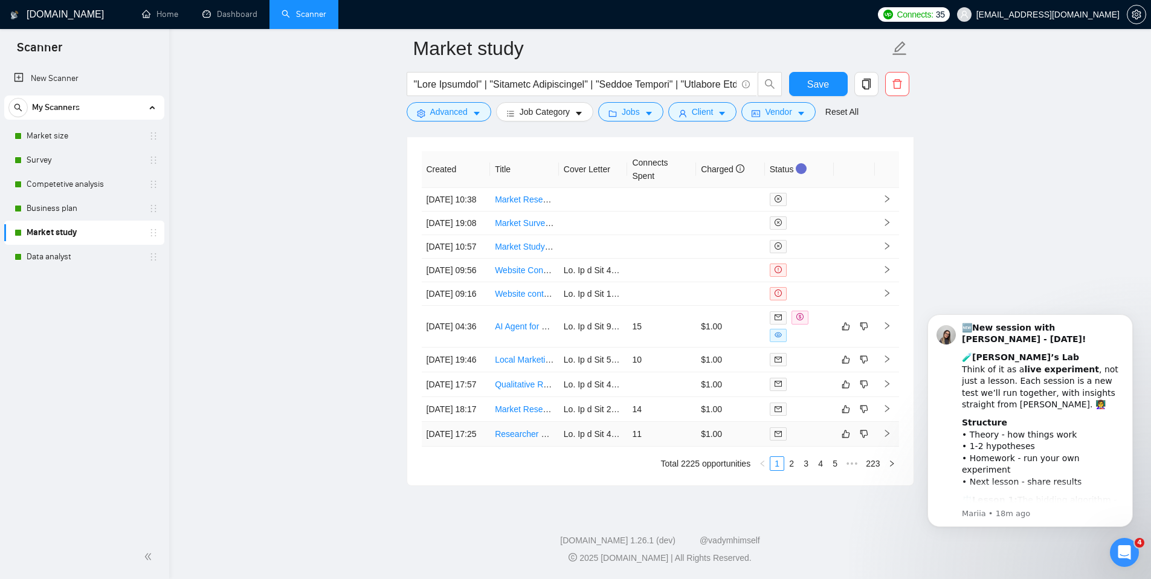
click at [672, 433] on td "11" at bounding box center [661, 434] width 69 height 25
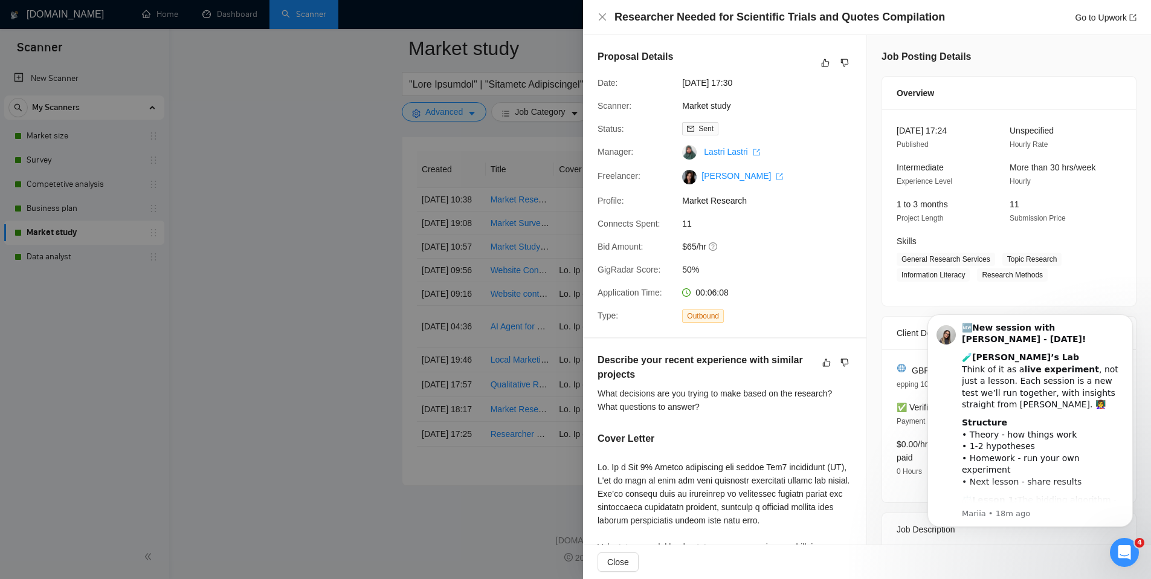
click at [342, 244] on div at bounding box center [575, 289] width 1151 height 579
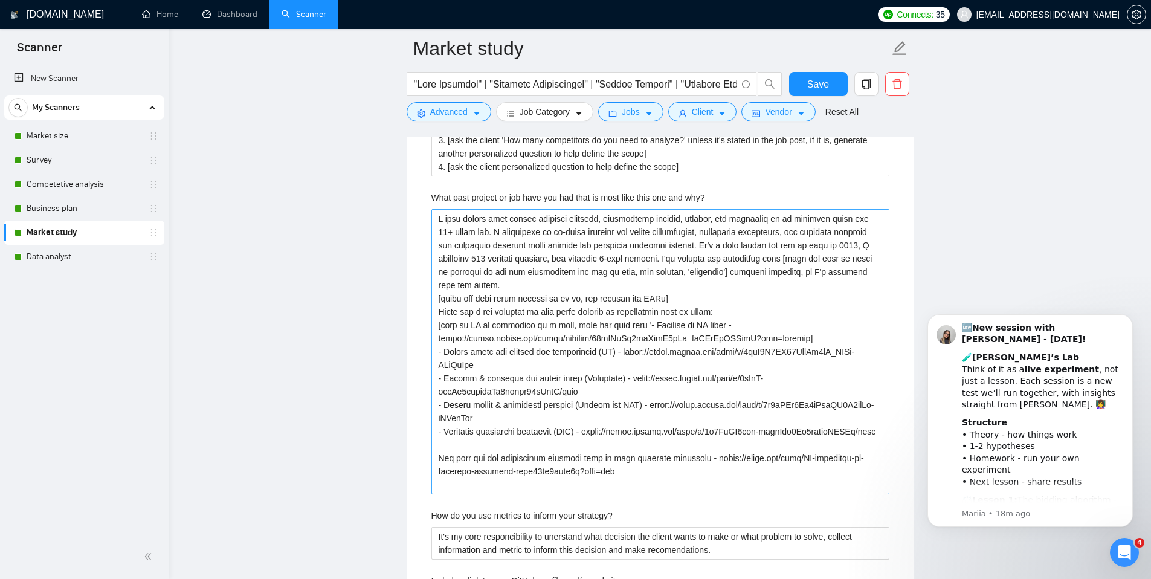
scroll to position [2490, 0]
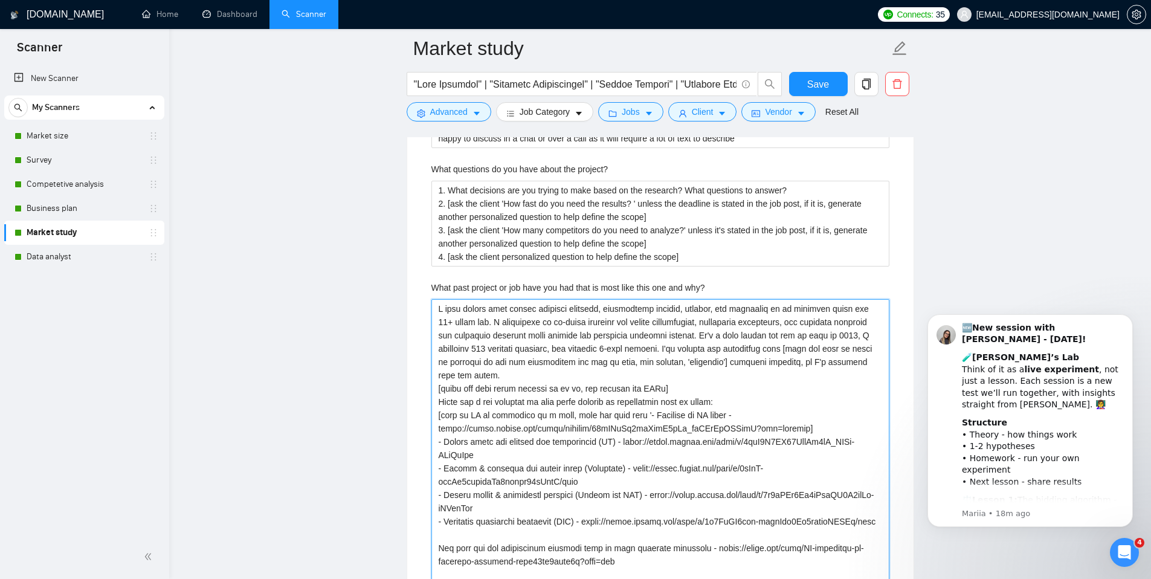
drag, startPoint x: 847, startPoint y: 347, endPoint x: 420, endPoint y: 305, distance: 428.8
click at [420, 305] on div "Default answer template: no need to fill Most frequent questions: Describe your…" at bounding box center [660, 268] width 506 height 1617
type why\? "[find the name of niche or industry in the job description and put it here, for…"
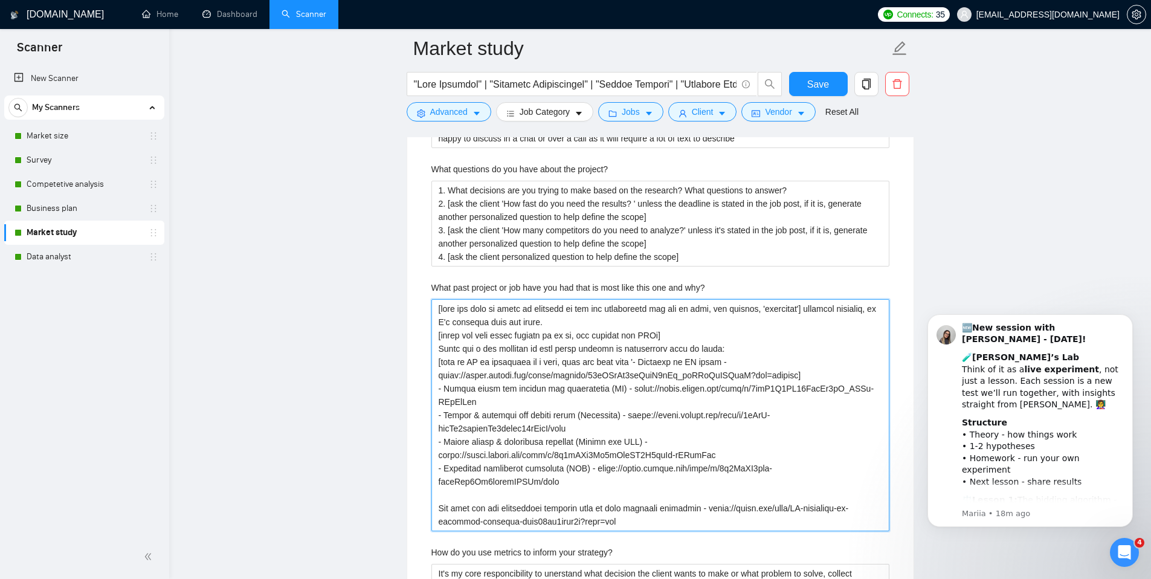
drag, startPoint x: 815, startPoint y: 311, endPoint x: 857, endPoint y: 558, distance: 250.7
click at [857, 558] on div "Describe your recent experience with similar projects I have worked with market…" at bounding box center [660, 295] width 477 height 1428
type why\? "[find the name of niche or industry in the job description and put it here, for…"
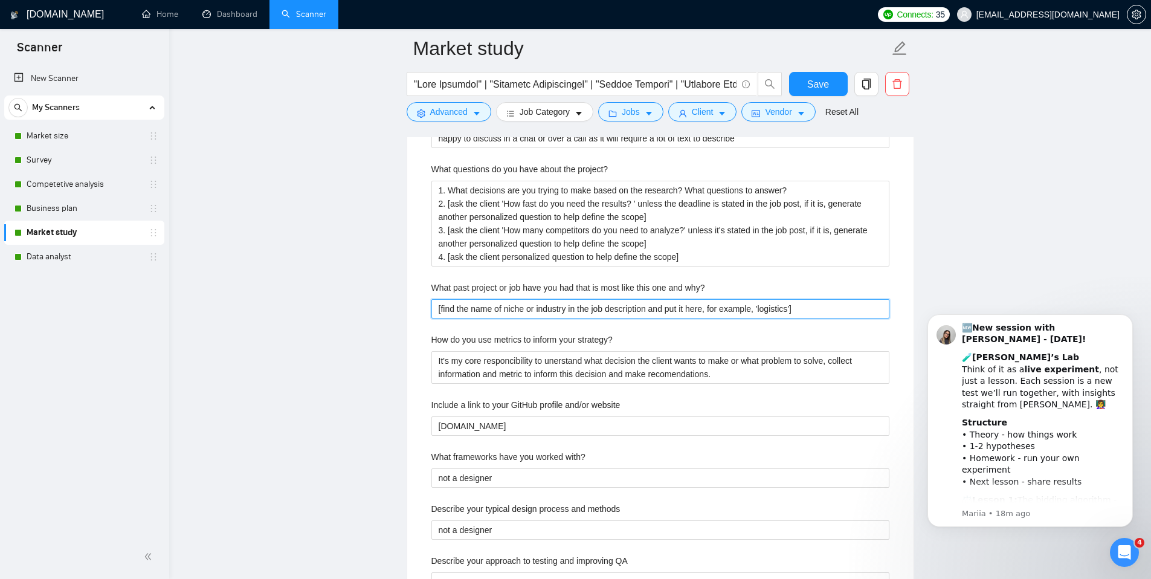
type why\? "[find the name of niche or industry in the job description and put it here, for…"
click at [342, 354] on main "Market study Save Advanced Job Category Jobs Client Vendor Reset All Preview Re…" at bounding box center [660, 439] width 943 height 5762
drag, startPoint x: 820, startPoint y: 309, endPoint x: 438, endPoint y: 305, distance: 381.9
click at [438, 305] on why\? "[find the name of niche or industry in the job description and put it here, for…" at bounding box center [660, 308] width 458 height 19
click at [501, 311] on why\? "[find the name of niche or industry in the job description and put it here, for…" at bounding box center [660, 308] width 458 height 19
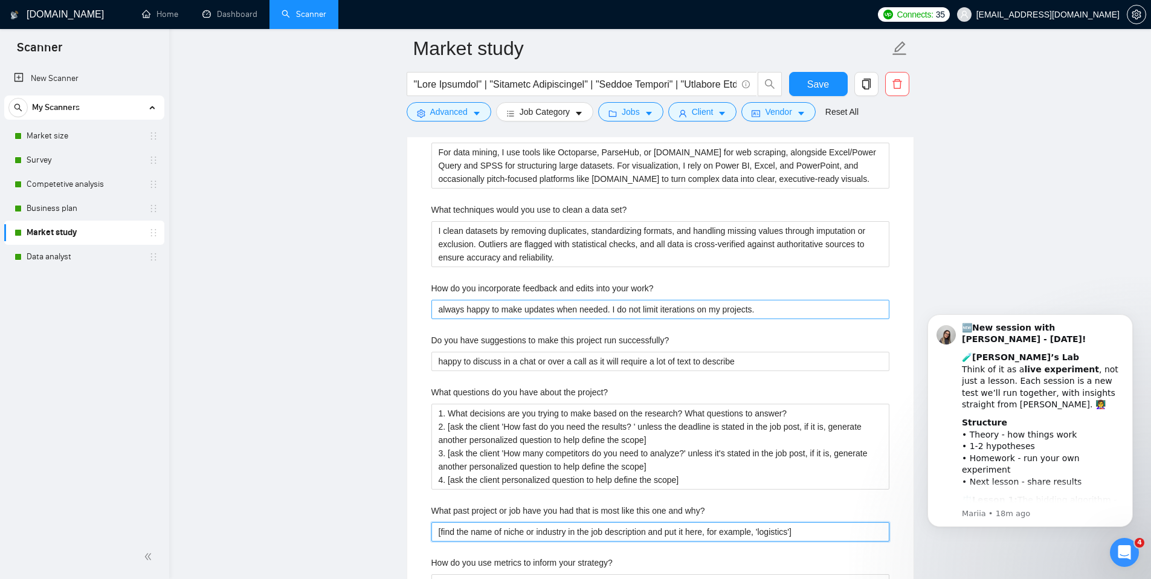
scroll to position [2350, 0]
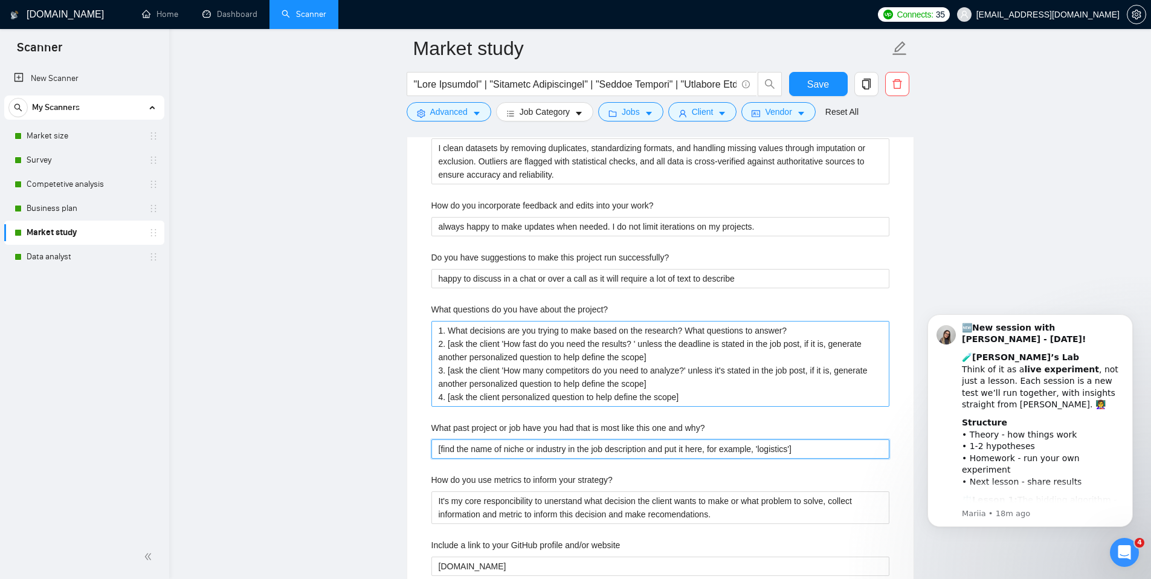
type why\? "[find the name of niche or industry in the job description and put it here, for…"
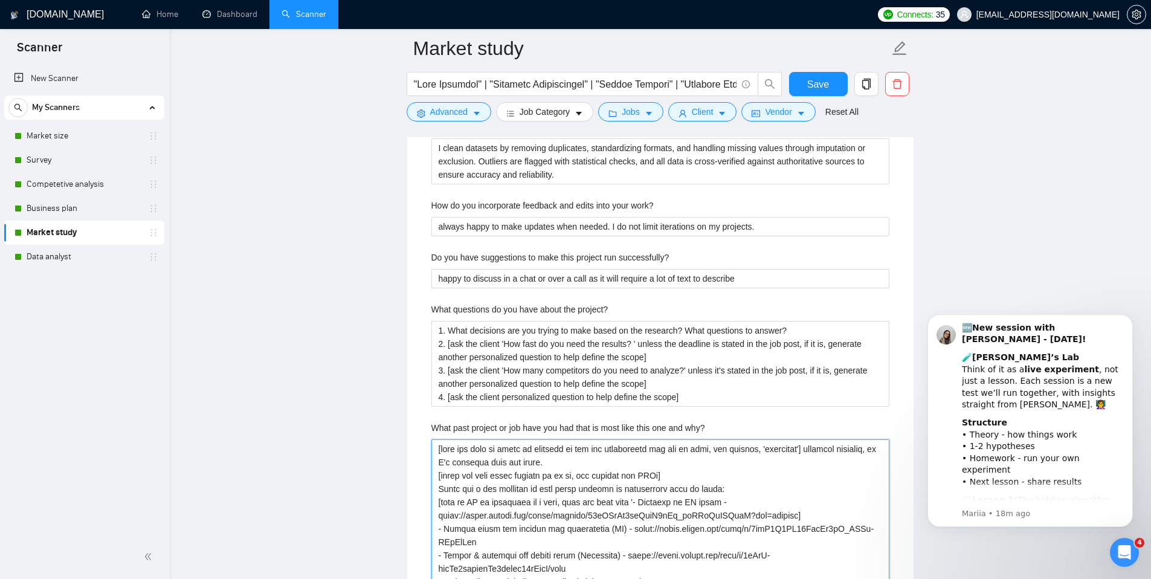
type why\? "I have worked with market research projects, feasibility studies, surveys, and …"
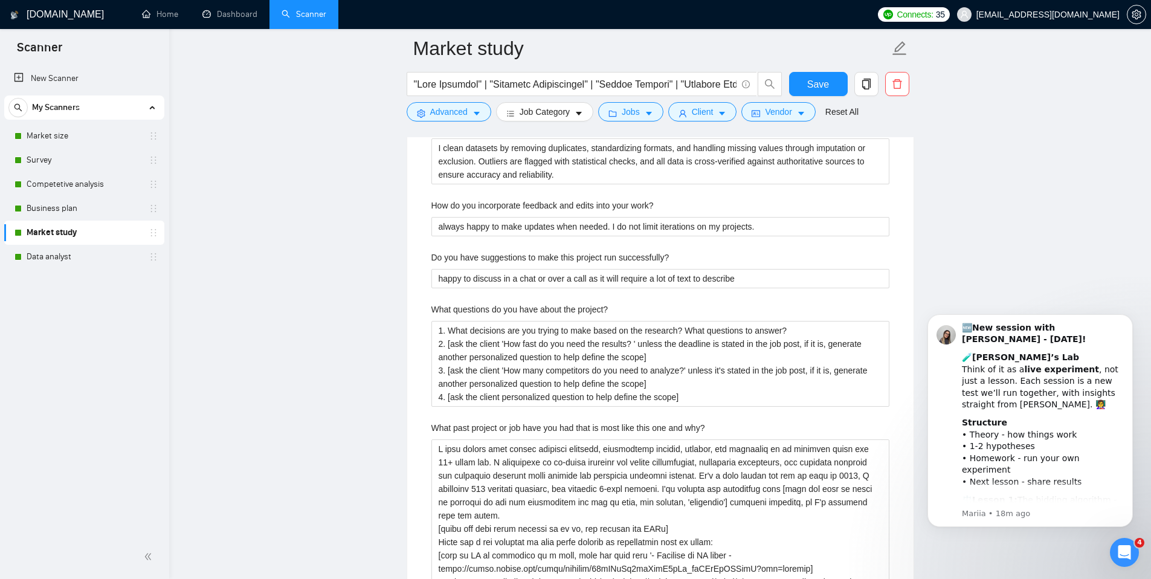
type why\? "I have worked with market research projects, feasibility studies, surveys, and …"
type projects "I have worked with market research projects, feasibility studies, surveys, and …"
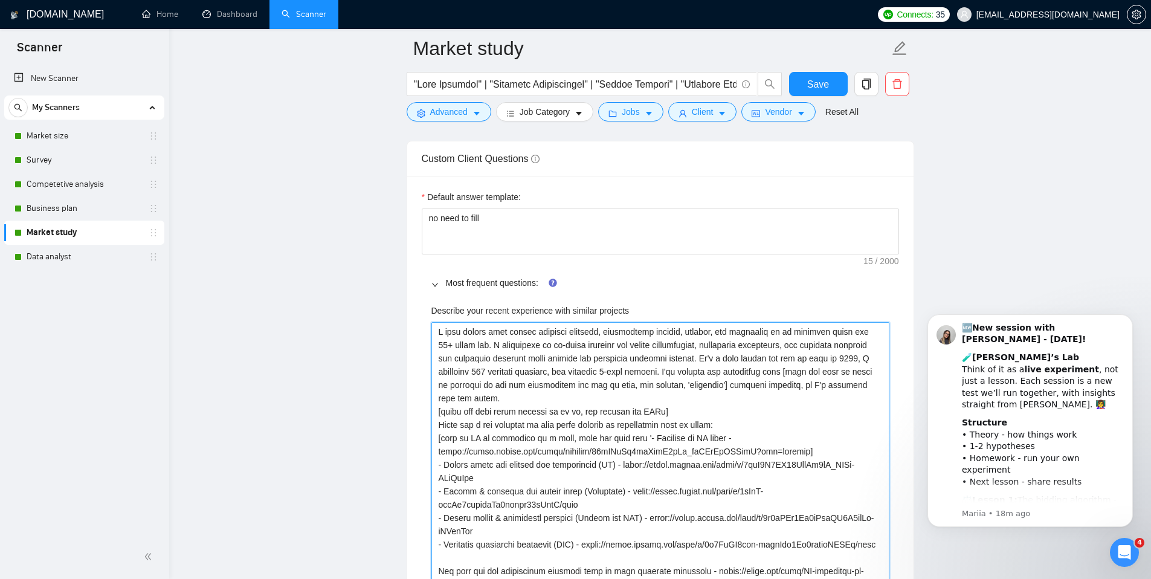
scroll to position [1866, 0]
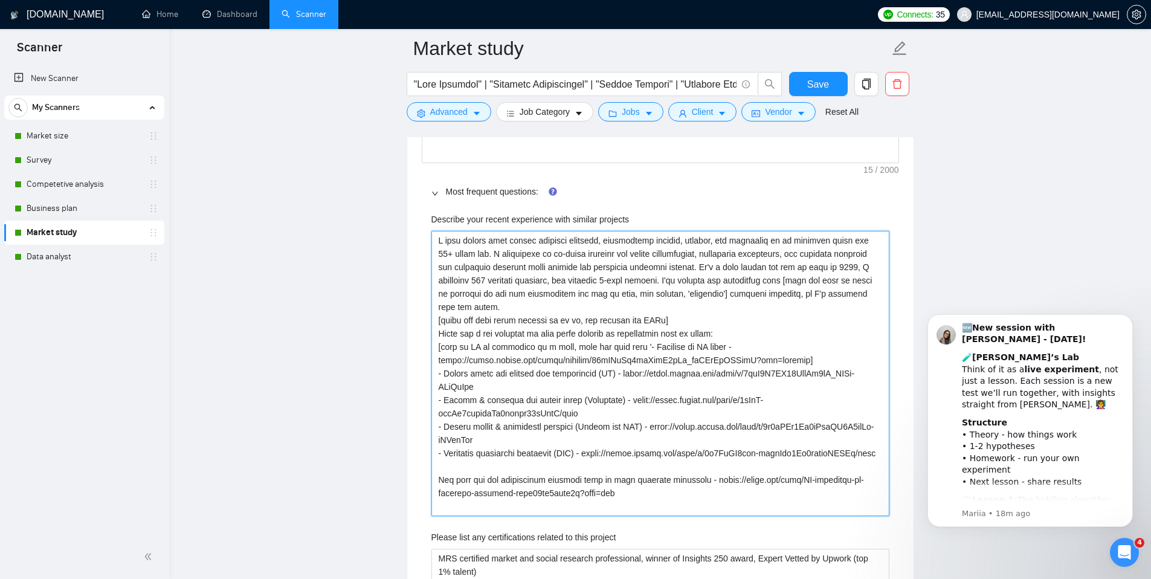
click at [668, 382] on projects "Describe your recent experience with similar projects" at bounding box center [660, 373] width 458 height 285
drag, startPoint x: 549, startPoint y: 308, endPoint x: 434, endPoint y: 244, distance: 130.9
click at [434, 244] on projects "Describe your recent experience with similar projects" at bounding box center [660, 373] width 458 height 285
type projects "[write the text below exactly as it is, and include all URLs] Below are a few r…"
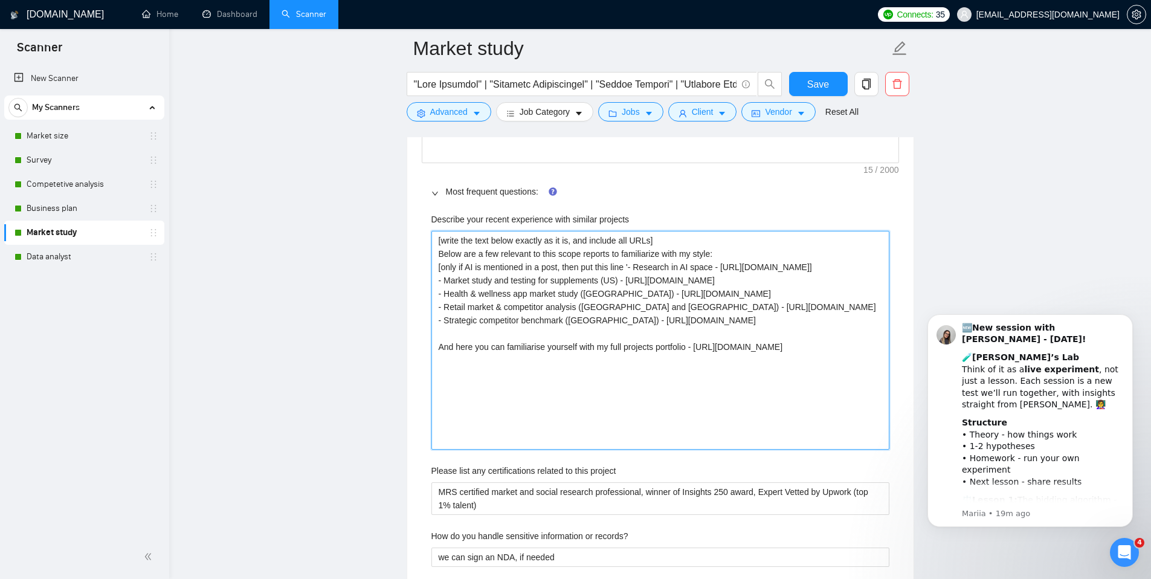
click at [437, 253] on projects "[write the text below exactly as it is, and include all URLs] Below are a few r…" at bounding box center [660, 340] width 458 height 219
type projects "[write the text below exactly as it is, and include all URLs] Below are a few r…"
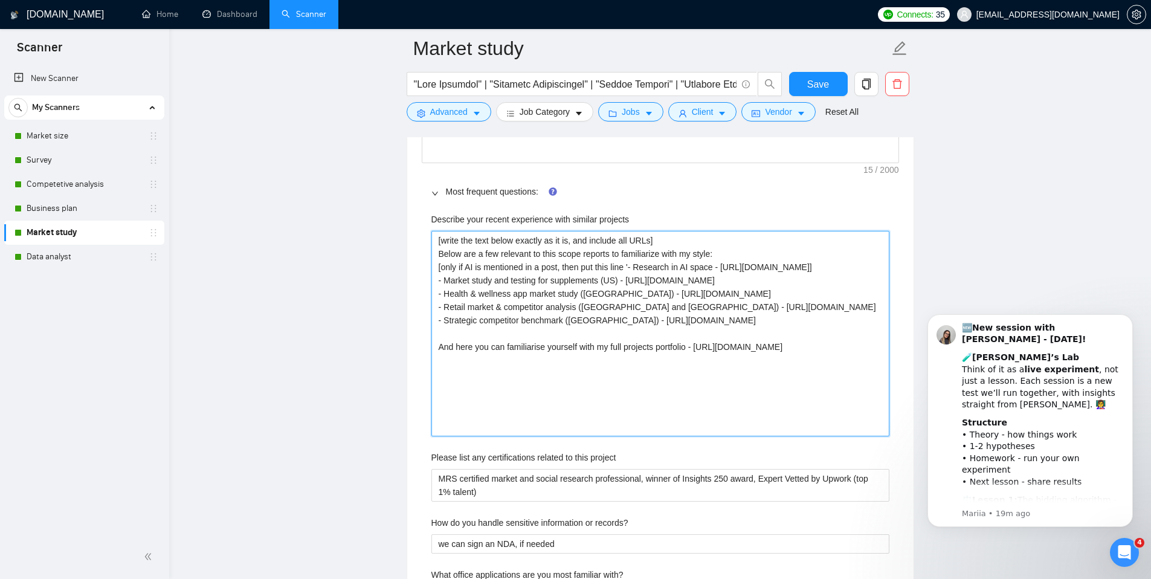
drag, startPoint x: 437, startPoint y: 242, endPoint x: 743, endPoint y: 251, distance: 305.3
click at [743, 251] on projects "[write the text below exactly as it is, and include all URLs] Below are a few r…" at bounding box center [660, 333] width 458 height 205
type projects "[only if AI is mentioned in a post, then put this line '- Research in AI space …"
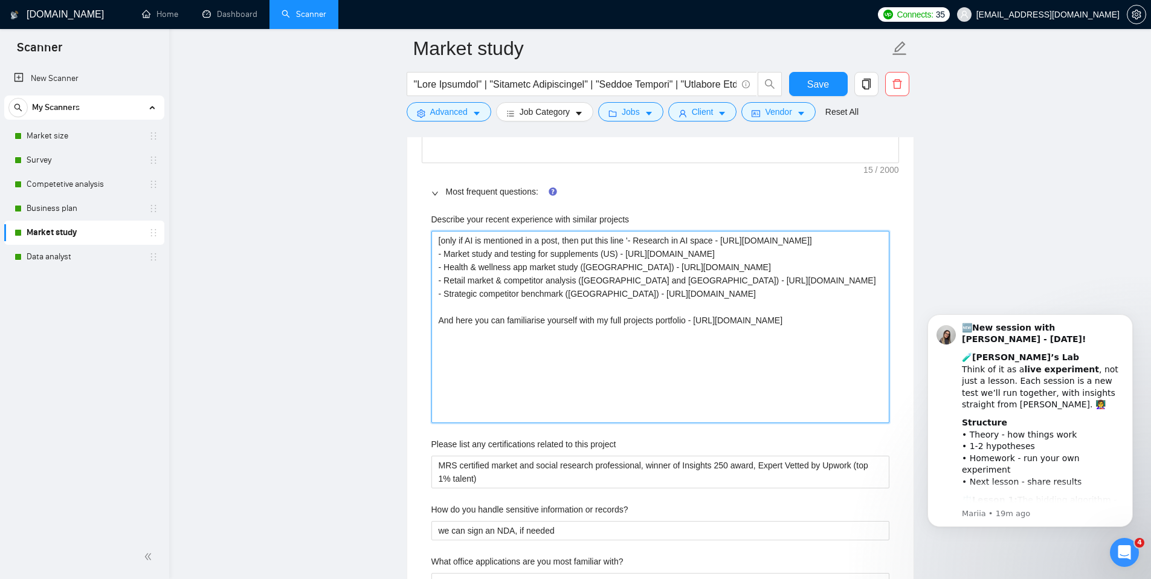
click at [440, 253] on projects "[only if AI is mentioned in a post, then put this line '- Research in AI space …" at bounding box center [660, 327] width 458 height 192
type projects "[only if AI is mentioned in a post, then put this line '- Research in AI space …"
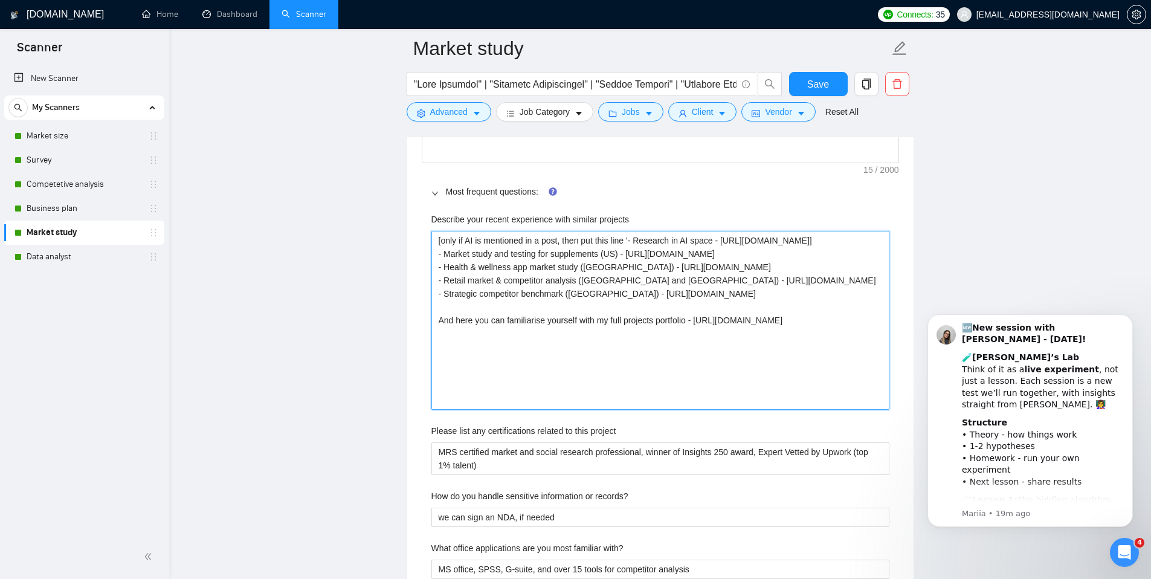
click at [538, 279] on projects "[only if AI is mentioned in a post, then put this line '- Research in AI space …" at bounding box center [660, 320] width 458 height 179
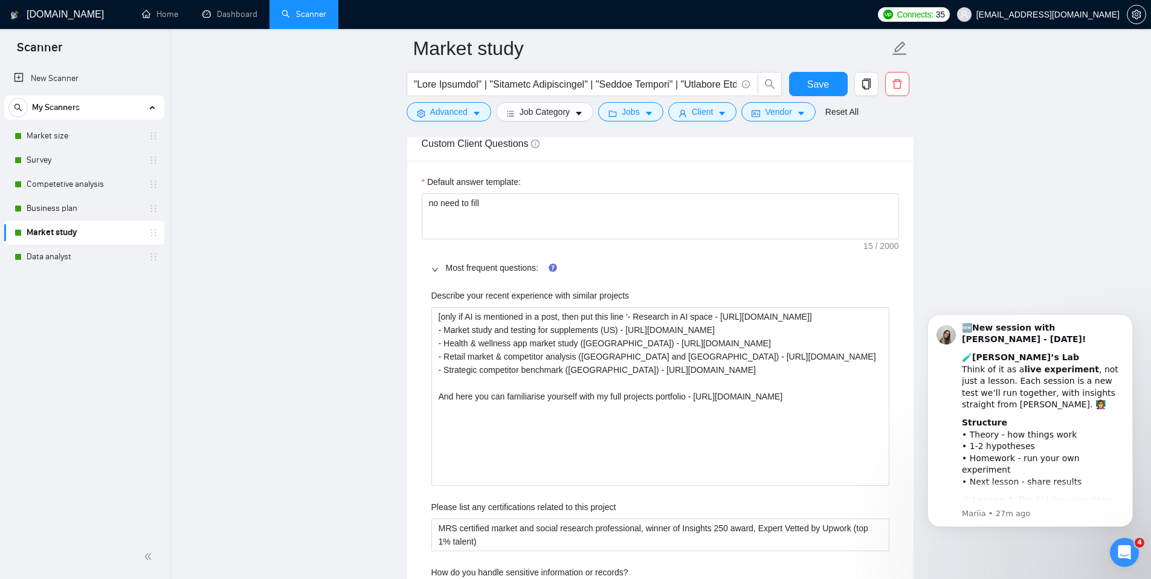
scroll to position [1818, 0]
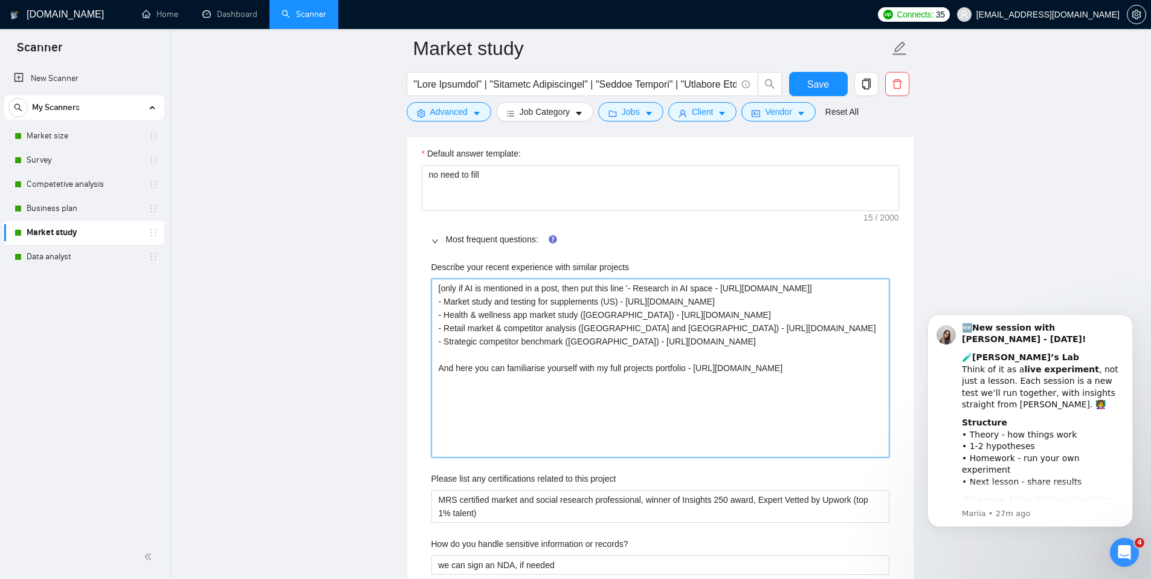
drag, startPoint x: 439, startPoint y: 315, endPoint x: 686, endPoint y: 465, distance: 289.0
type projects "[only if AI is mentioned in a post, then put this line '- Research in AI space …"
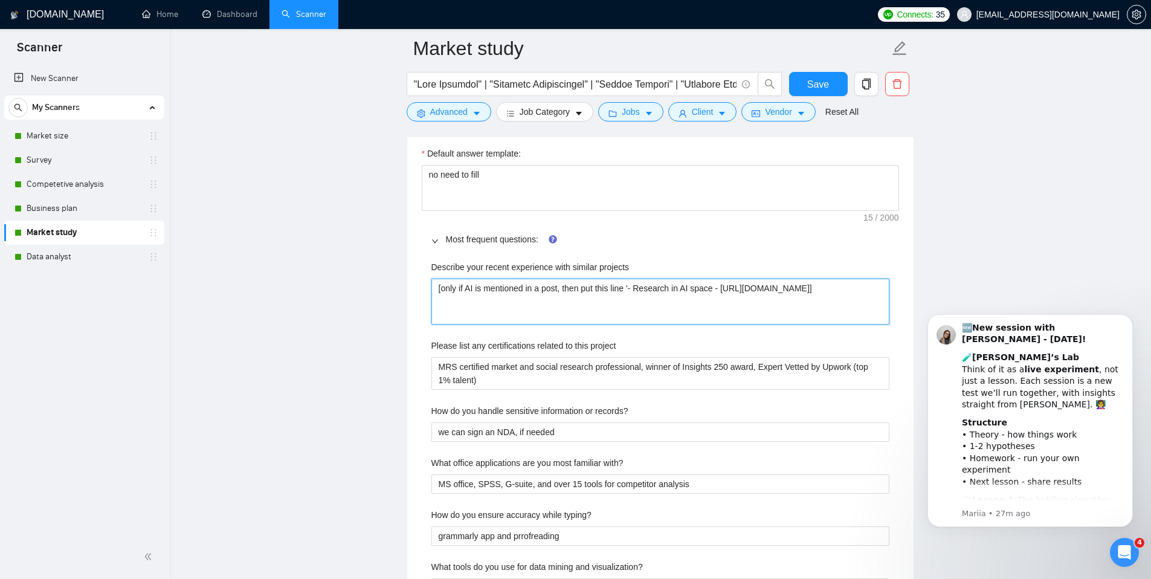
type projects "[only if AI is mentioned in a post, then put this line '- Research in AI space …"
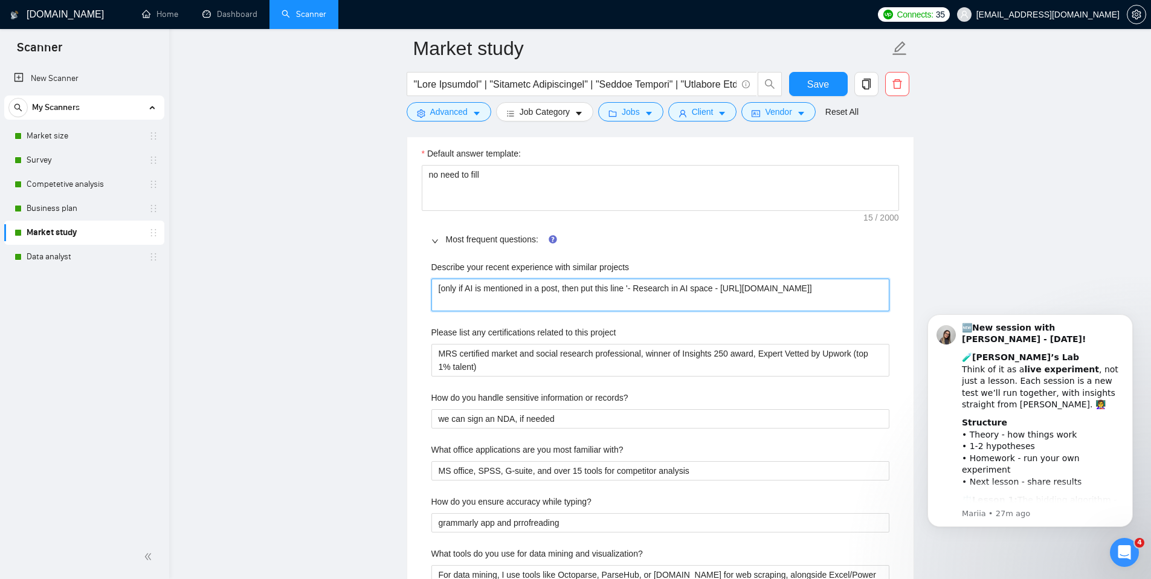
type projects "[only if AI is mentioned in a post, then put this line '- Research in AI space …"
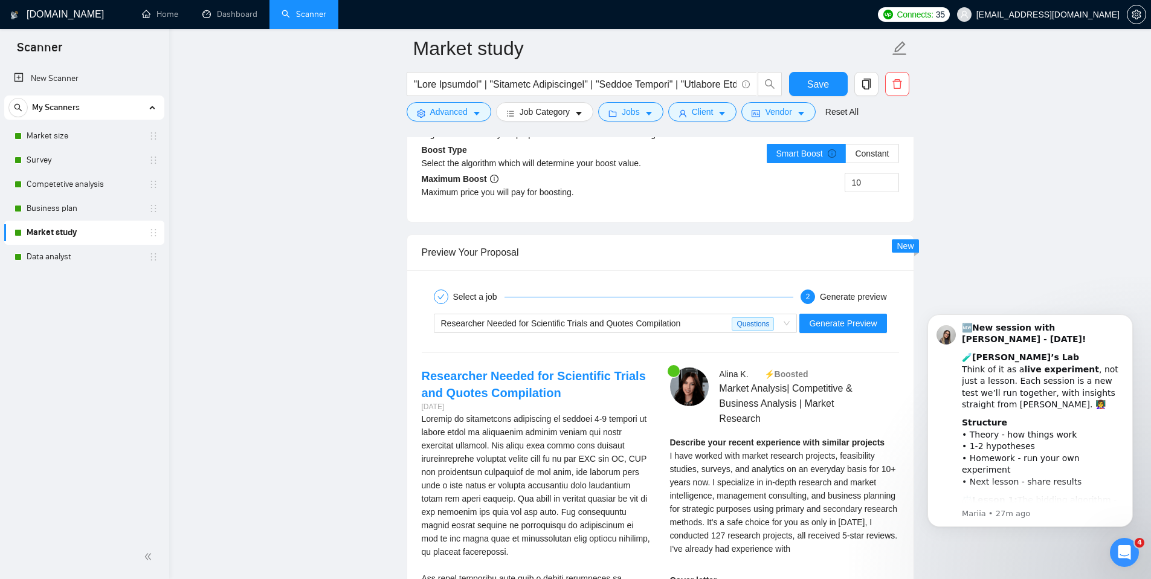
scroll to position [3782, 0]
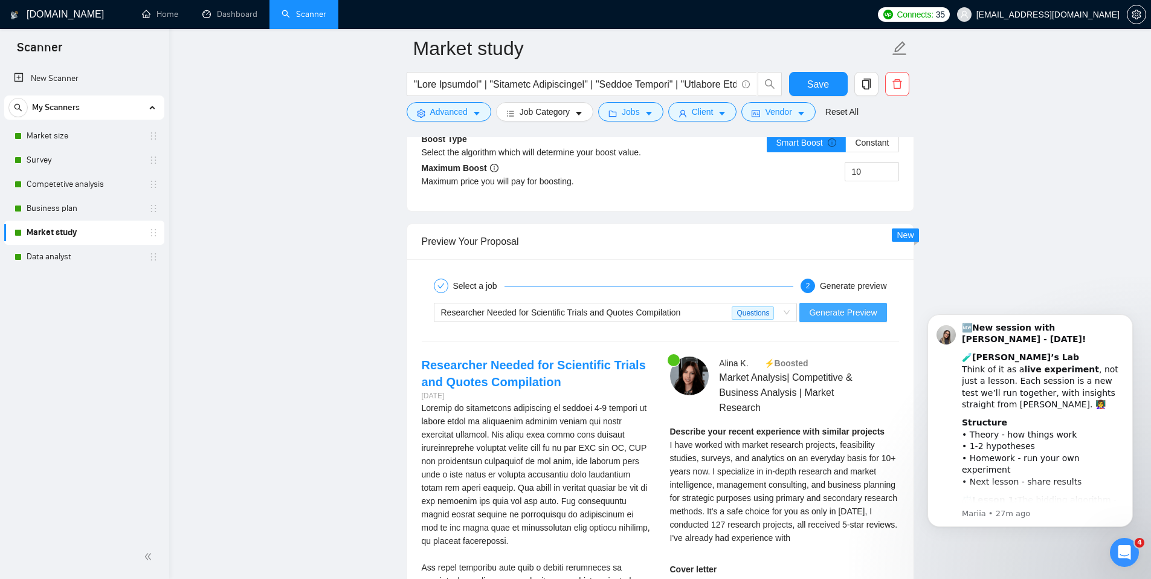
click at [843, 309] on span "Generate Preview" at bounding box center [843, 312] width 68 height 13
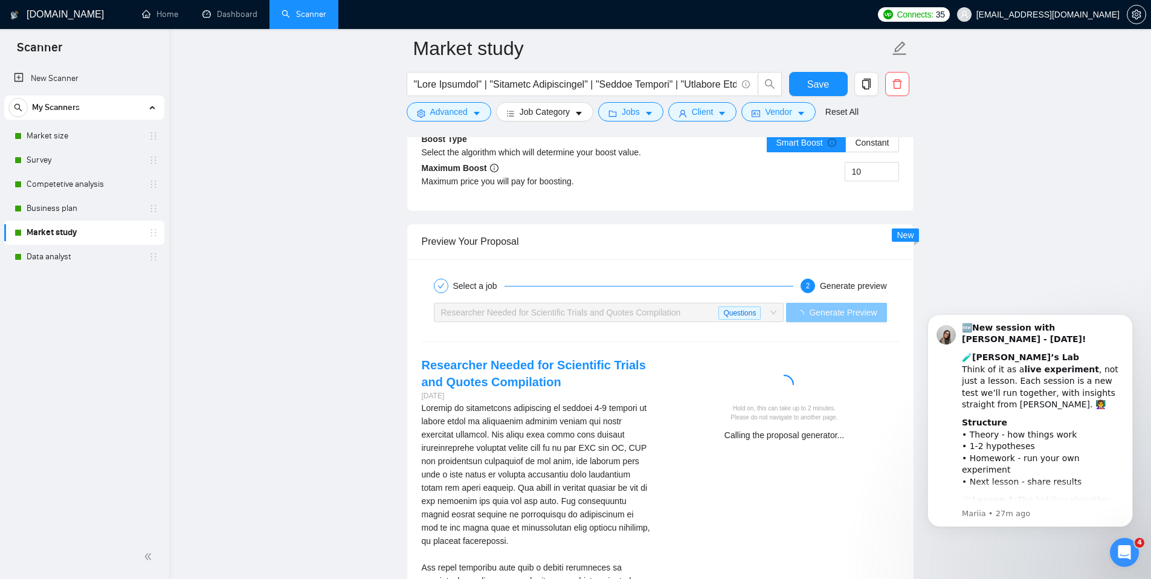
click at [843, 309] on span "Generate Preview" at bounding box center [843, 312] width 68 height 13
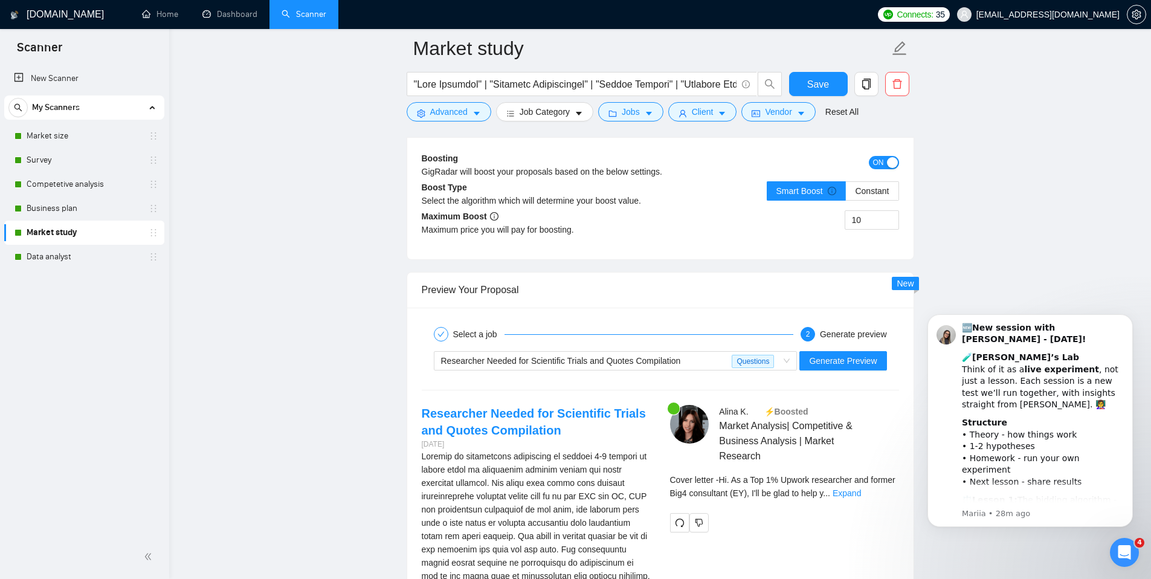
scroll to position [3827, 0]
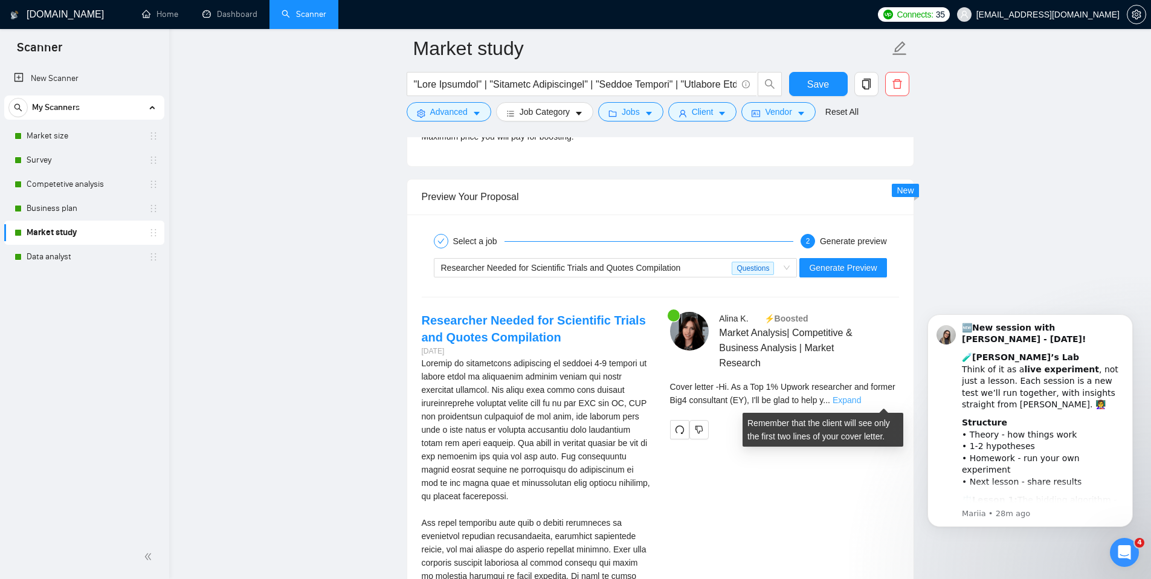
click at [861, 398] on link "Expand" at bounding box center [847, 400] width 28 height 10
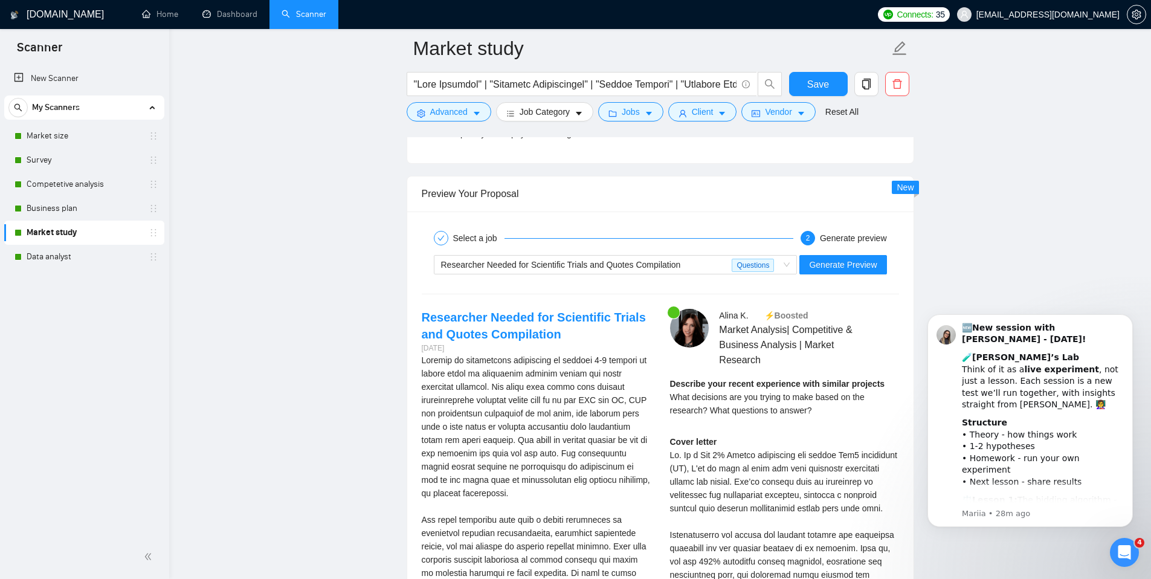
scroll to position [3880, 0]
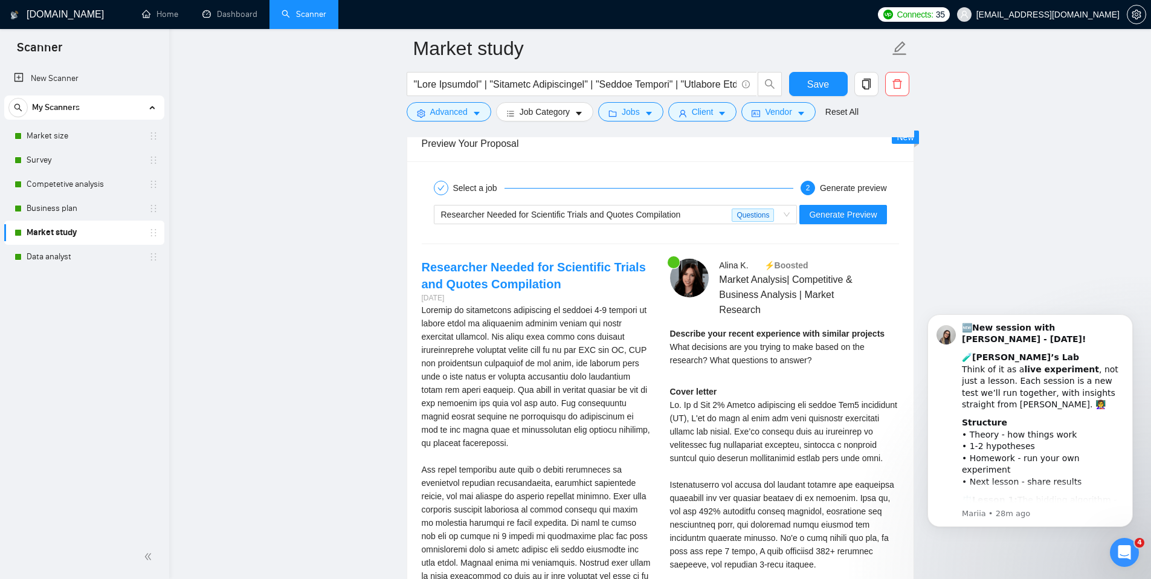
click at [836, 361] on div "Describe your recent experience with similar projects What decisions are you tr…" at bounding box center [784, 347] width 229 height 40
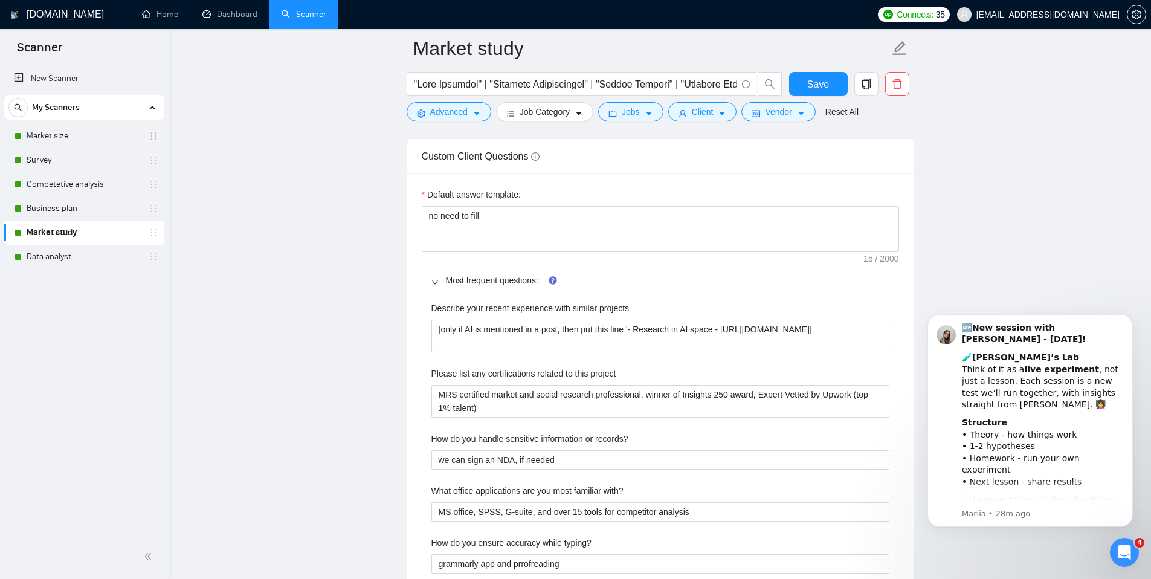
scroll to position [1799, 0]
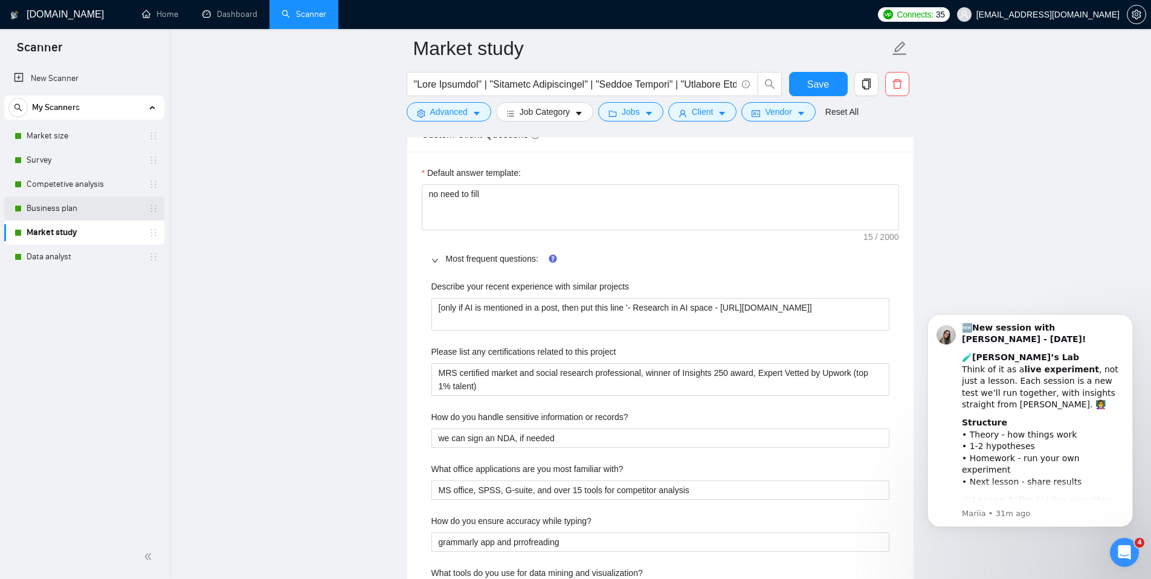
click at [70, 210] on link "Business plan" at bounding box center [84, 208] width 115 height 24
click at [56, 207] on link "Business plan" at bounding box center [84, 208] width 115 height 24
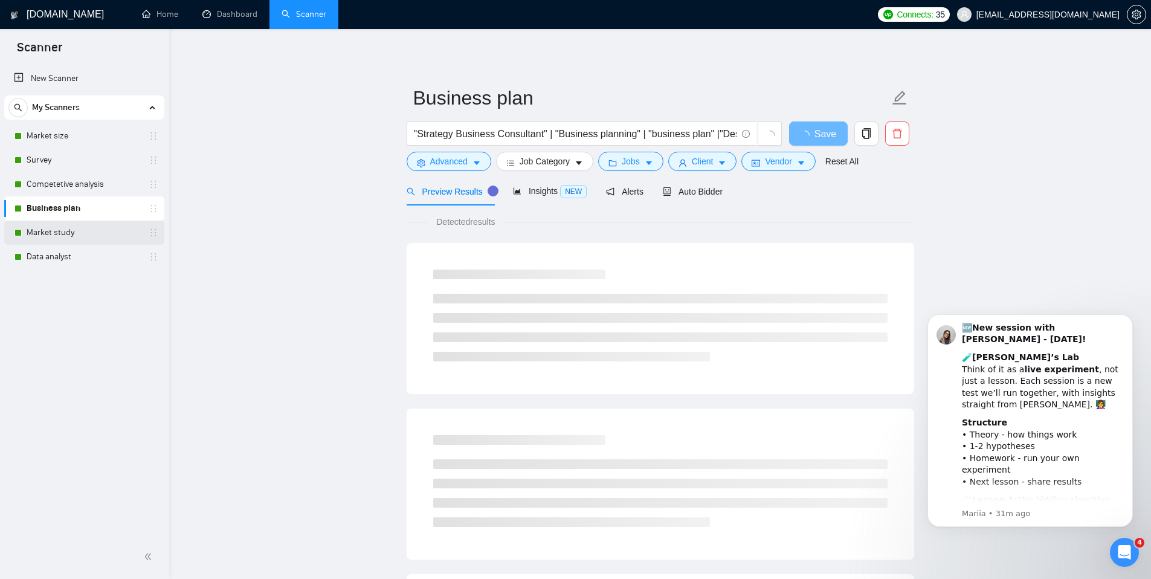
click at [63, 234] on link "Market study" at bounding box center [84, 233] width 115 height 24
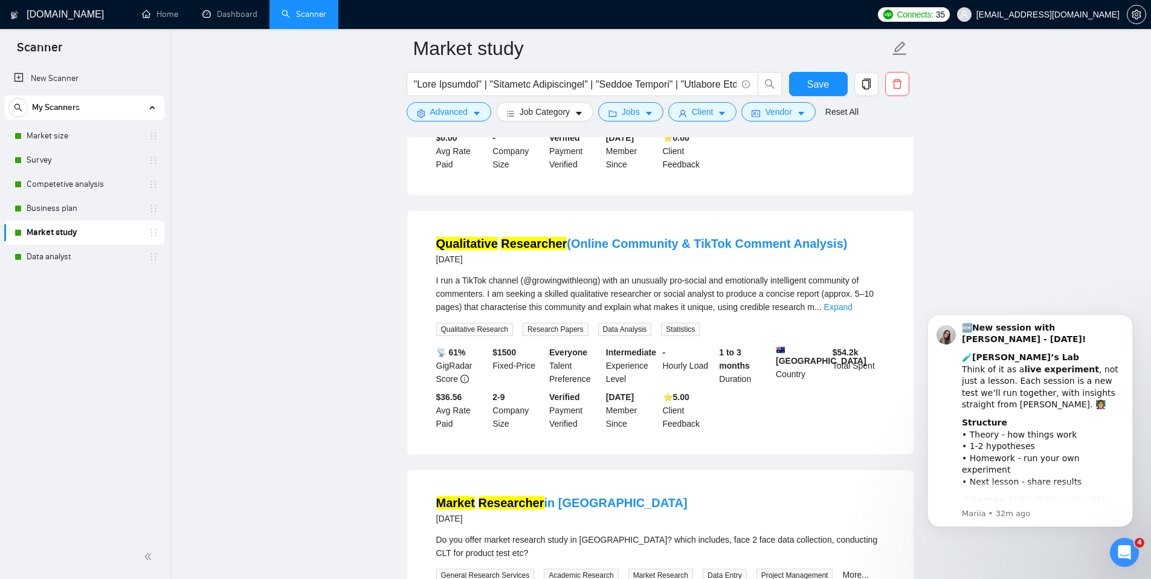
scroll to position [2416, 0]
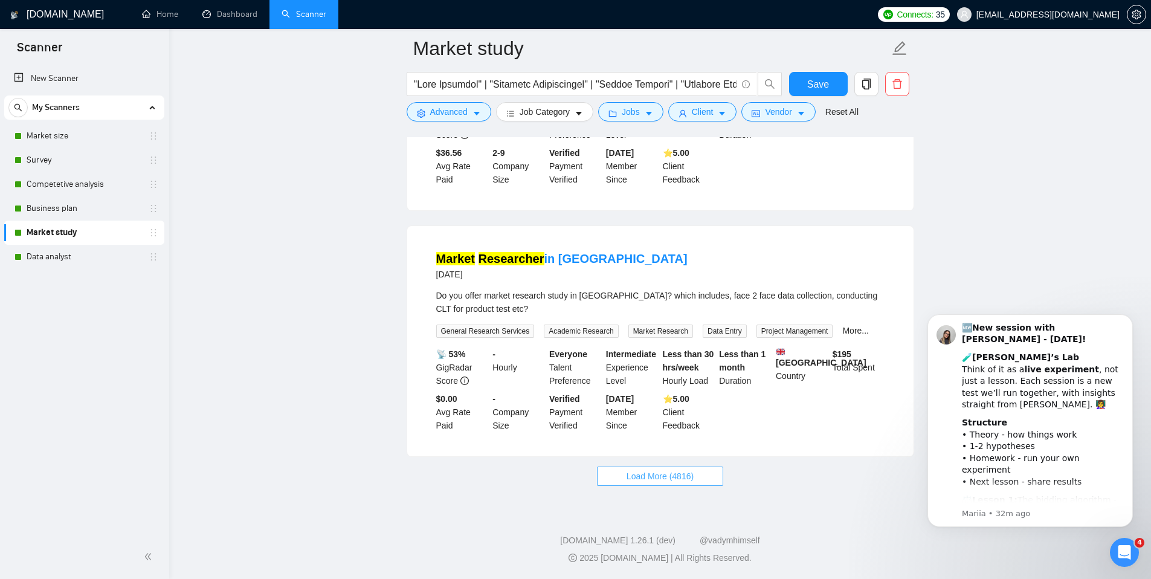
click at [647, 471] on span "Load More (4816)" at bounding box center [660, 476] width 67 height 13
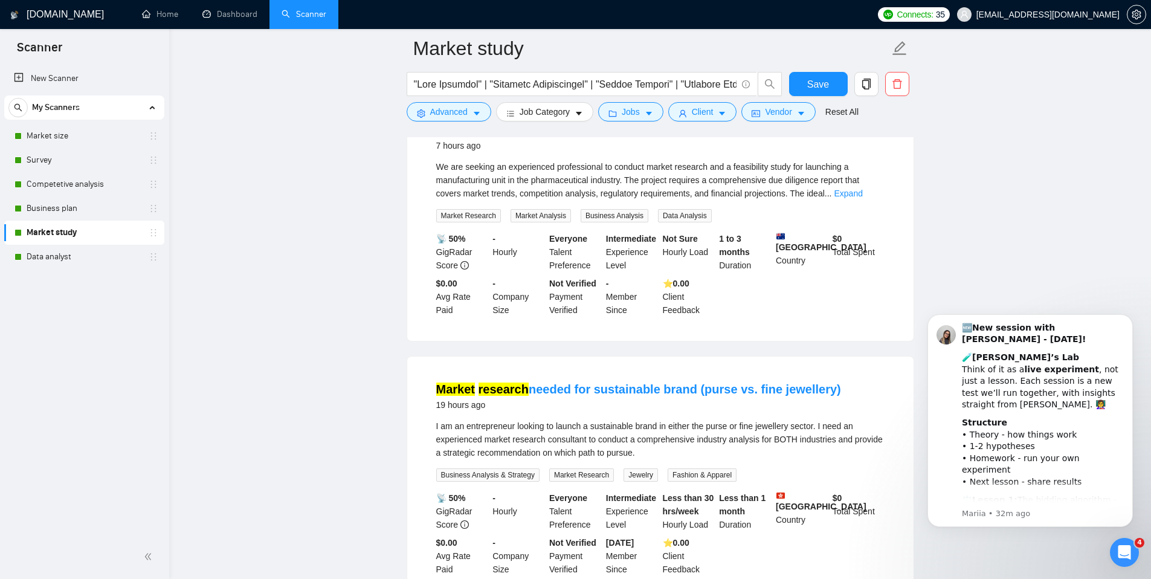
scroll to position [0, 0]
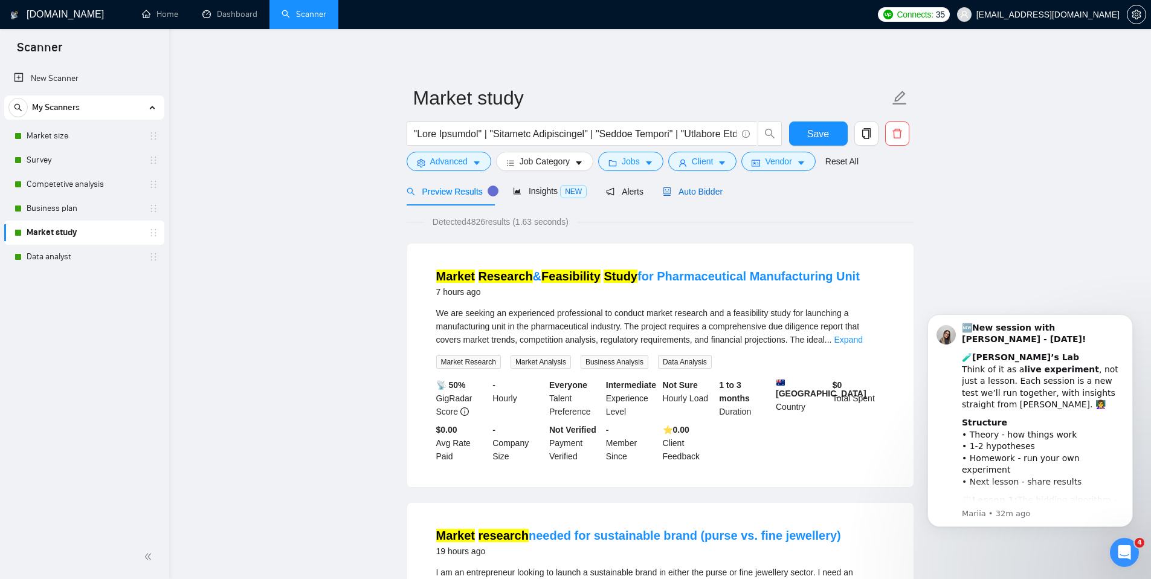
click at [689, 195] on span "Auto Bidder" at bounding box center [693, 192] width 60 height 10
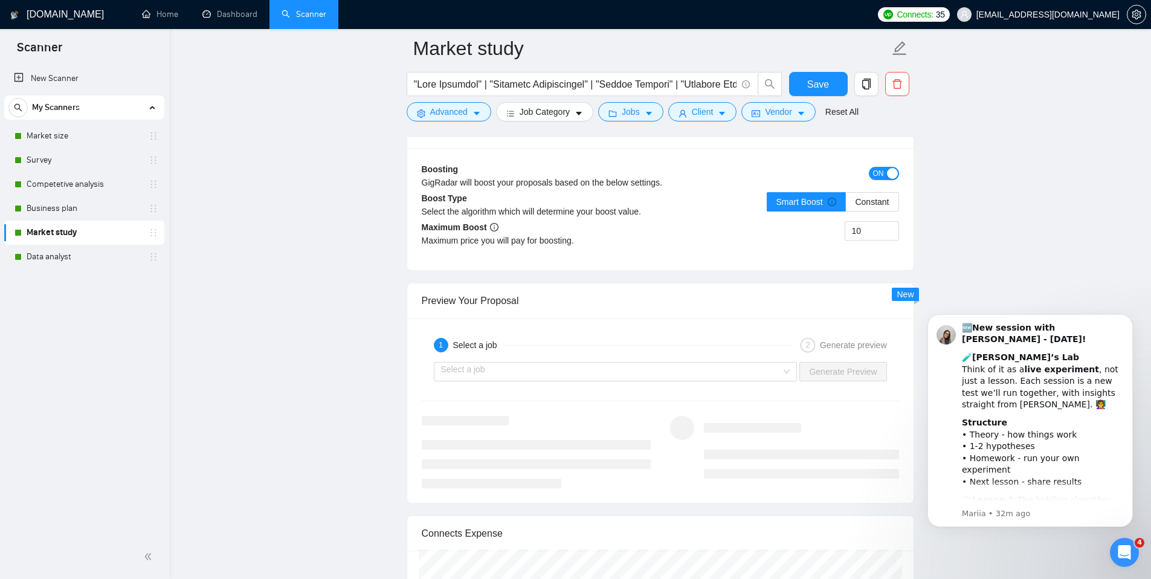
scroll to position [2520, 0]
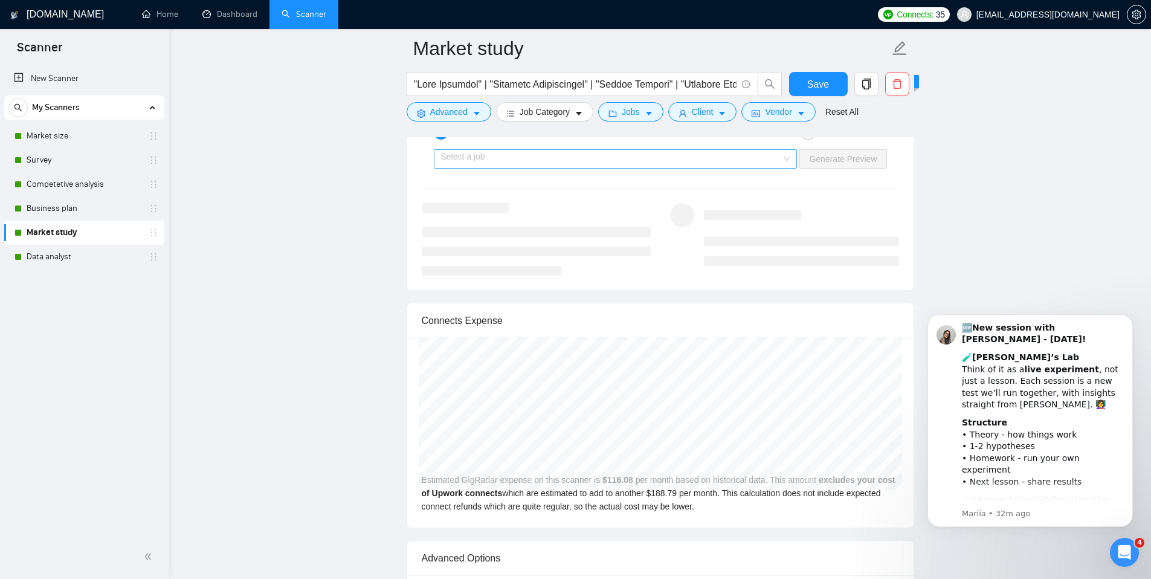
click at [453, 166] on input "search" at bounding box center [611, 159] width 341 height 18
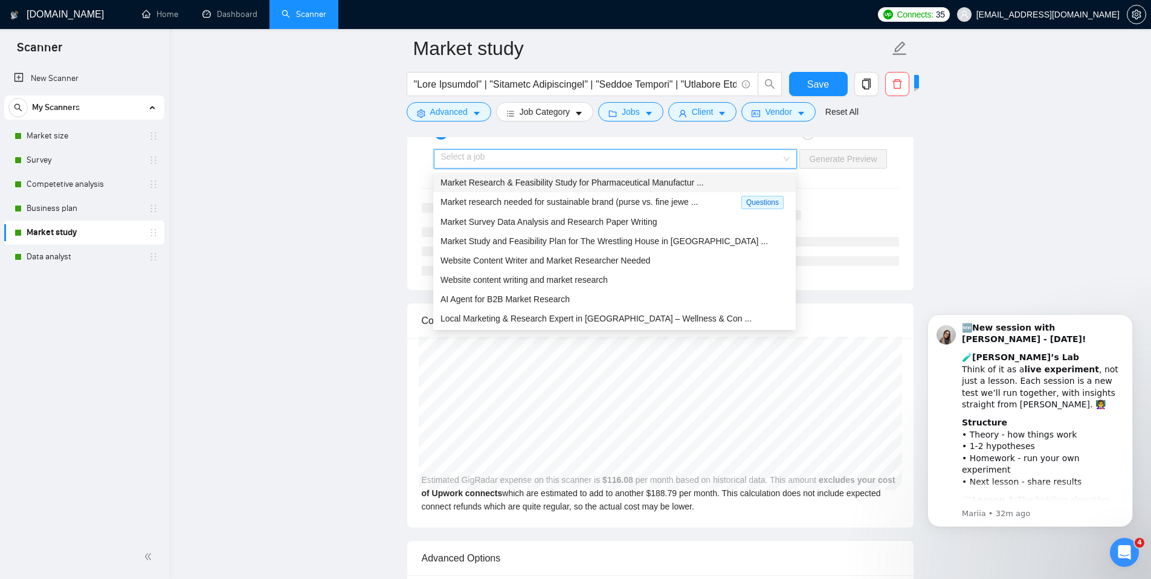
click at [453, 166] on input "search" at bounding box center [611, 159] width 341 height 18
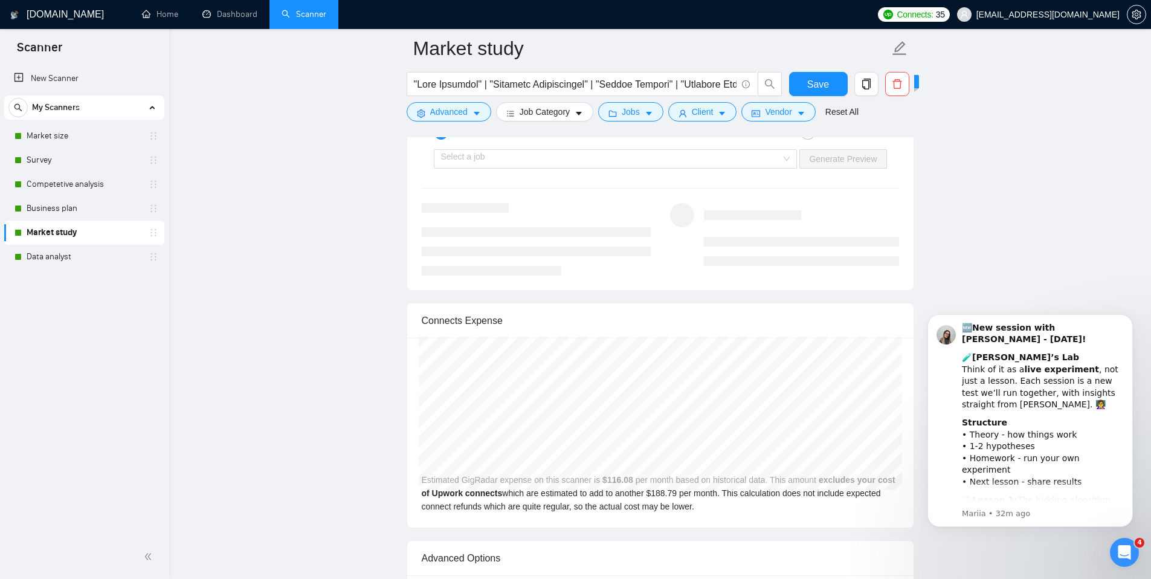
click at [464, 144] on div "Select a job Generate Preview" at bounding box center [661, 158] width 480 height 29
click at [465, 157] on input "search" at bounding box center [611, 159] width 341 height 18
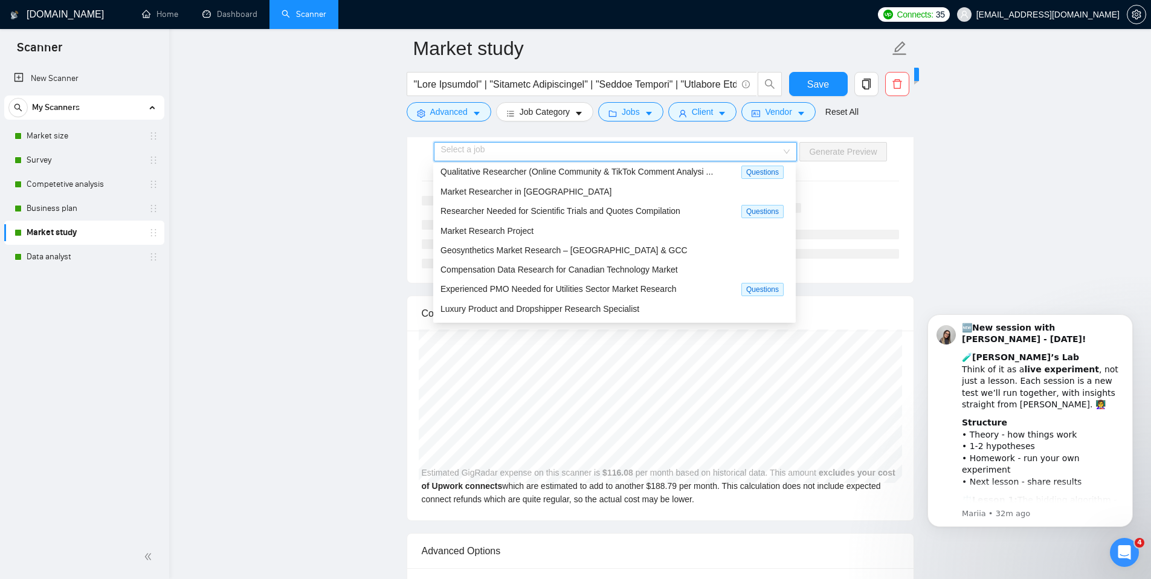
scroll to position [152, 0]
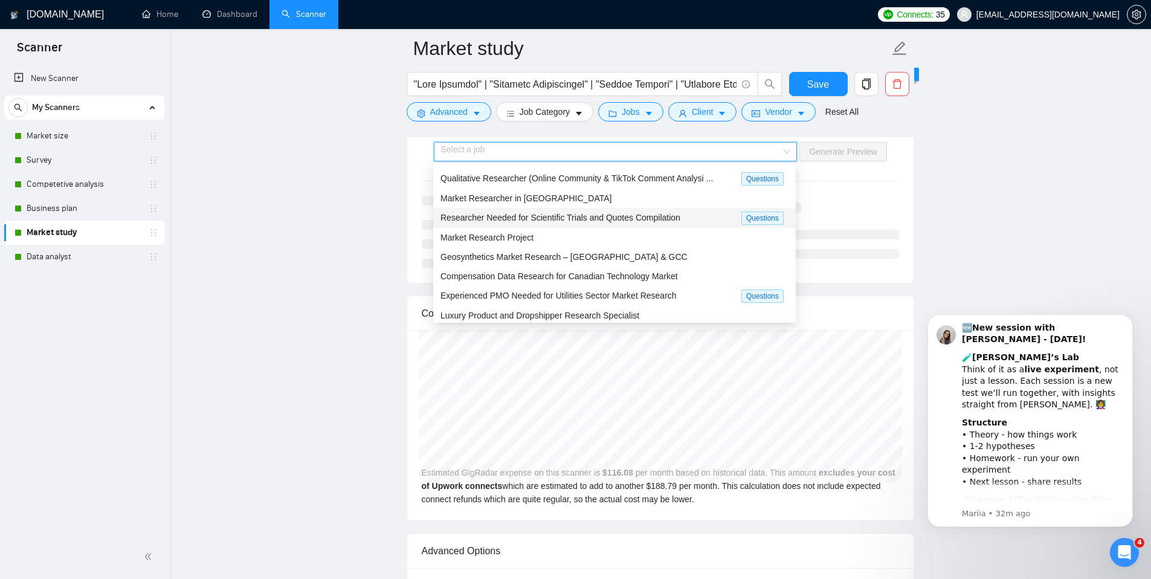
click at [483, 220] on span "Researcher Needed for Scientific Trials and Quotes Compilation" at bounding box center [560, 218] width 240 height 10
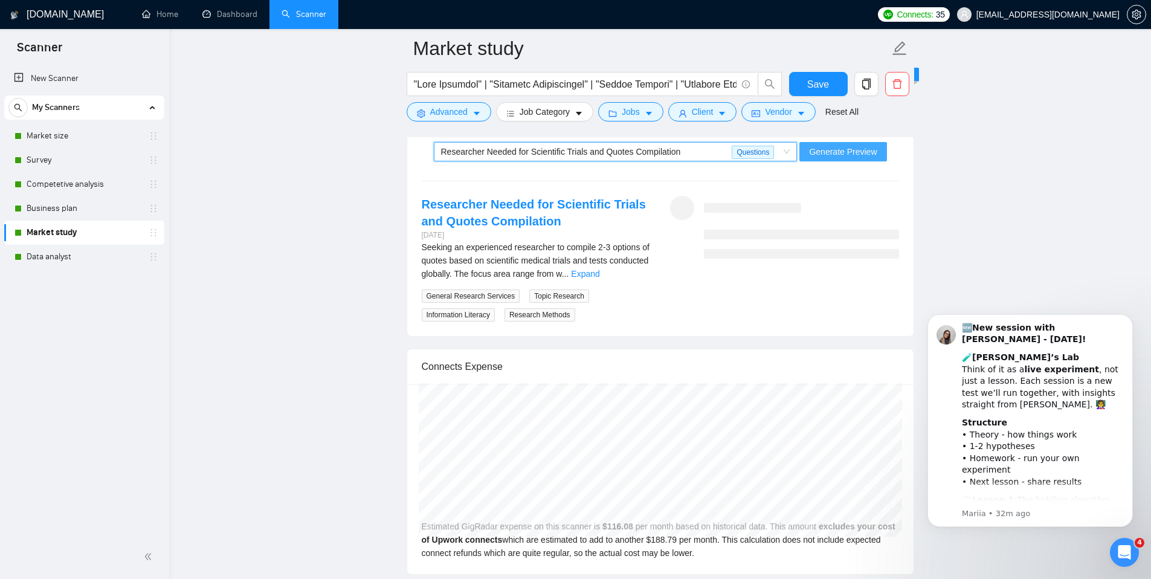
click at [825, 159] on button "Generate Preview" at bounding box center [842, 151] width 87 height 19
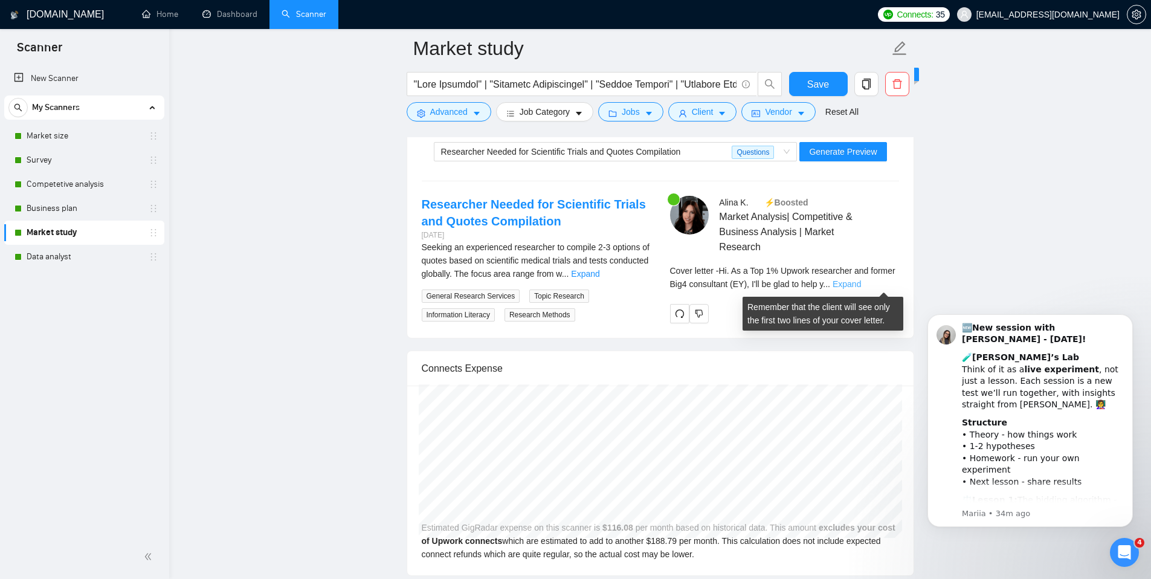
click at [861, 283] on link "Expand" at bounding box center [847, 284] width 28 height 10
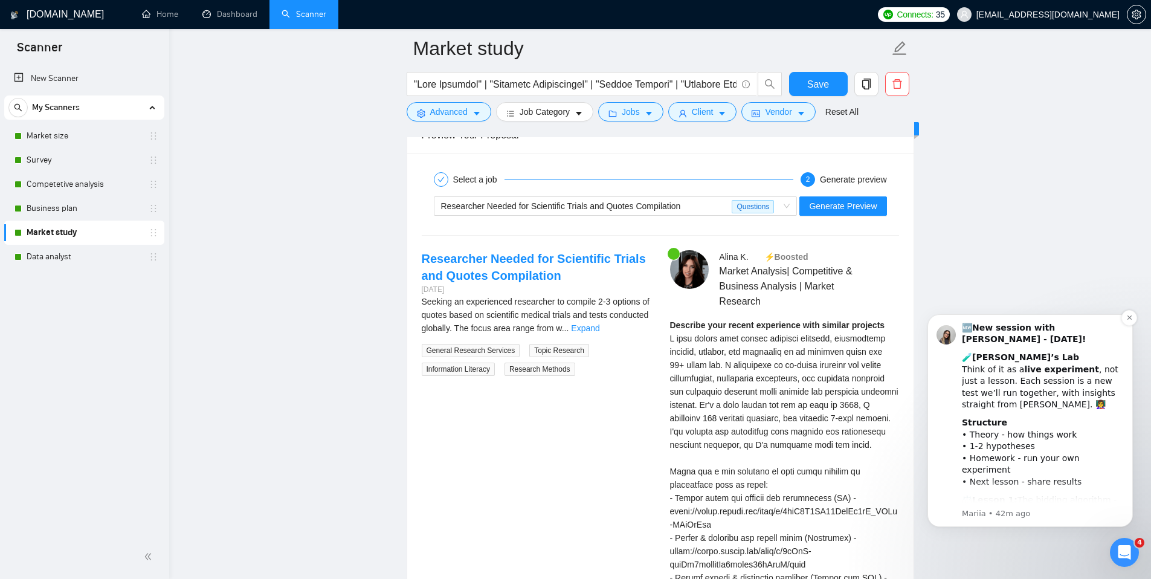
scroll to position [2474, 0]
click at [599, 328] on link "Expand" at bounding box center [585, 327] width 28 height 10
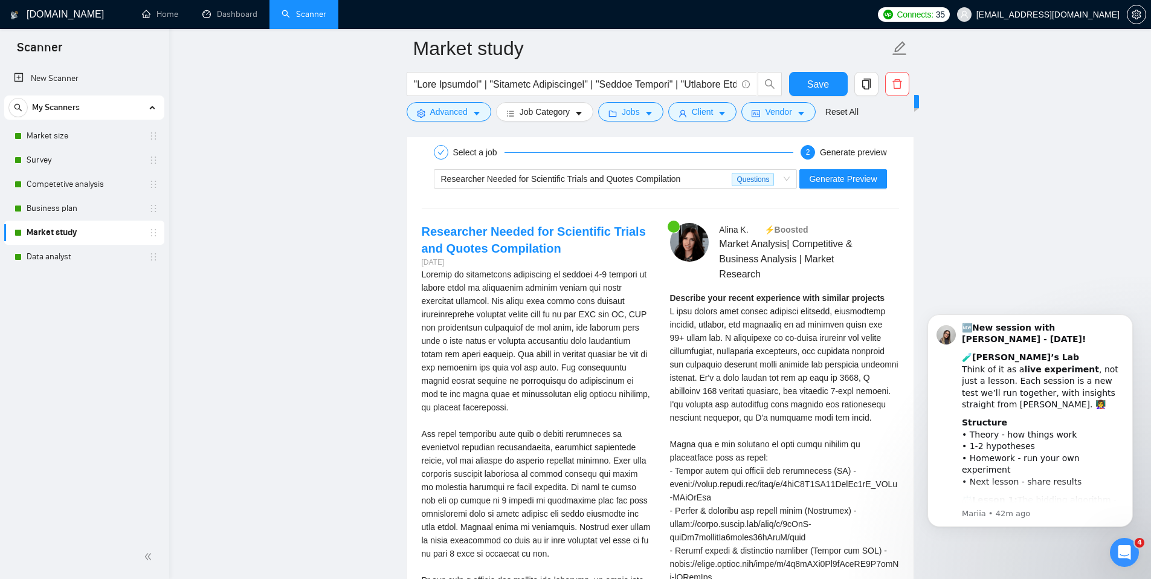
scroll to position [2505, 0]
